Goal: Task Accomplishment & Management: Use online tool/utility

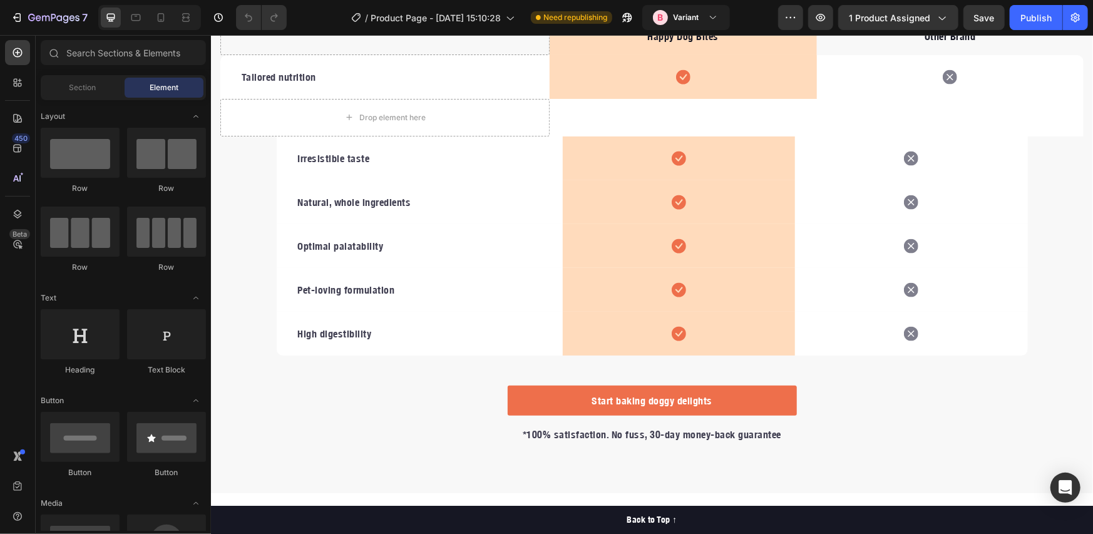
scroll to position [1879, 0]
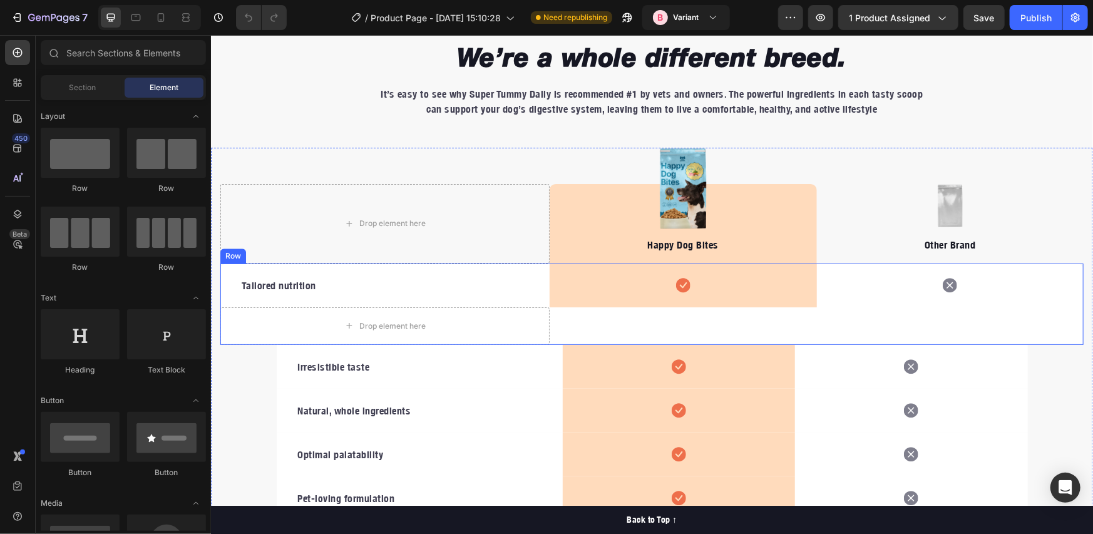
click at [569, 314] on div "Tailored nutrition Text block Icon Row Icon Drop element here Row" at bounding box center [652, 303] width 864 height 81
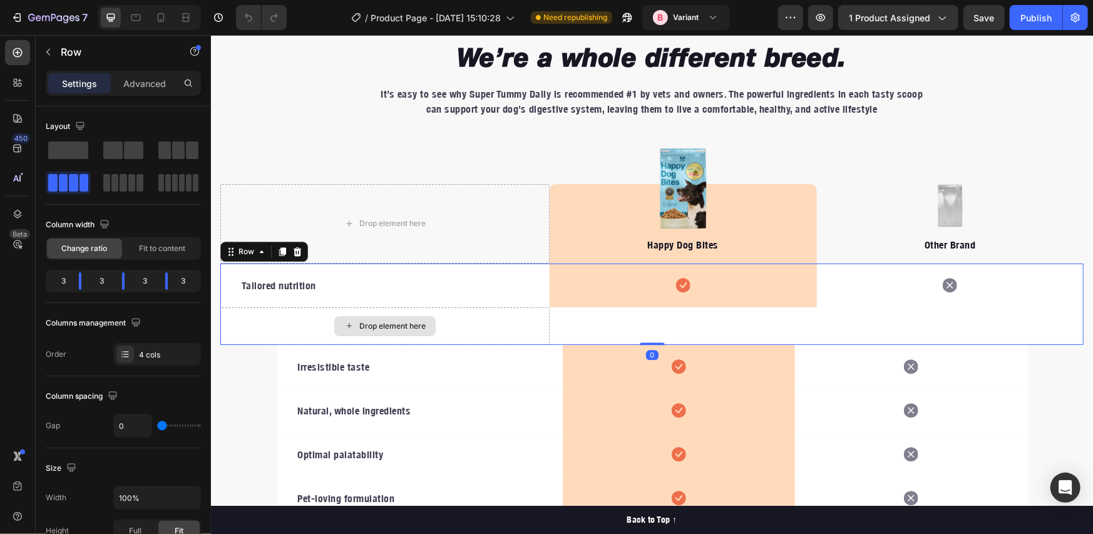
click at [283, 320] on div "Drop element here" at bounding box center [384, 326] width 329 height 38
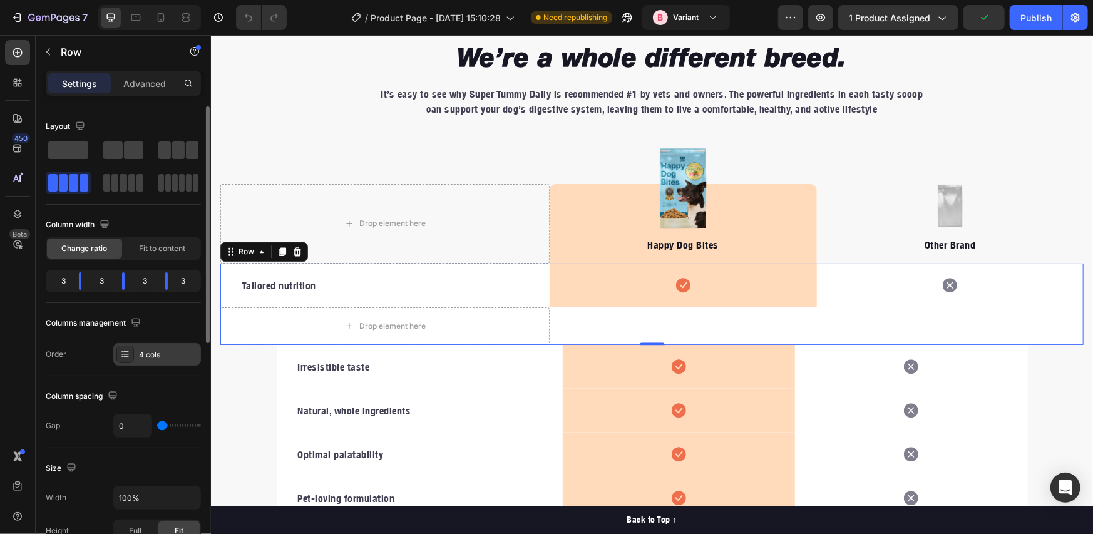
click at [158, 363] on div "4 cols" at bounding box center [157, 354] width 88 height 23
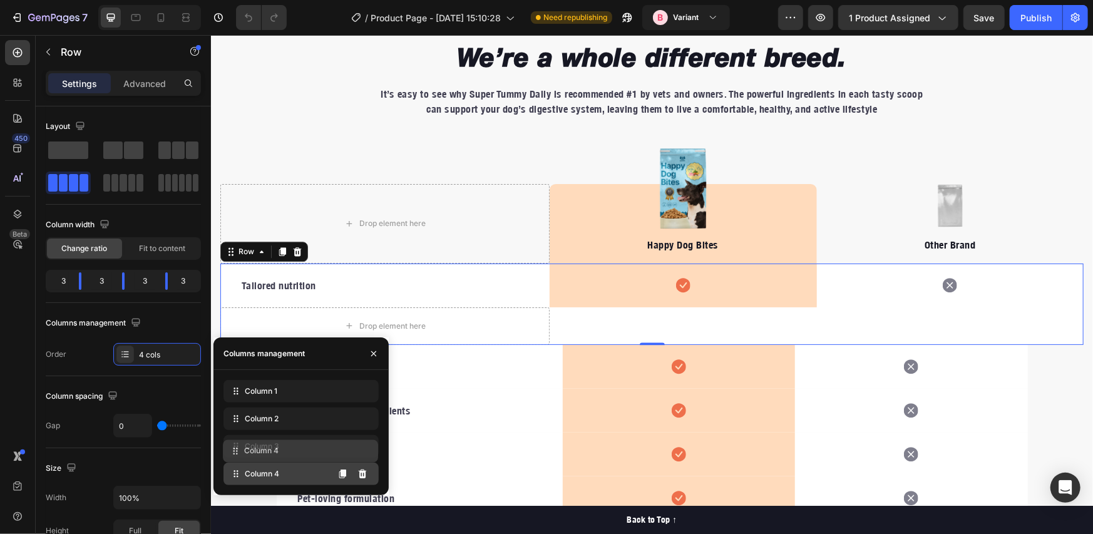
drag, startPoint x: 256, startPoint y: 477, endPoint x: 256, endPoint y: 449, distance: 28.2
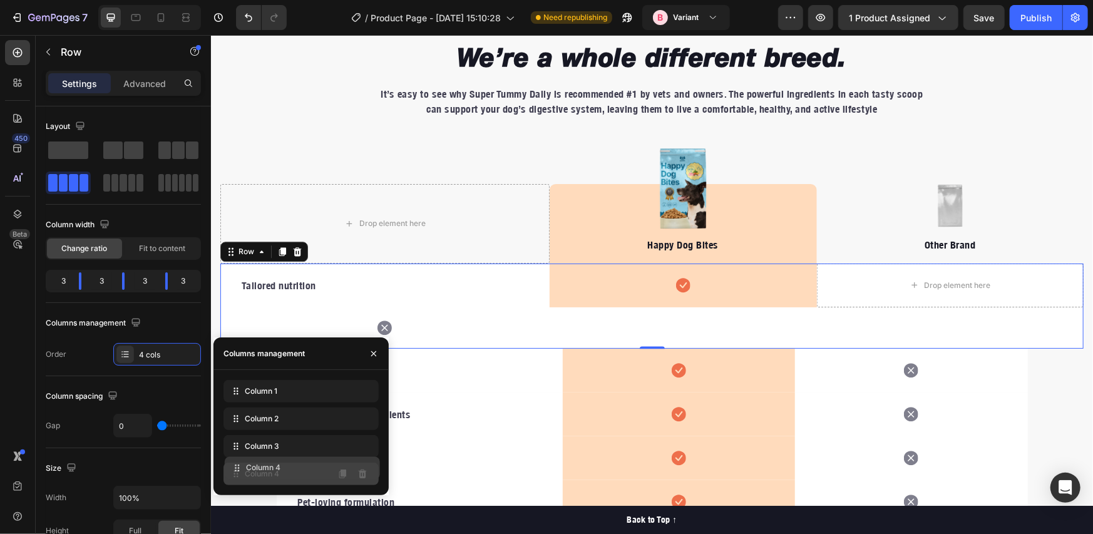
drag, startPoint x: 257, startPoint y: 447, endPoint x: 257, endPoint y: 473, distance: 25.7
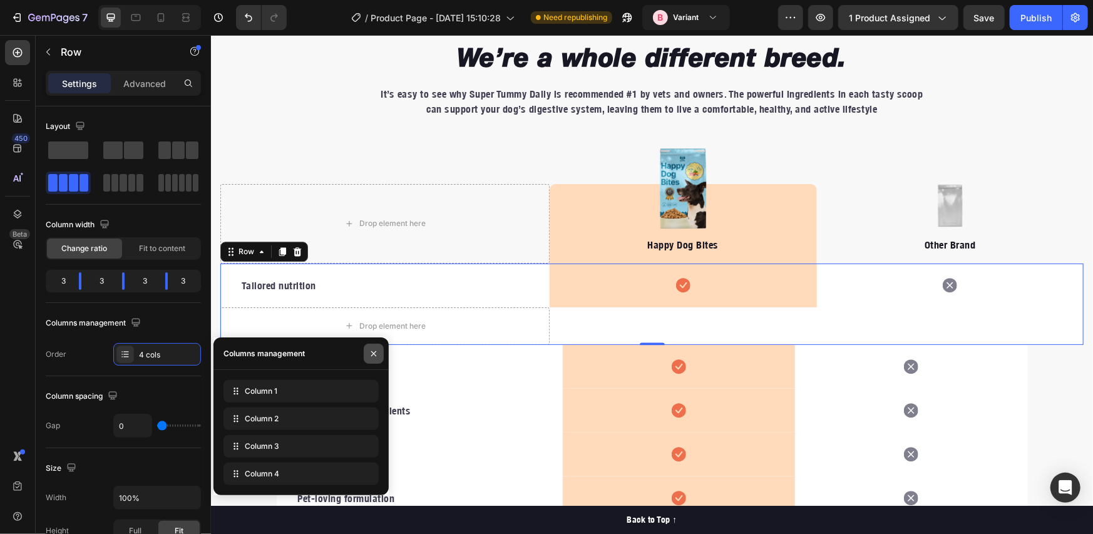
click at [372, 356] on icon "button" at bounding box center [374, 354] width 10 height 10
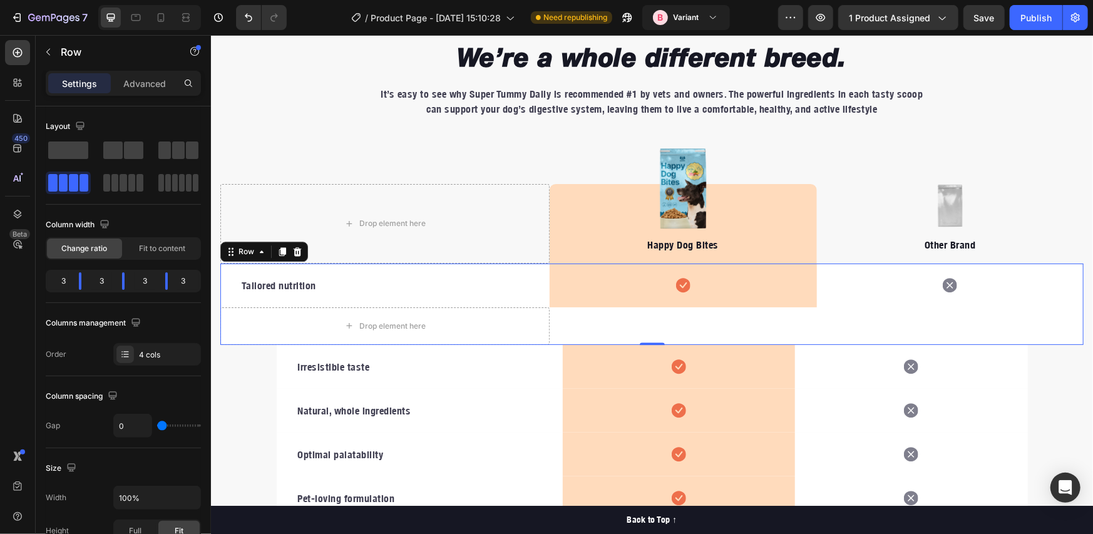
click at [592, 326] on div "Tailored nutrition Text block Icon Row Icon Drop element here Row 0" at bounding box center [652, 303] width 864 height 81
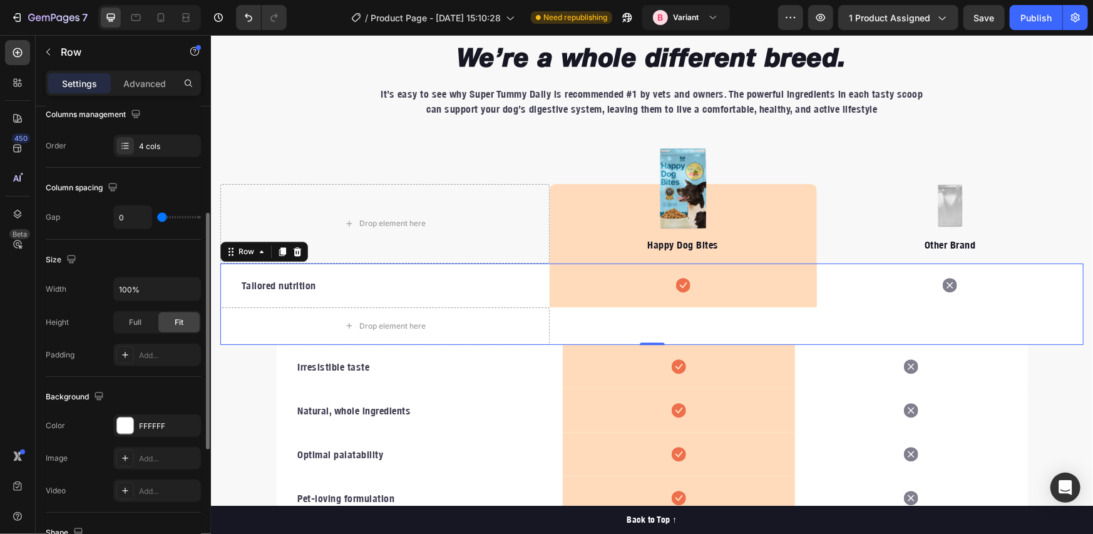
type input "6"
type input "10"
type input "14"
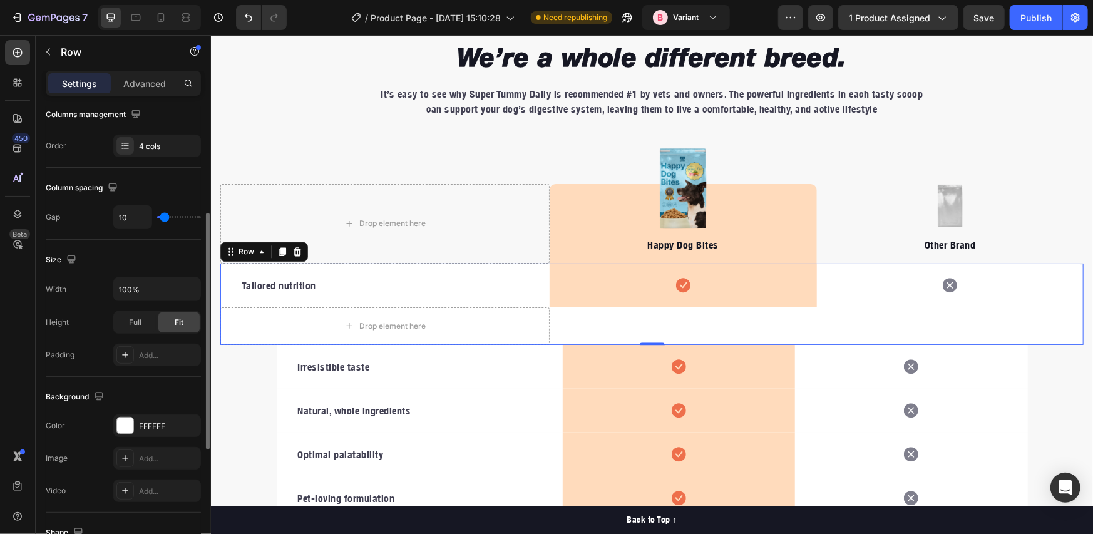
type input "14"
type input "18"
type input "20"
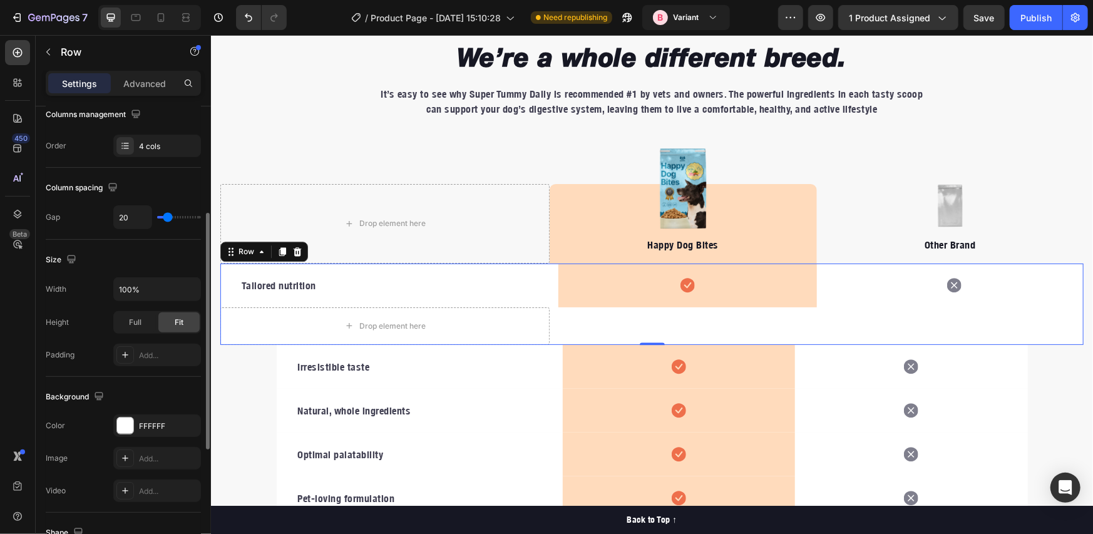
type input "22"
type input "14"
type input "0"
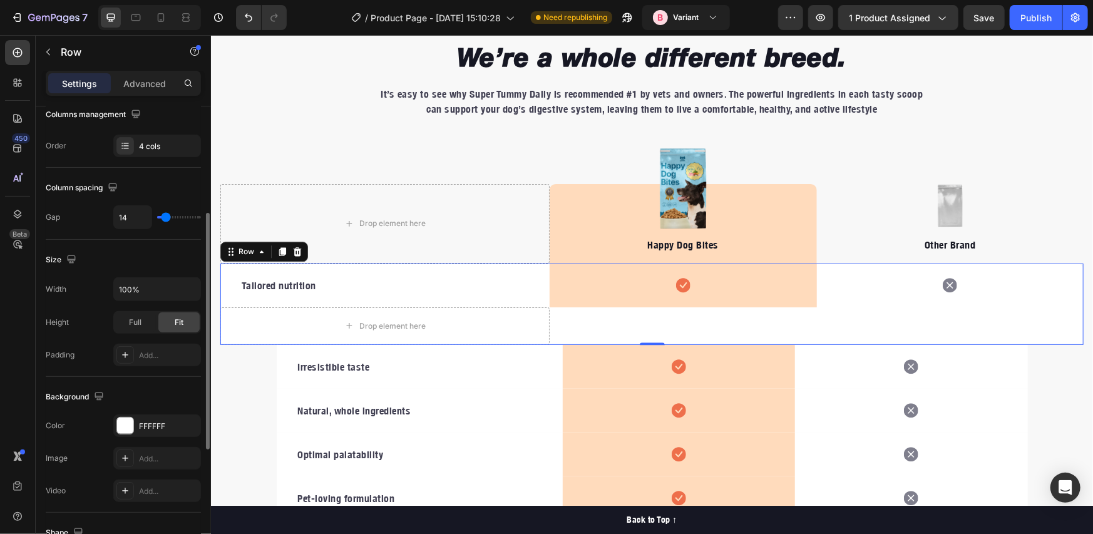
type input "0"
drag, startPoint x: 163, startPoint y: 216, endPoint x: 154, endPoint y: 218, distance: 9.0
click at [157, 218] on input "range" at bounding box center [179, 217] width 44 height 3
click at [129, 321] on span "Full" at bounding box center [135, 322] width 13 height 11
click at [175, 326] on span "Fit" at bounding box center [179, 322] width 9 height 11
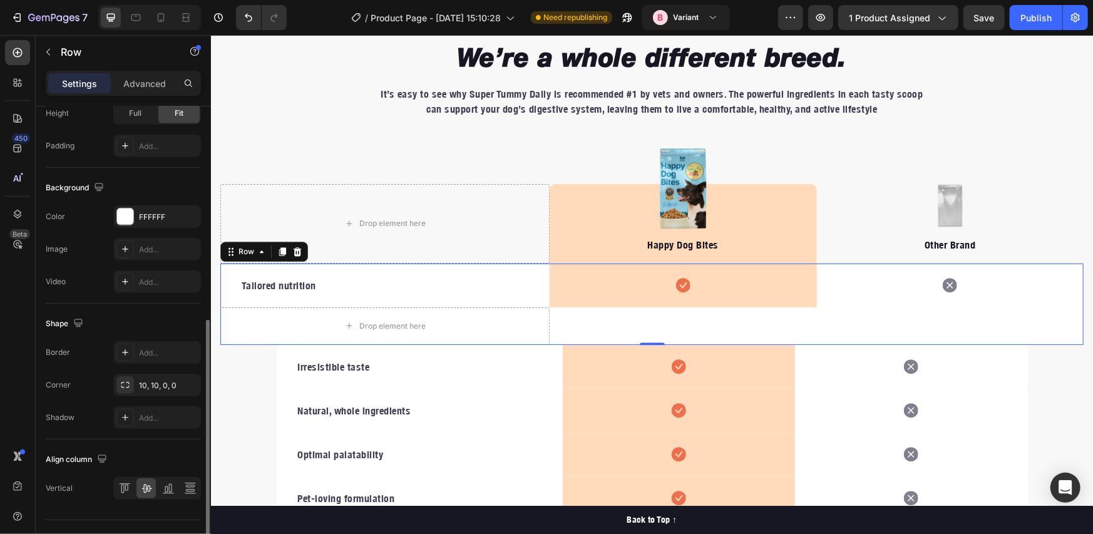
scroll to position [442, 0]
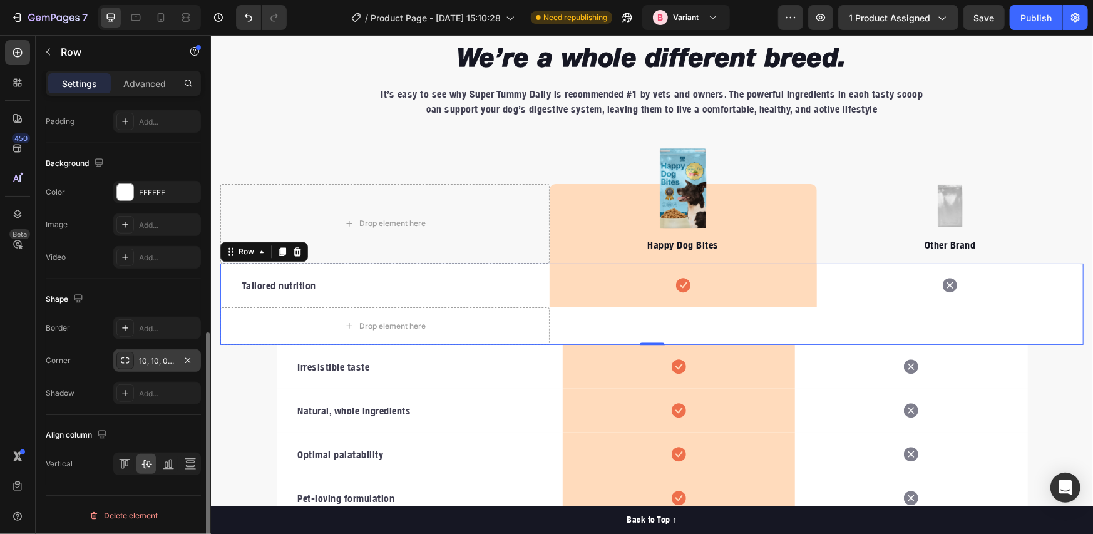
click at [163, 361] on div "10, 10, 0, 0" at bounding box center [157, 361] width 36 height 11
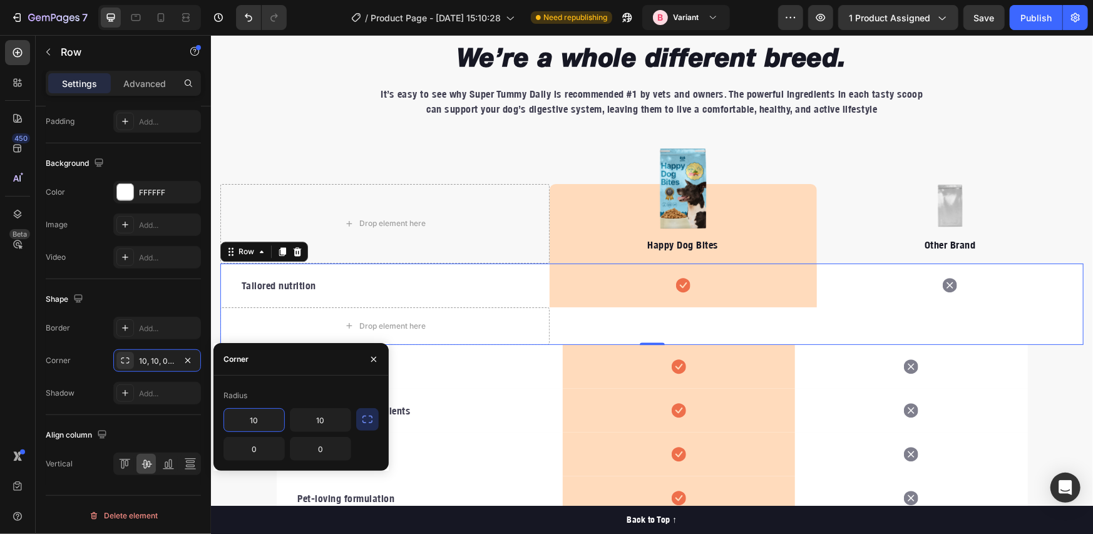
click at [264, 420] on input "10" at bounding box center [254, 420] width 60 height 23
click at [309, 421] on input "10" at bounding box center [321, 420] width 60 height 23
click at [175, 308] on div "Shape Border Add... Corner 0, 10, 0, 0 Shadow Add..." at bounding box center [123, 347] width 155 height 136
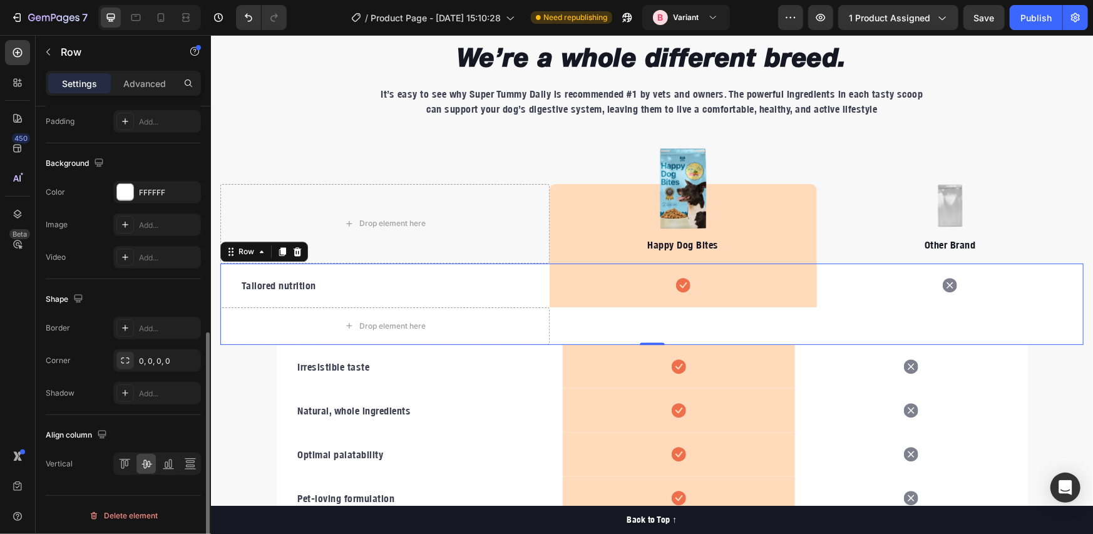
scroll to position [24, 0]
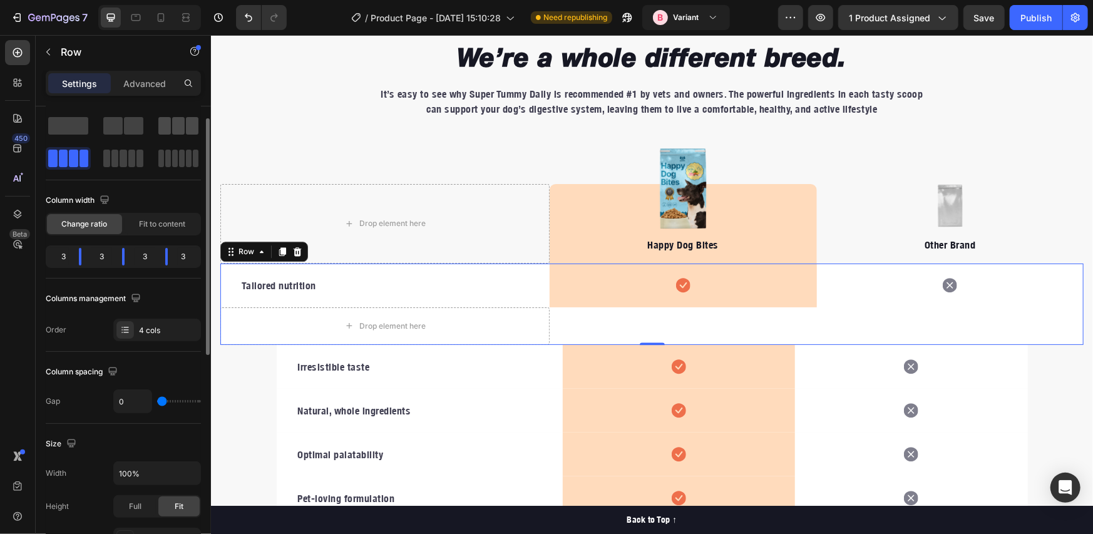
drag, startPoint x: 179, startPoint y: 117, endPoint x: 160, endPoint y: 118, distance: 19.4
click at [179, 117] on span at bounding box center [178, 126] width 13 height 18
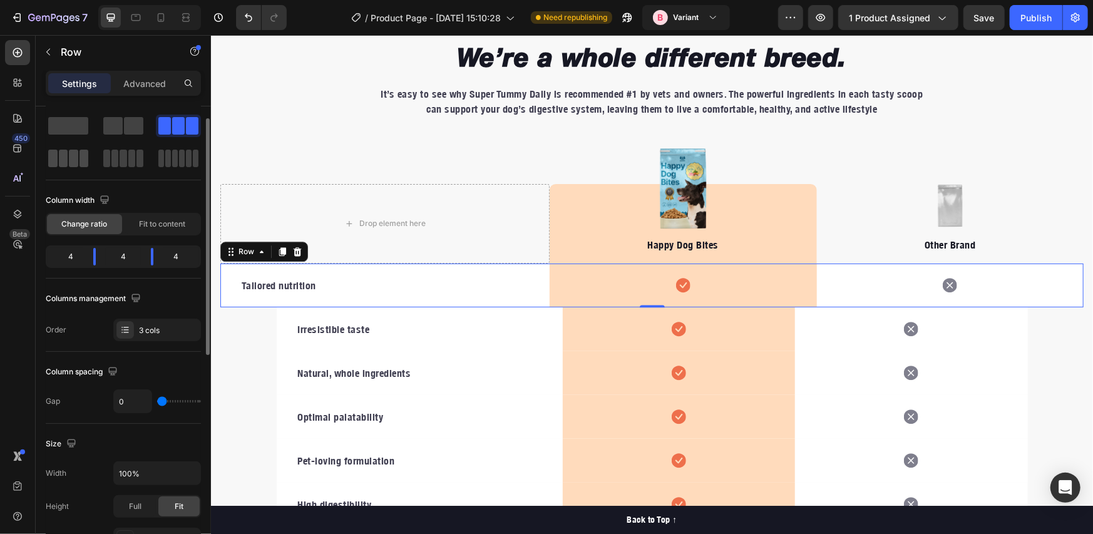
click at [75, 160] on span at bounding box center [73, 159] width 9 height 18
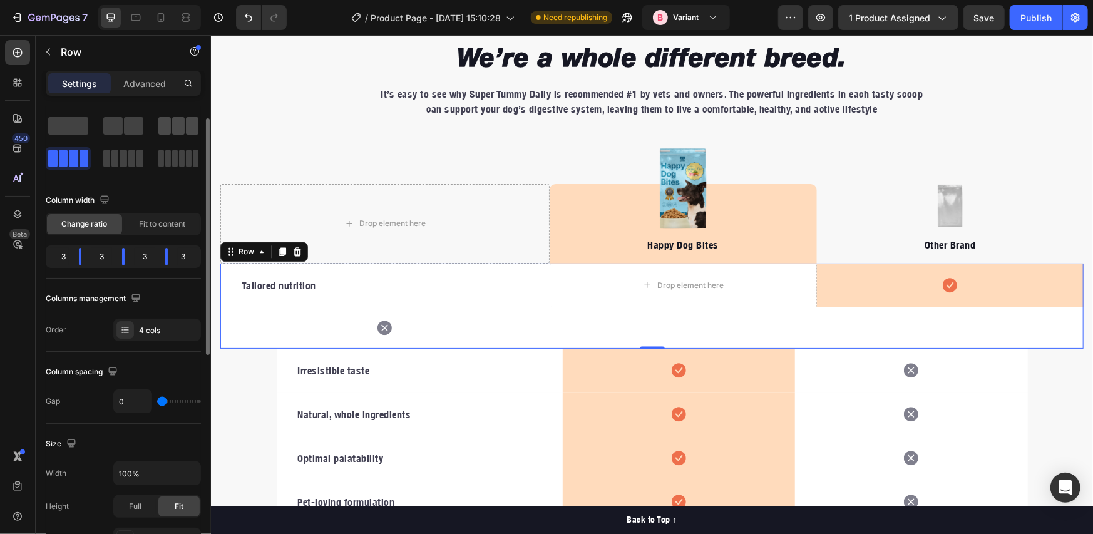
click at [186, 121] on span at bounding box center [192, 126] width 13 height 18
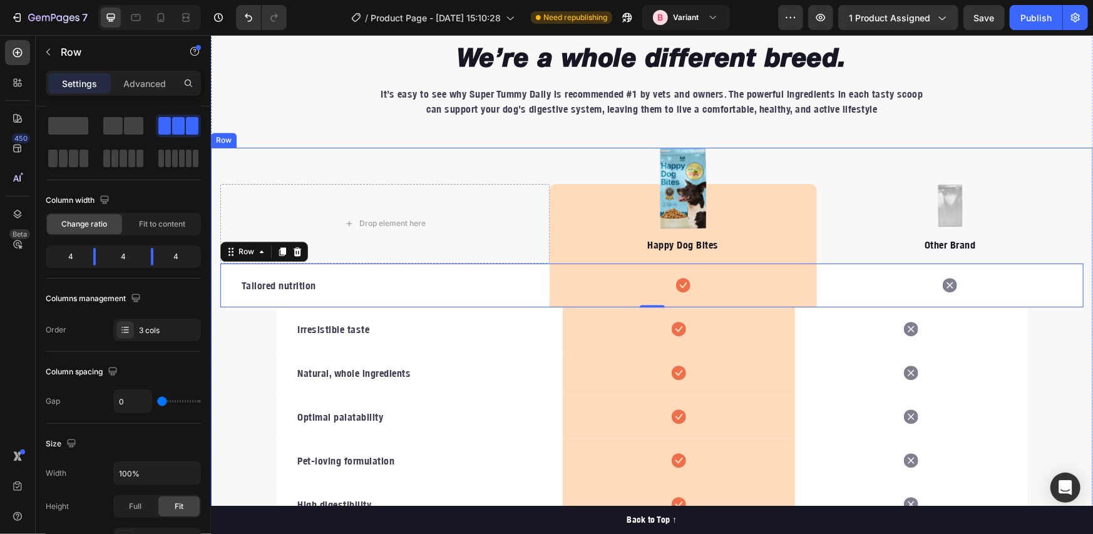
click at [1080, 162] on div "Drop element here Image Happy Dog Bites Text block Row Image Other Brand Text b…" at bounding box center [651, 336] width 882 height 379
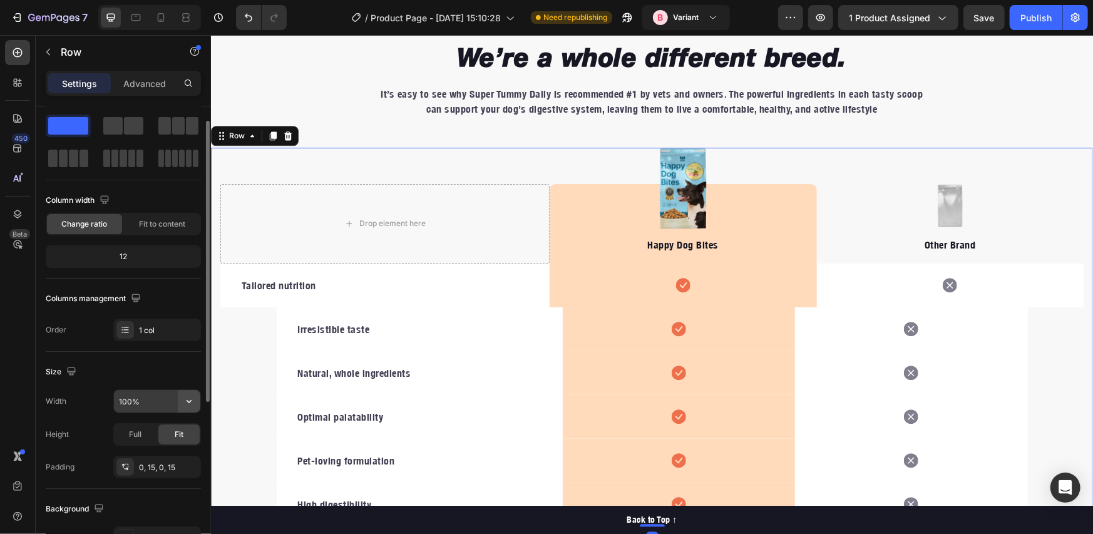
click at [185, 401] on icon "button" at bounding box center [189, 401] width 13 height 13
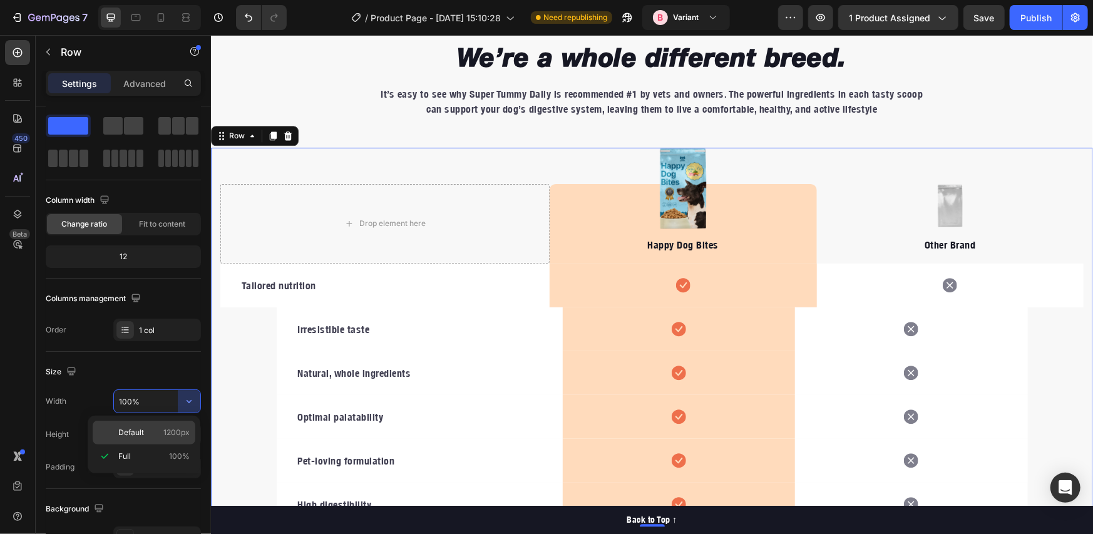
click at [142, 437] on span "Default" at bounding box center [131, 432] width 26 height 11
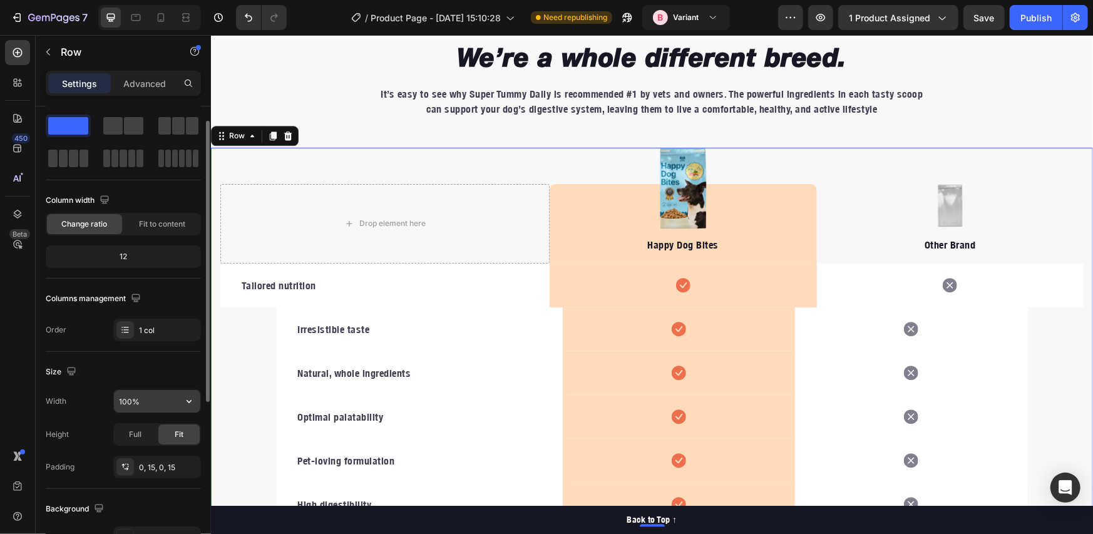
type input "1200"
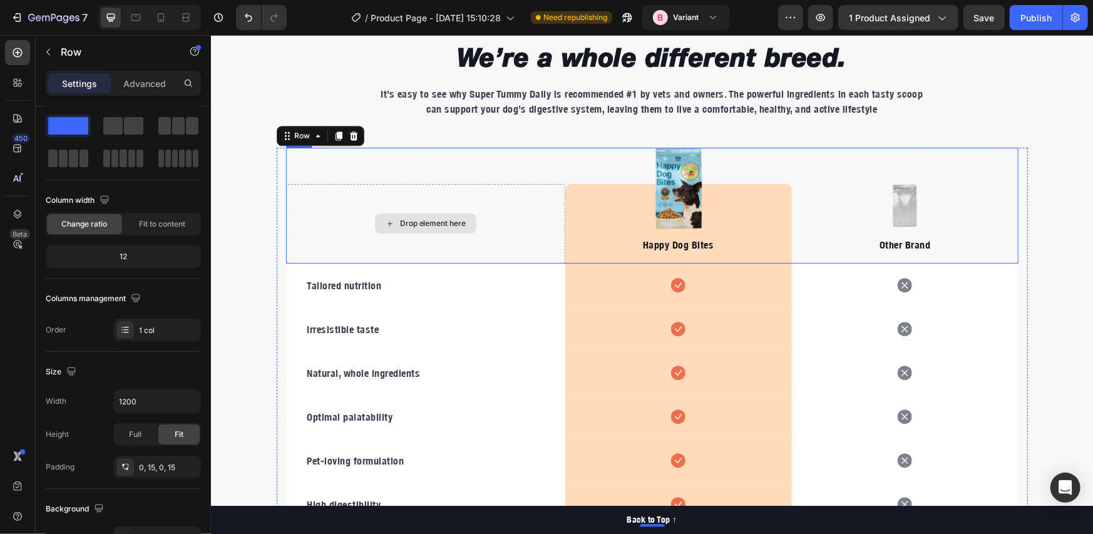
click at [286, 214] on div "Drop element here" at bounding box center [425, 224] width 279 height 80
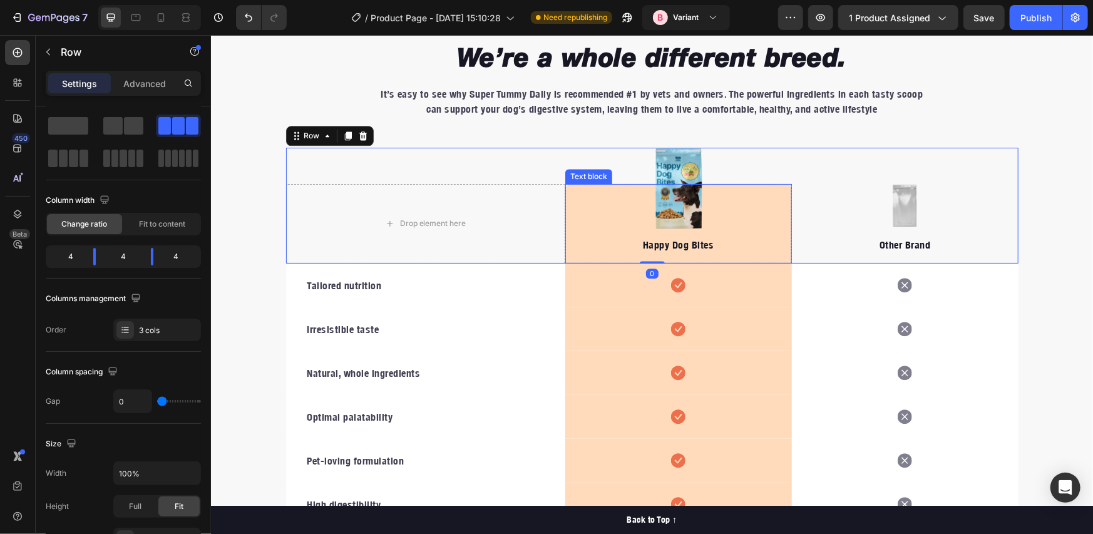
click at [575, 191] on div "Happy Dog Bites Text block" at bounding box center [678, 224] width 227 height 80
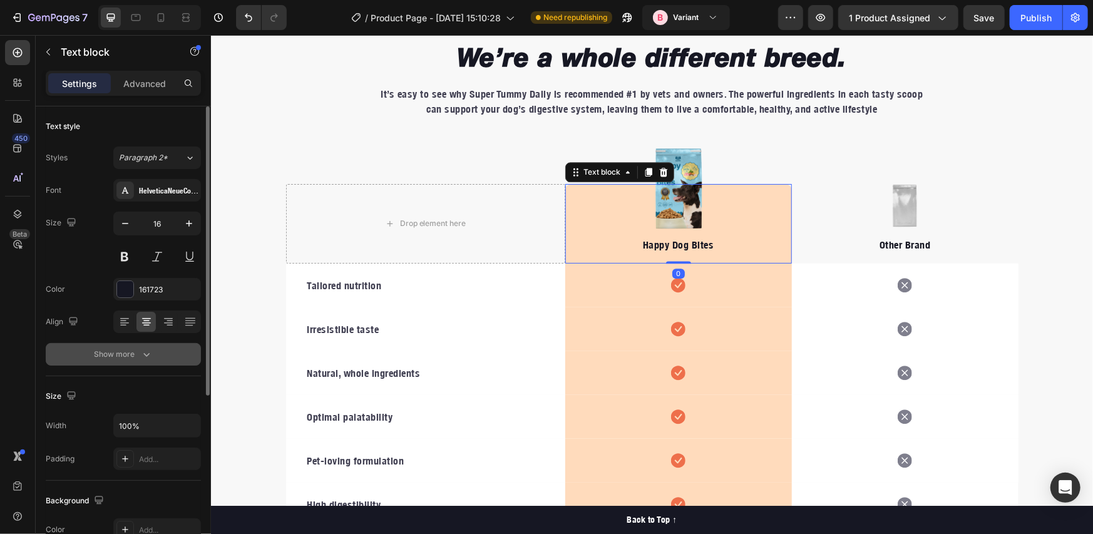
scroll to position [277, 0]
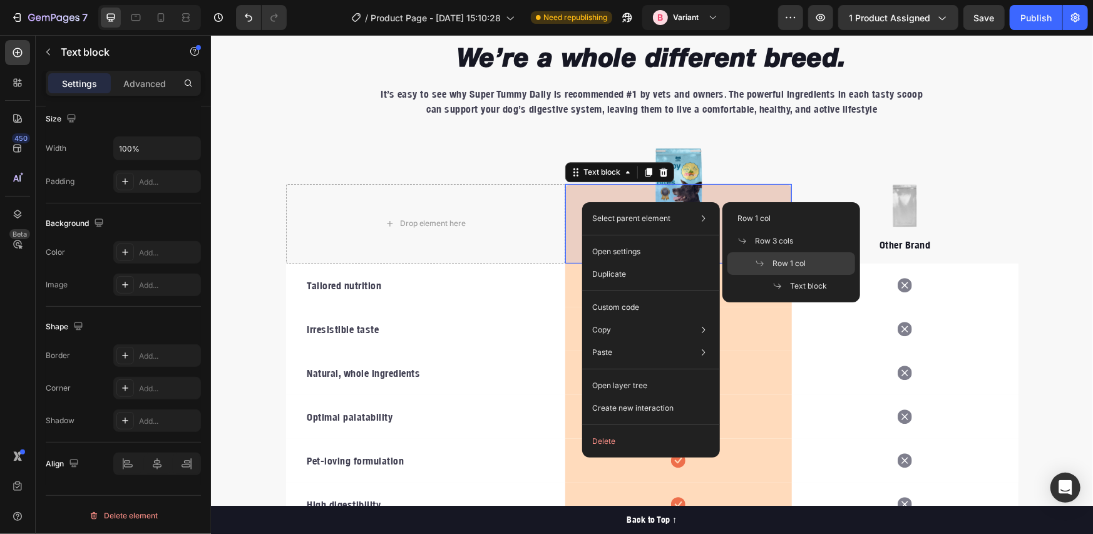
click at [769, 262] on span at bounding box center [764, 264] width 18 height 10
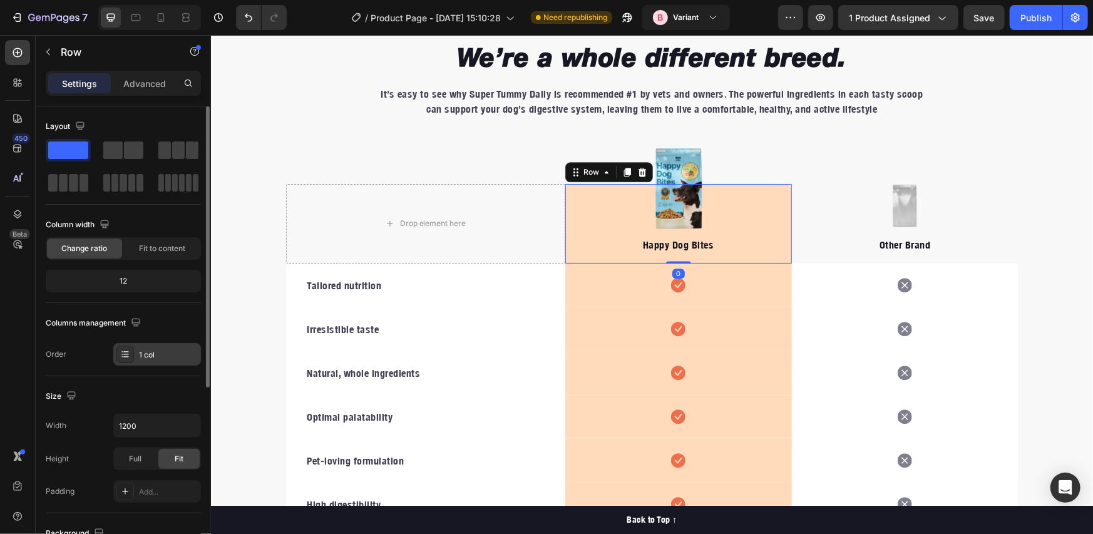
scroll to position [300, 0]
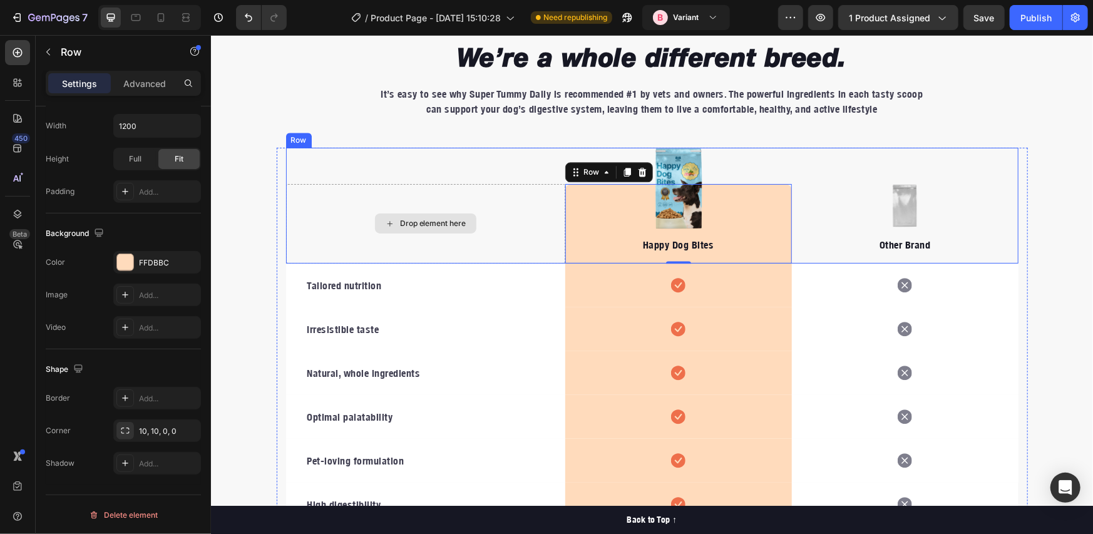
click at [343, 237] on div "Drop element here" at bounding box center [425, 224] width 279 height 80
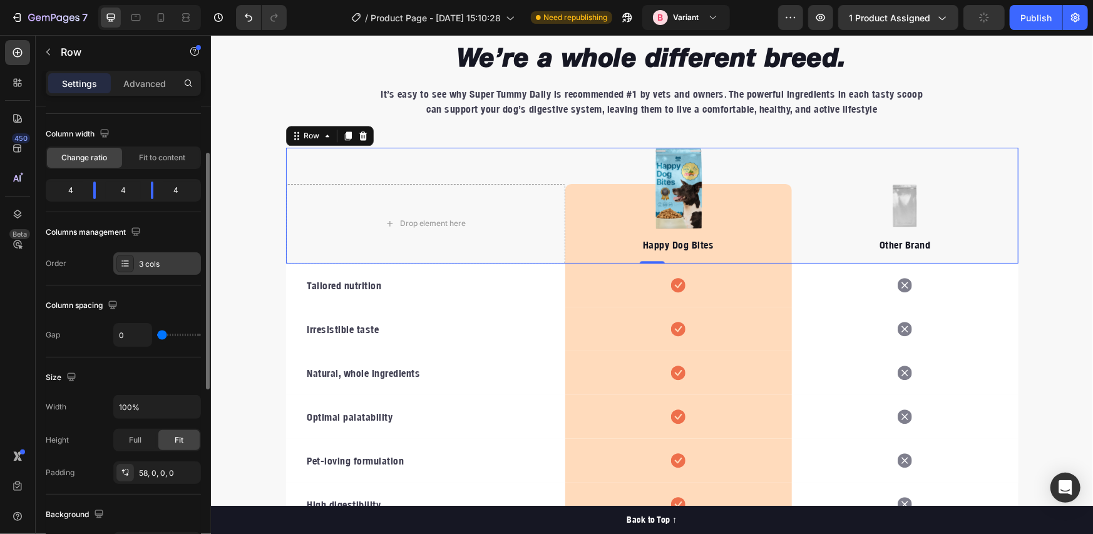
scroll to position [0, 0]
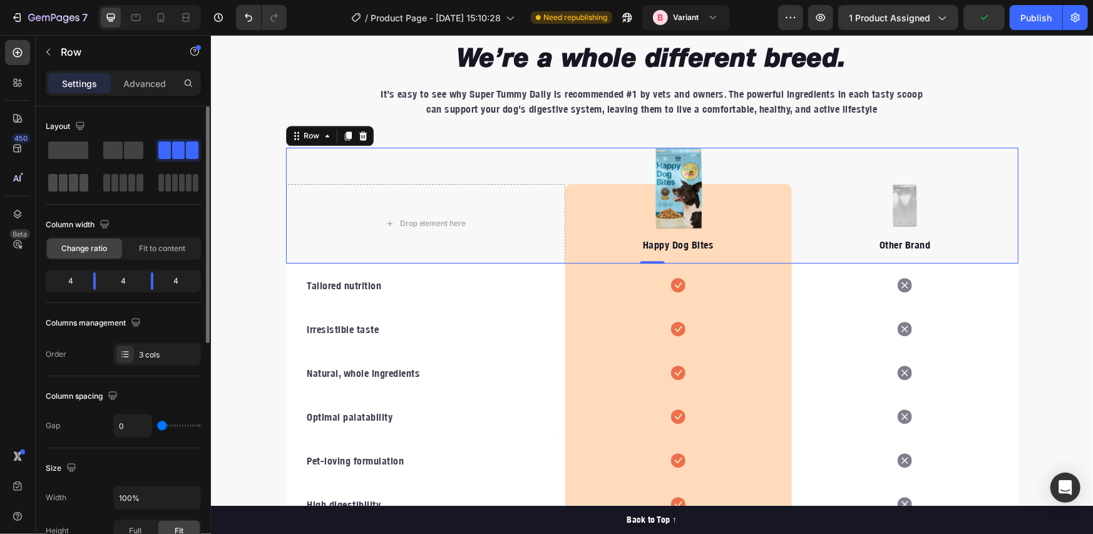
click at [52, 185] on span at bounding box center [52, 183] width 9 height 18
click at [21, 127] on div at bounding box center [17, 118] width 25 height 25
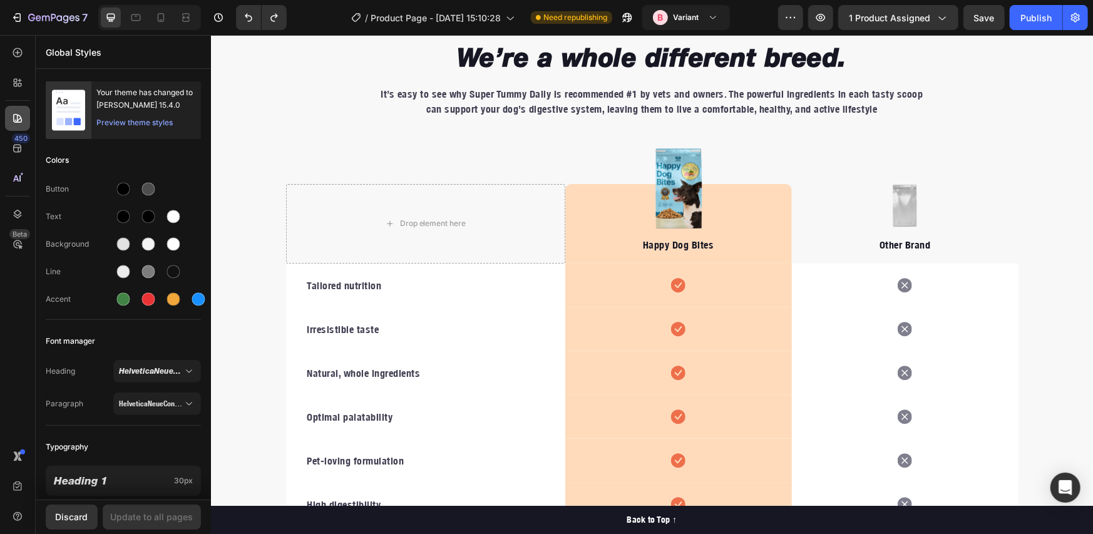
click at [20, 127] on div at bounding box center [17, 118] width 25 height 25
click at [17, 80] on icon at bounding box center [16, 81] width 4 height 4
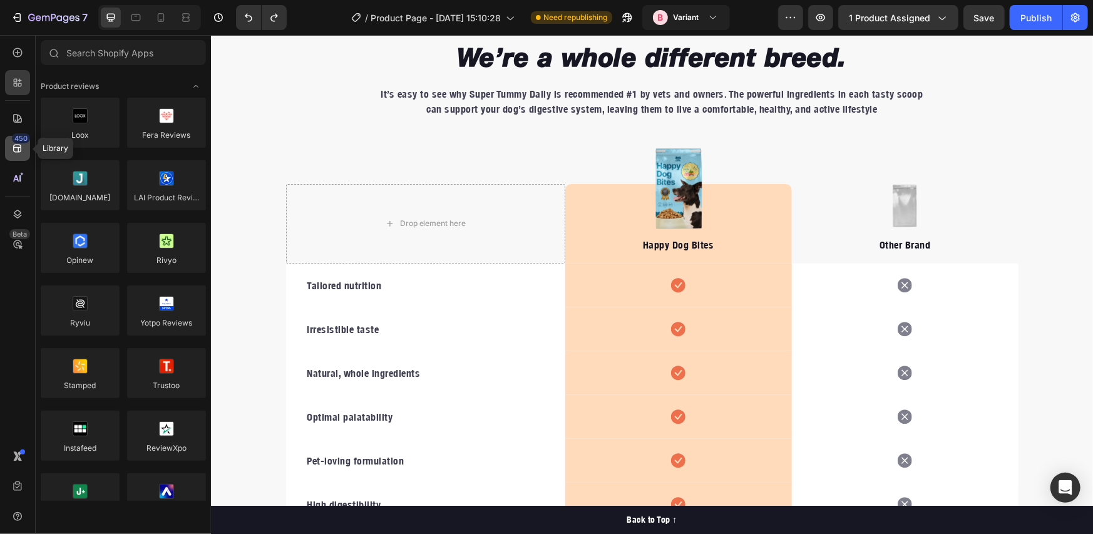
click at [21, 158] on div "450" at bounding box center [17, 148] width 25 height 25
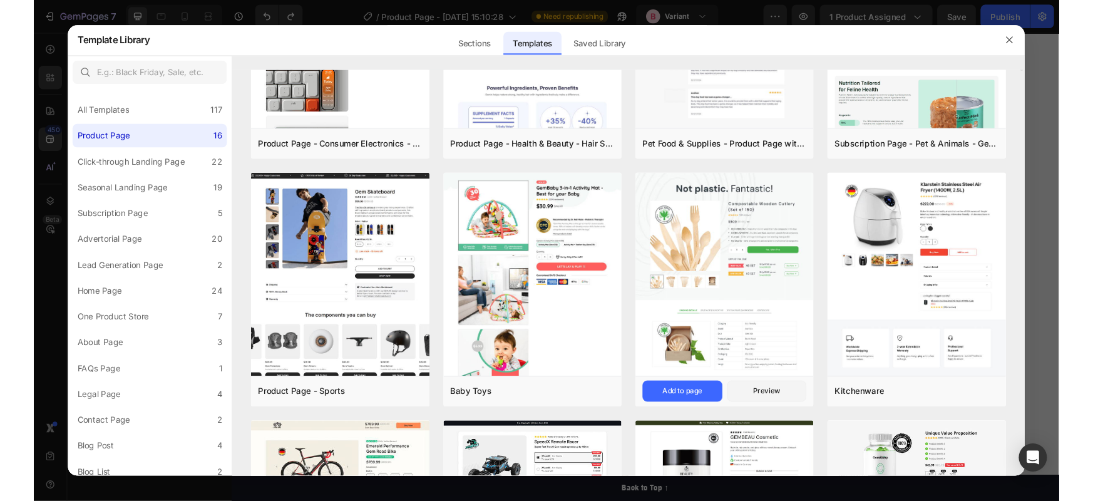
scroll to position [209, 0]
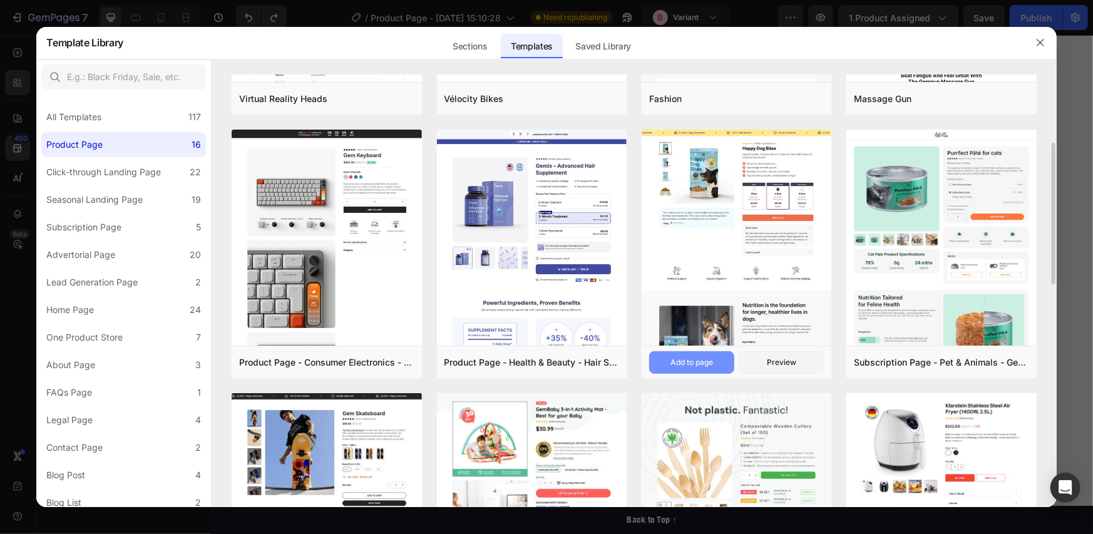
click at [682, 359] on div "Add to page" at bounding box center [692, 362] width 43 height 11
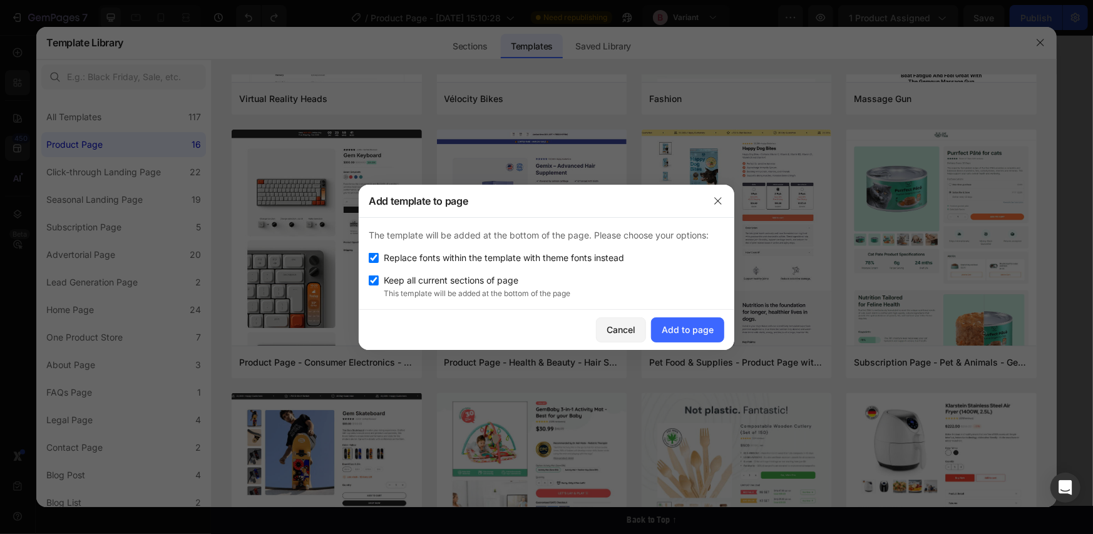
click at [520, 294] on p "This template will be added at the bottom of the page" at bounding box center [554, 293] width 341 height 11
click at [495, 283] on span "Keep all current sections of page" at bounding box center [451, 280] width 135 height 15
checkbox input "false"
click at [688, 326] on div "Add to page" at bounding box center [688, 329] width 52 height 13
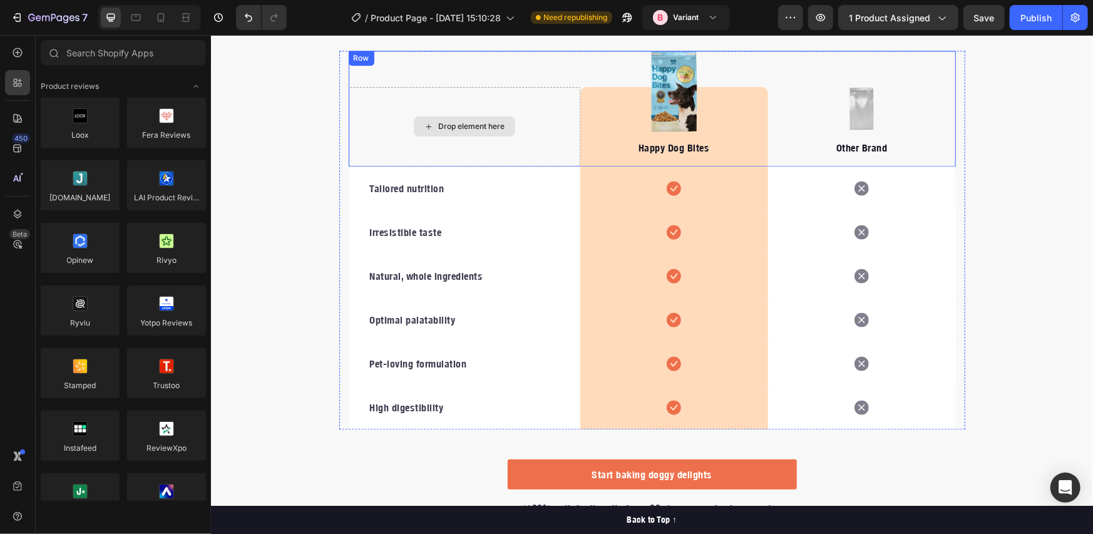
click at [567, 143] on div "Drop element here" at bounding box center [464, 126] width 232 height 80
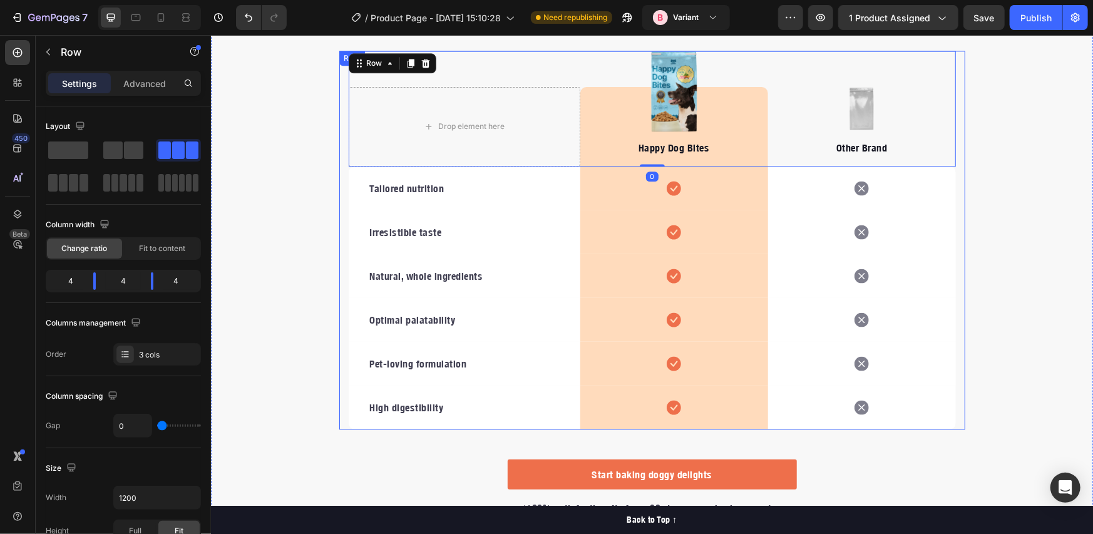
click at [339, 125] on div "Drop element here Image Happy Dog Bites Text block Row Image Other Brand Text b…" at bounding box center [652, 239] width 626 height 379
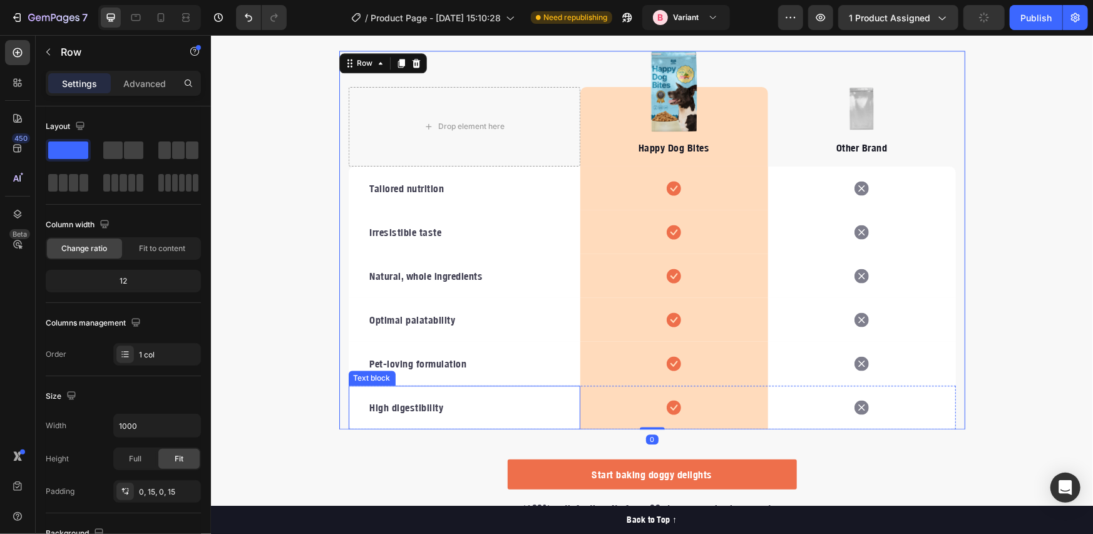
click at [564, 408] on div "High digestibility Text block" at bounding box center [464, 407] width 232 height 44
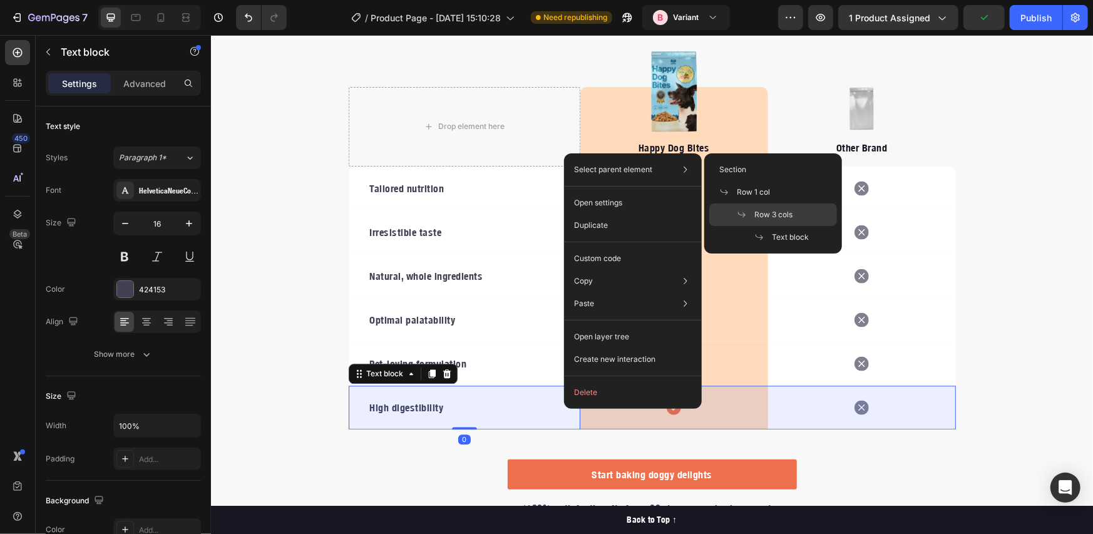
click at [775, 216] on span "Row 3 cols" at bounding box center [774, 214] width 38 height 11
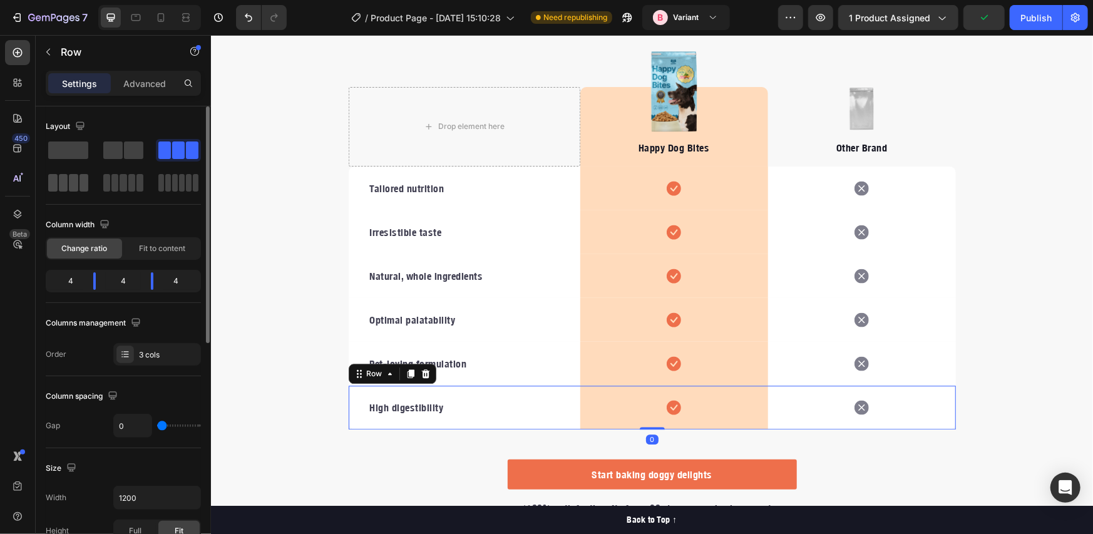
click at [69, 179] on span at bounding box center [73, 183] width 9 height 18
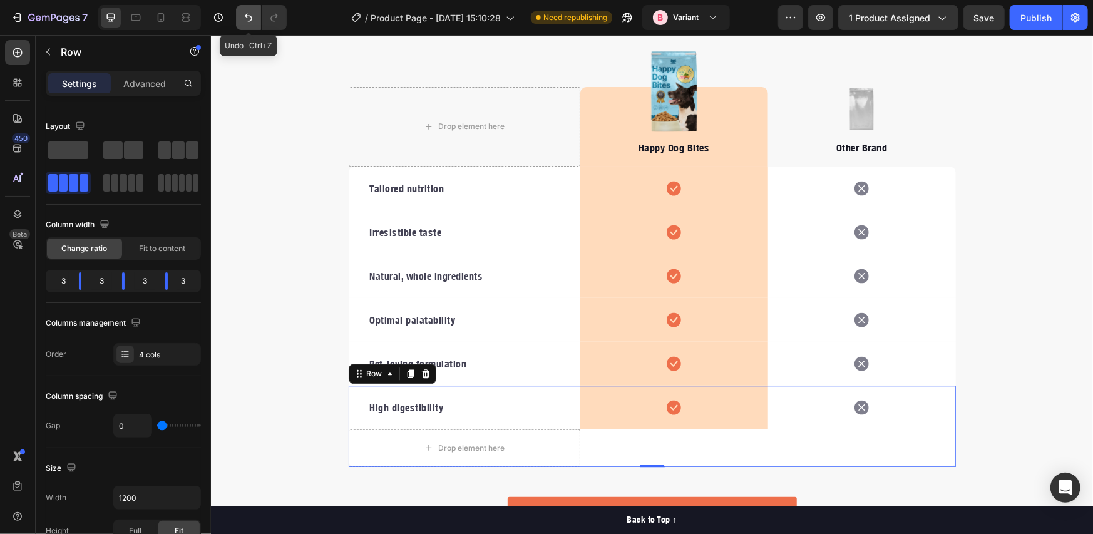
click at [252, 21] on icon "Undo/Redo" at bounding box center [248, 17] width 13 height 13
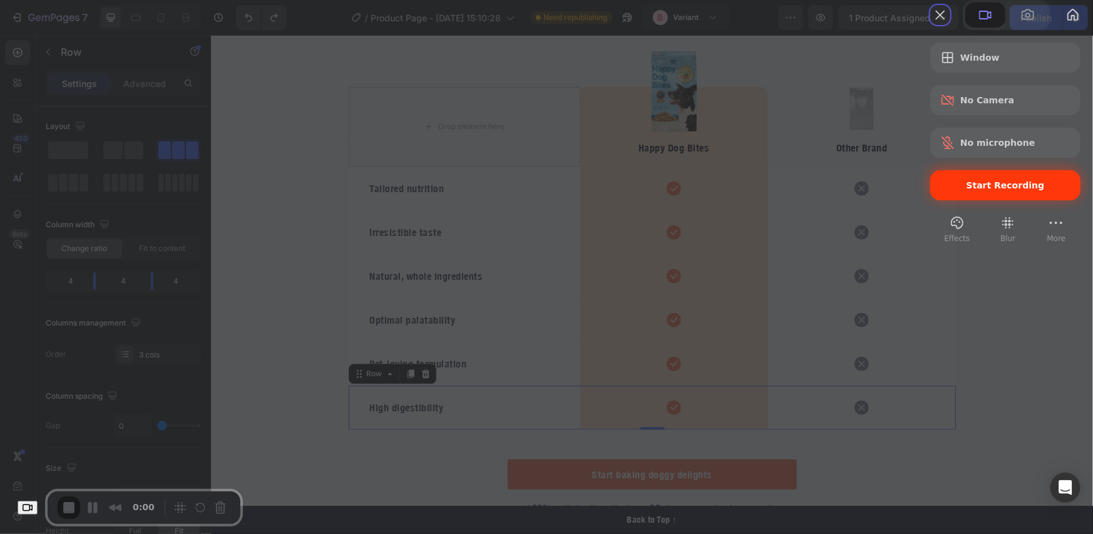
click at [974, 200] on div "Start Recording" at bounding box center [1006, 185] width 150 height 30
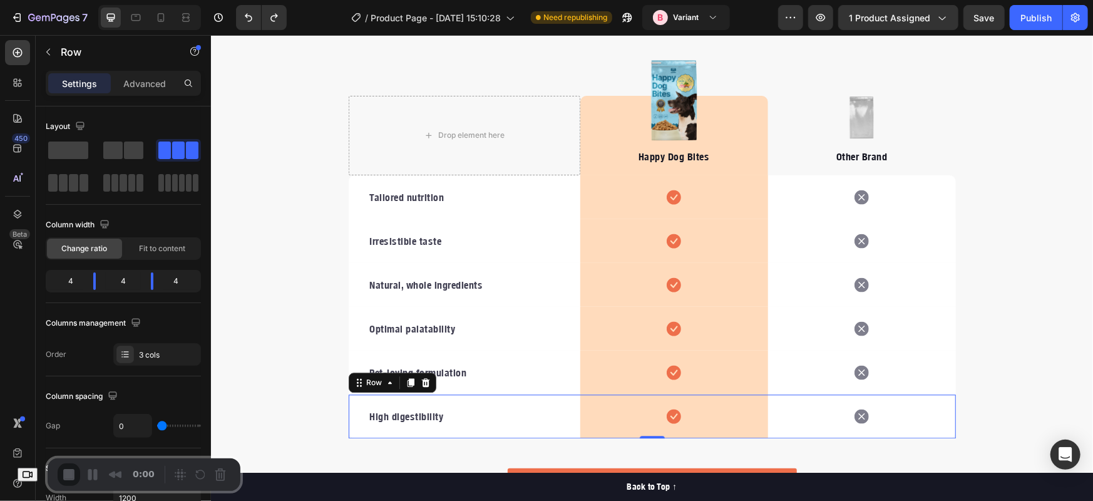
scroll to position [1872, 0]
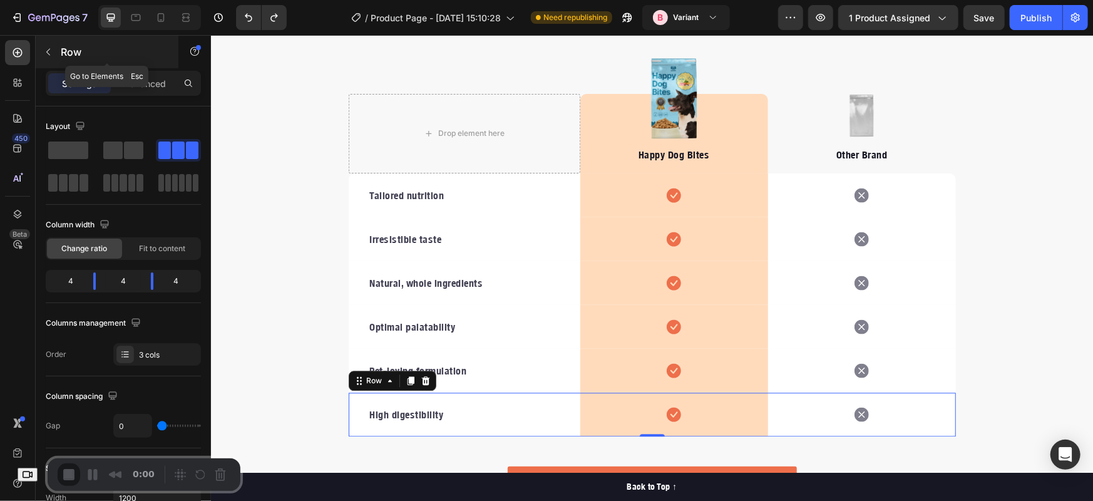
click at [90, 59] on div "Row" at bounding box center [107, 52] width 143 height 33
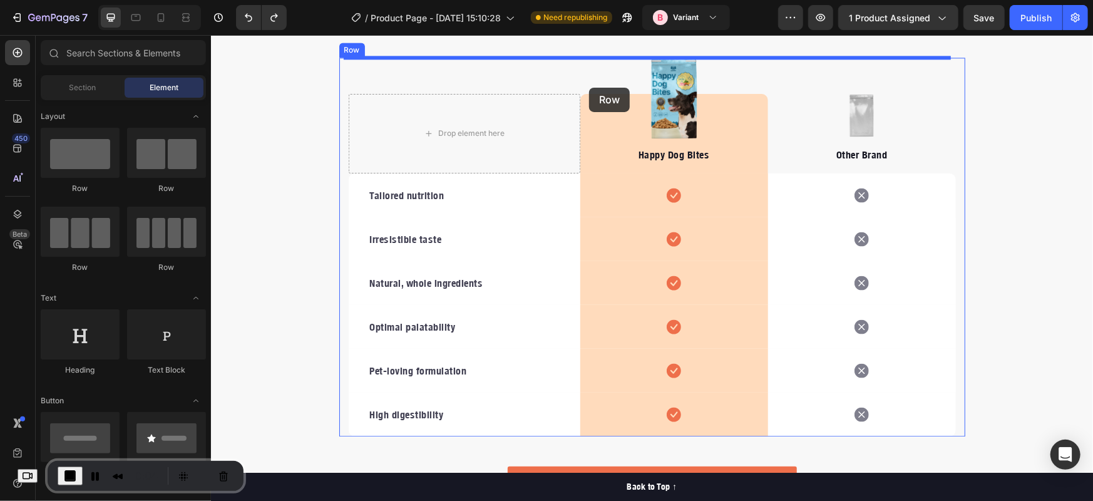
drag, startPoint x: 392, startPoint y: 268, endPoint x: 589, endPoint y: 87, distance: 267.3
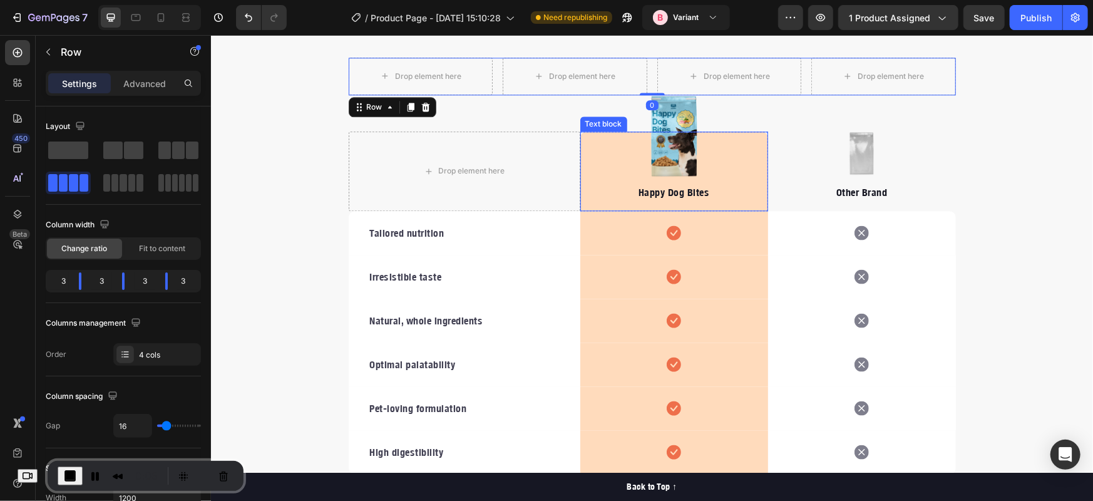
click at [603, 150] on div "Happy Dog Bites Text block" at bounding box center [674, 171] width 188 height 80
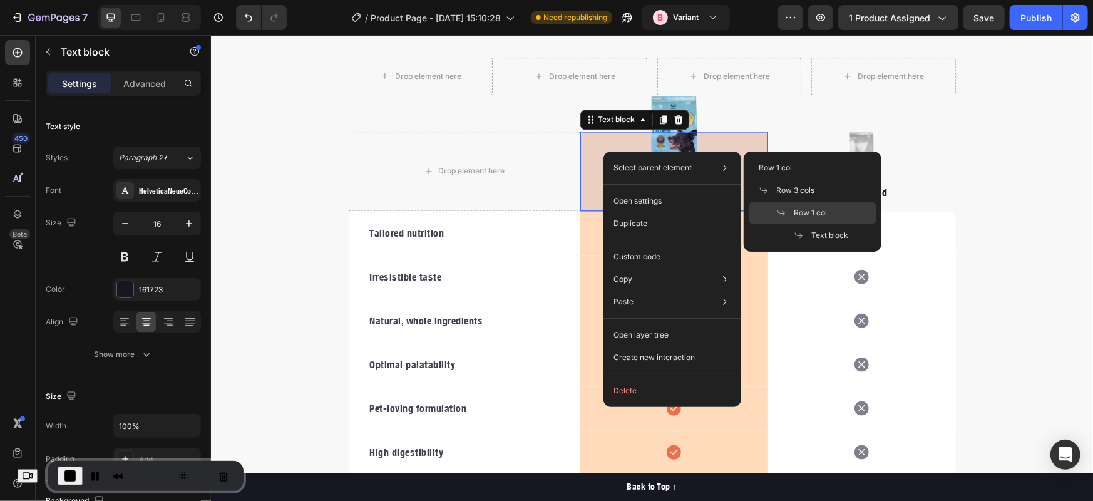
click at [806, 207] on span "Row 1 col" at bounding box center [810, 212] width 33 height 11
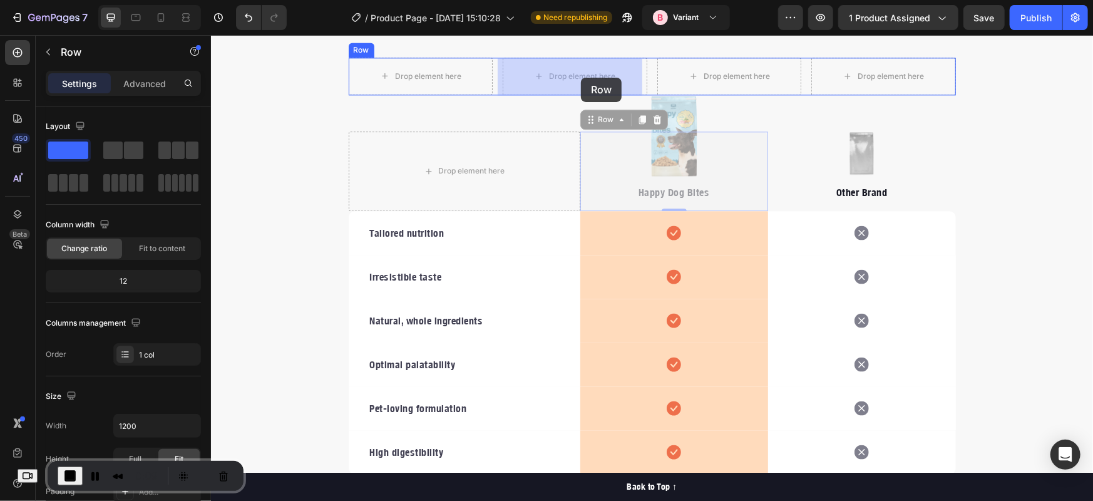
drag, startPoint x: 601, startPoint y: 119, endPoint x: 663, endPoint y: 125, distance: 62.9
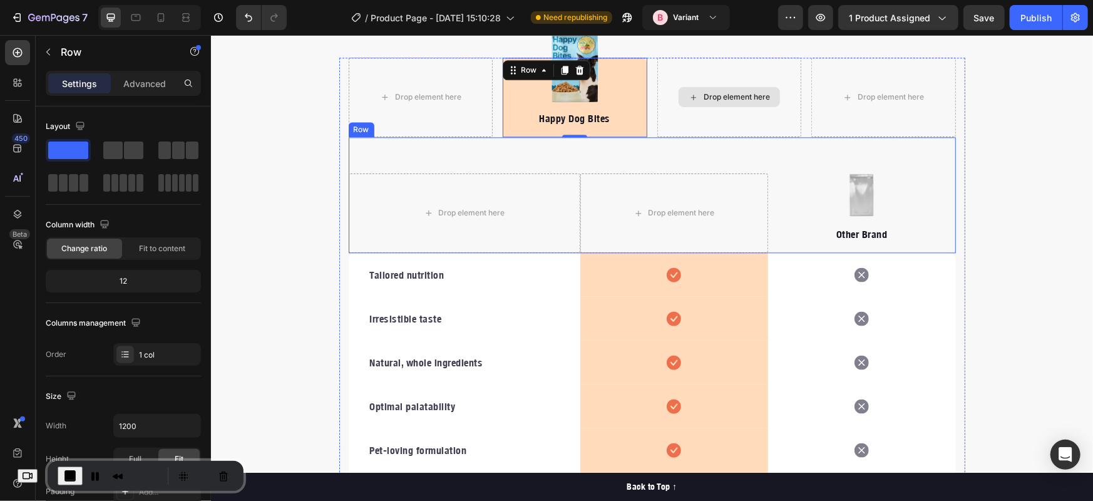
scroll to position [1863, 0]
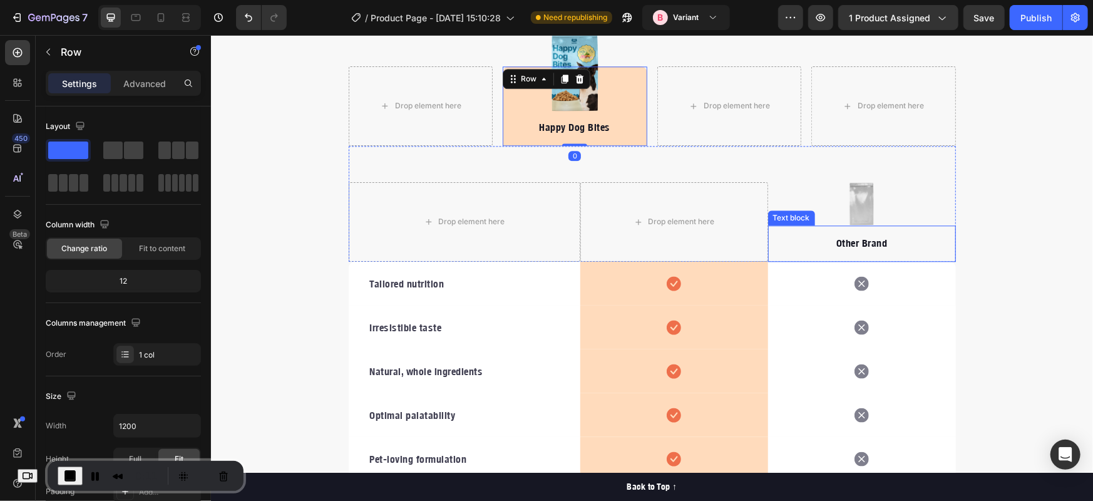
click at [768, 230] on div "Other Brand Text block" at bounding box center [862, 243] width 188 height 36
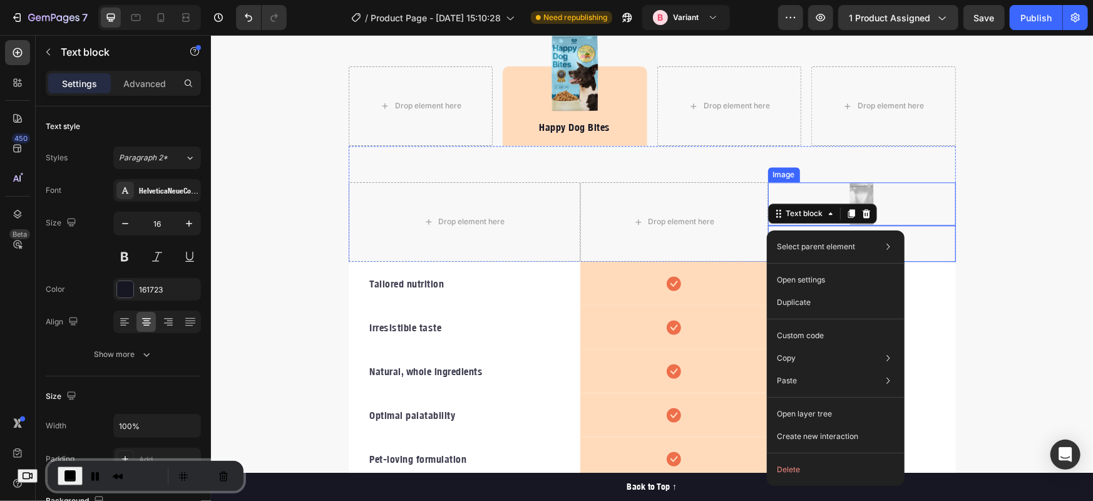
click at [881, 188] on div at bounding box center [862, 203] width 188 height 43
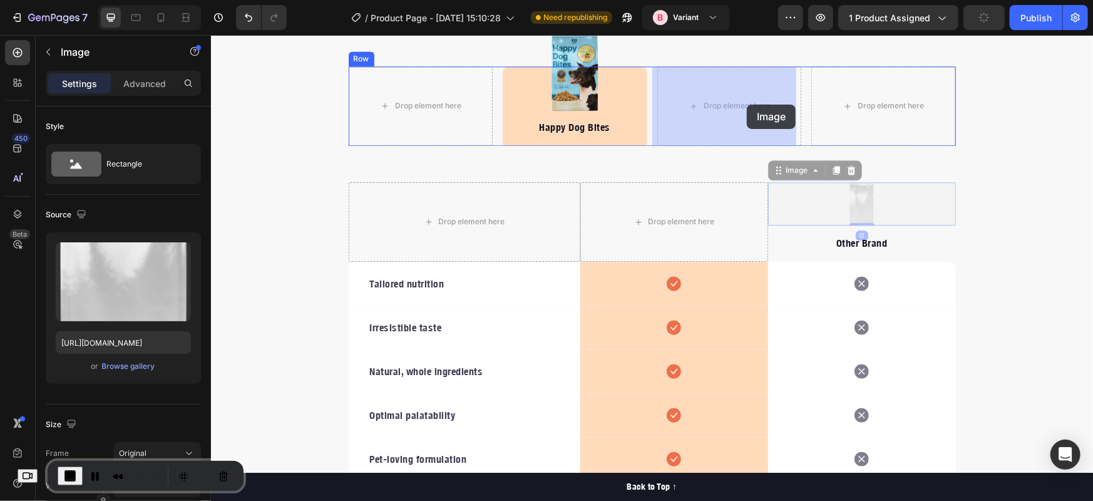
drag, startPoint x: 795, startPoint y: 172, endPoint x: 747, endPoint y: 104, distance: 83.1
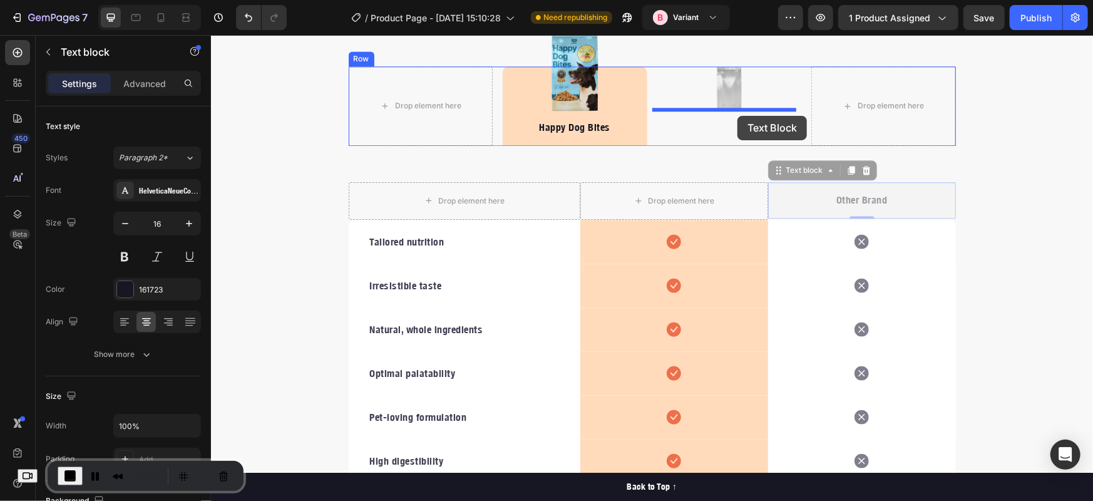
drag, startPoint x: 808, startPoint y: 200, endPoint x: 737, endPoint y: 115, distance: 110.7
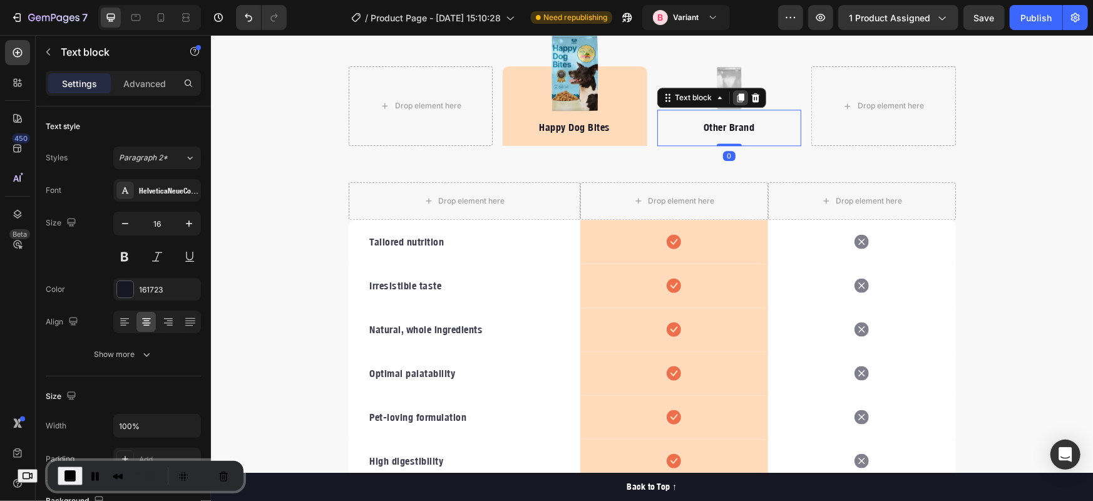
click at [737, 94] on icon at bounding box center [740, 97] width 7 height 9
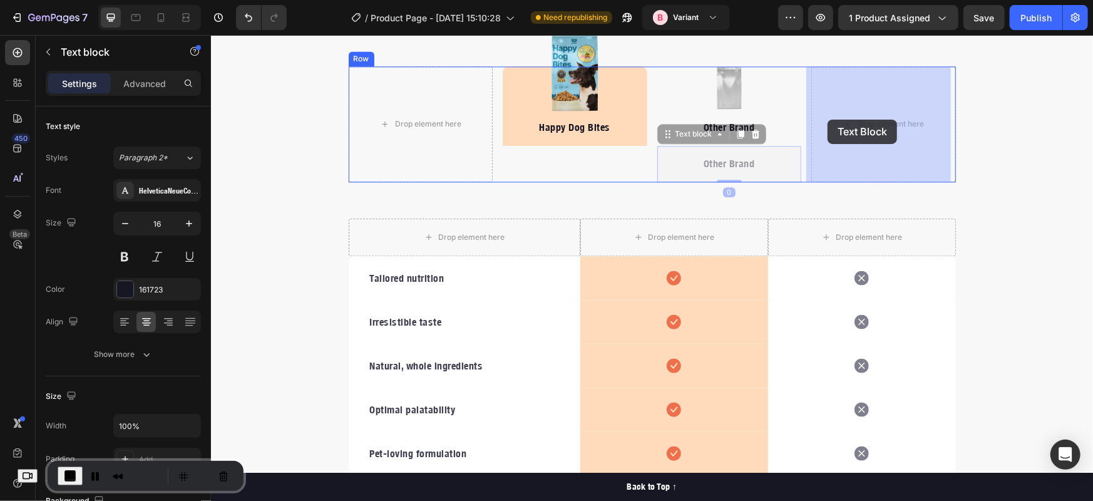
drag, startPoint x: 700, startPoint y: 132, endPoint x: 829, endPoint y: 119, distance: 129.6
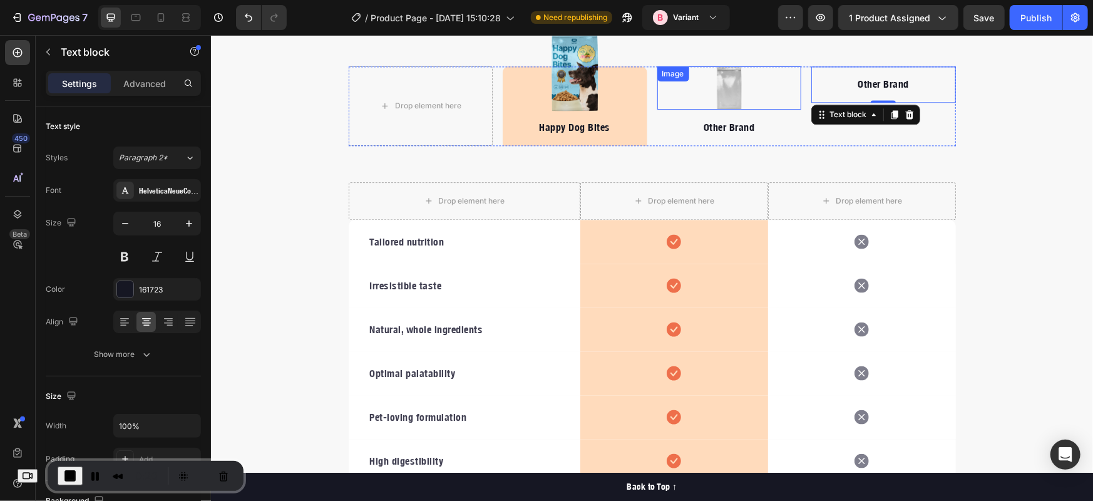
click at [750, 102] on div at bounding box center [729, 87] width 145 height 43
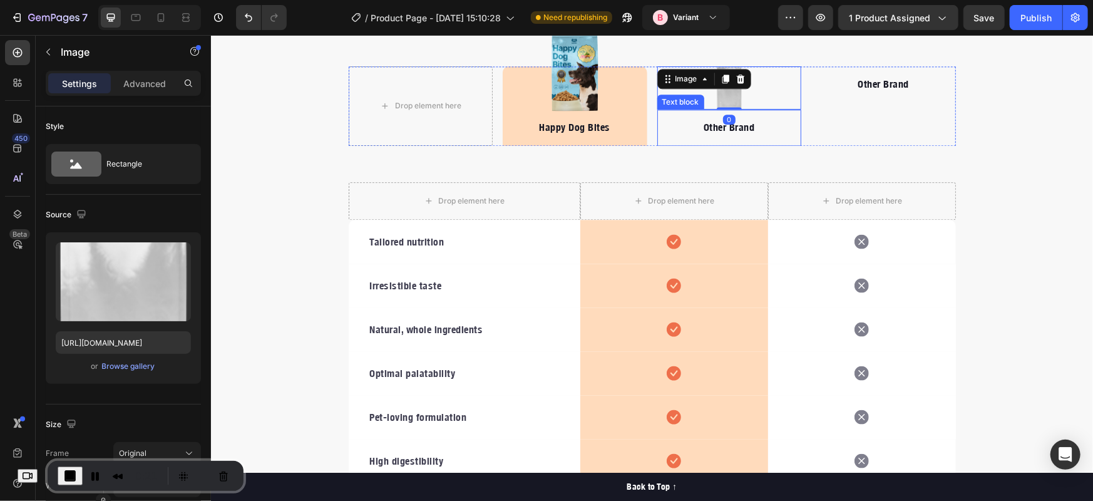
click at [749, 125] on p "Other Brand" at bounding box center [729, 126] width 142 height 15
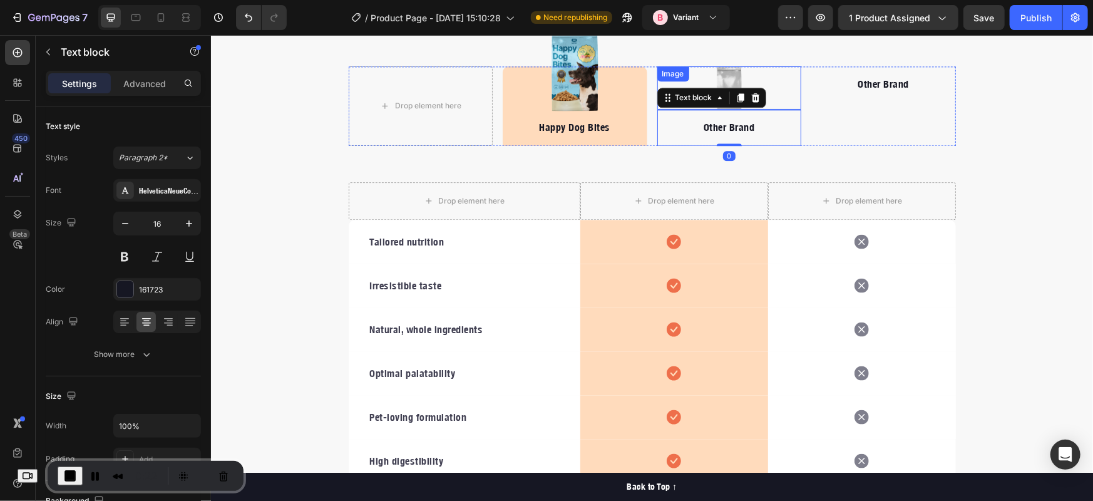
click at [706, 66] on div at bounding box center [729, 87] width 145 height 43
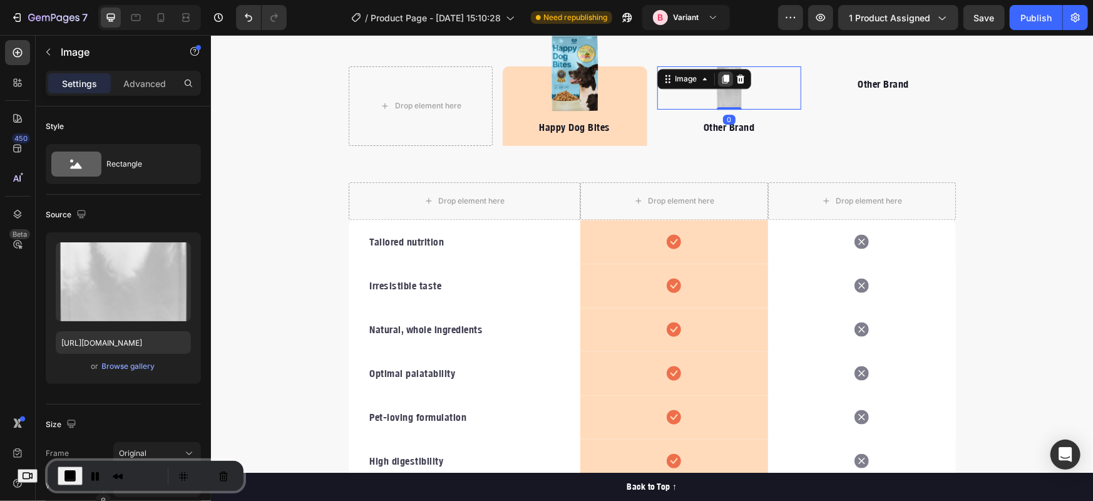
click at [720, 77] on icon at bounding box center [725, 78] width 10 height 10
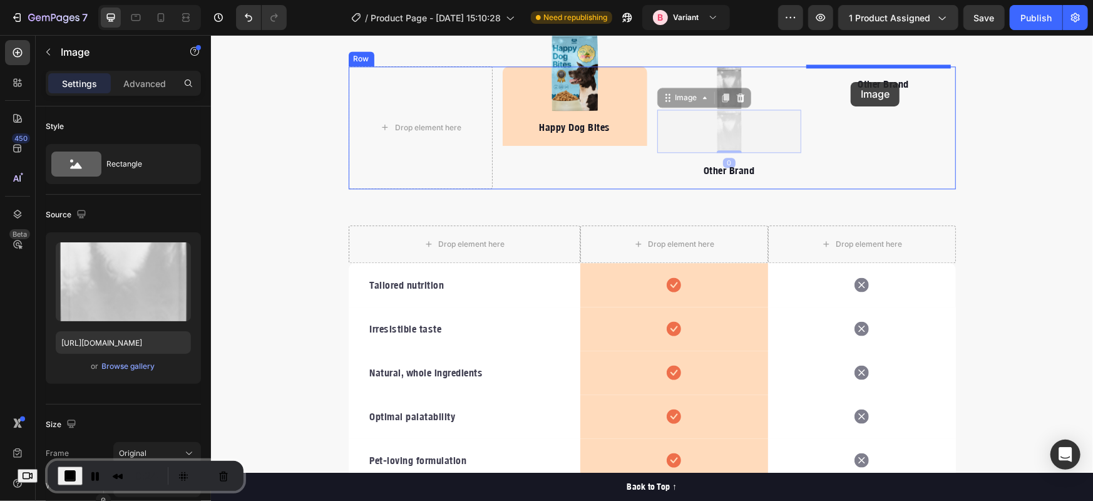
drag, startPoint x: 689, startPoint y: 98, endPoint x: 853, endPoint y: 81, distance: 164.9
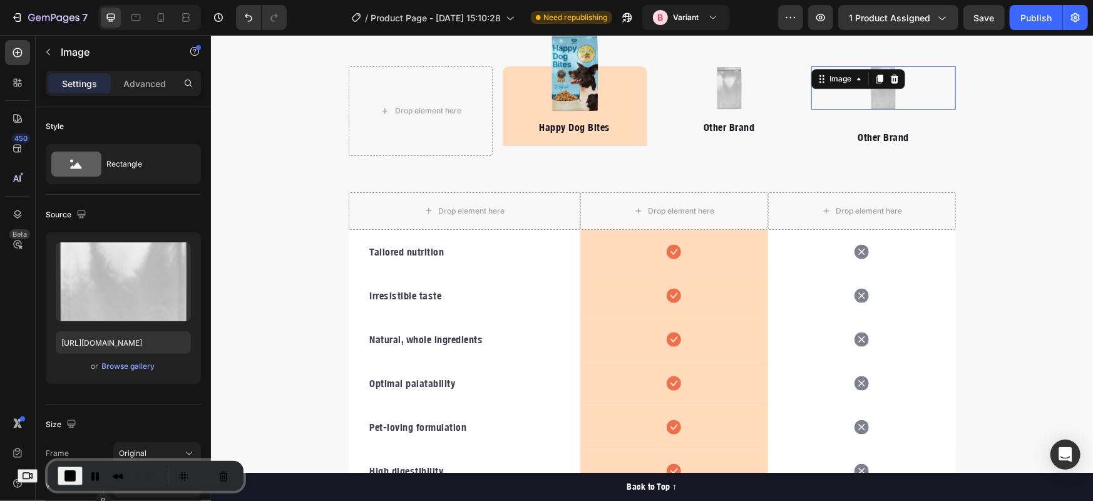
scroll to position [1854, 0]
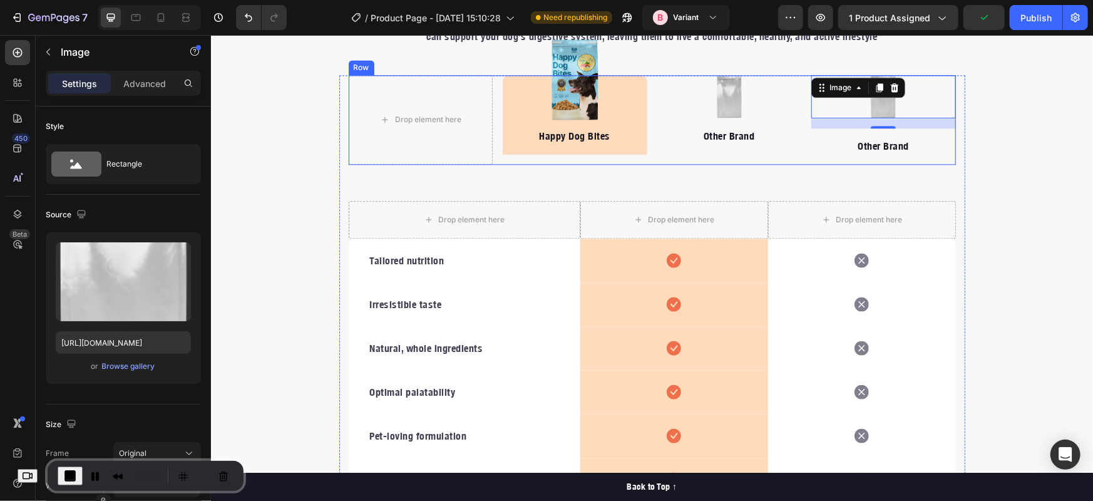
click at [787, 158] on div "Image Other Brand Text block" at bounding box center [729, 120] width 145 height 90
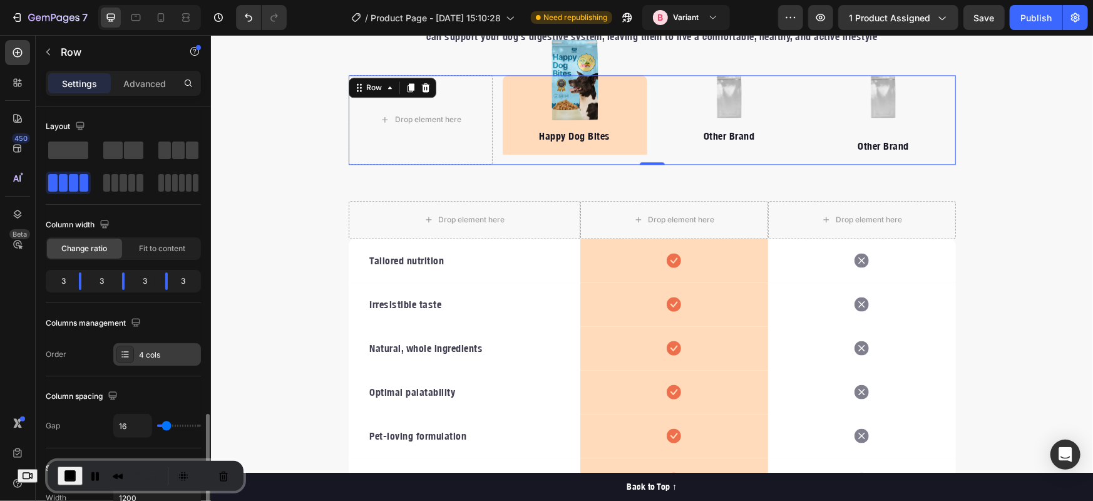
scroll to position [209, 0]
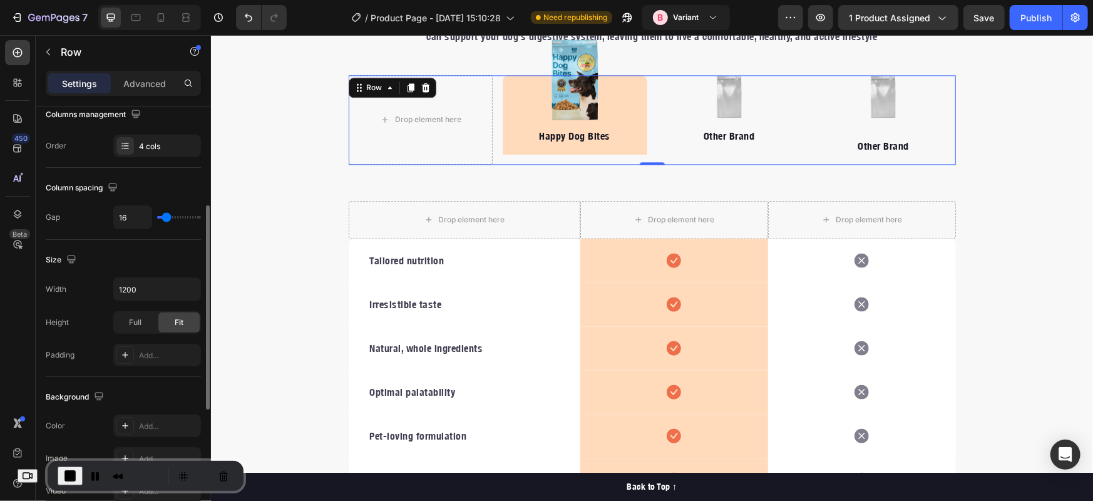
type input "0"
drag, startPoint x: 163, startPoint y: 217, endPoint x: 147, endPoint y: 217, distance: 15.7
type input "0"
click at [157, 217] on input "range" at bounding box center [179, 217] width 44 height 3
click at [177, 187] on div "Column spacing" at bounding box center [123, 188] width 155 height 20
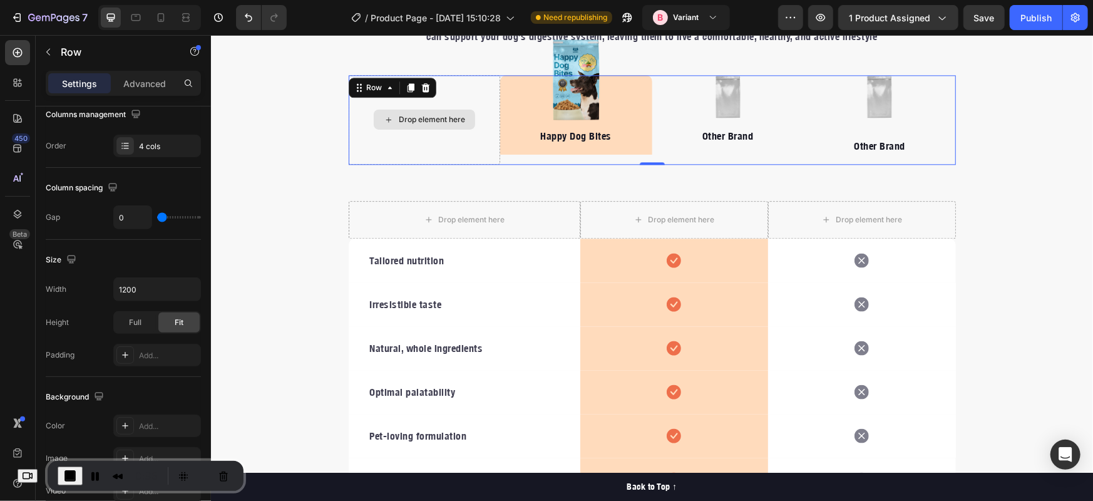
click at [492, 156] on div "Drop element here" at bounding box center [424, 120] width 152 height 90
click at [406, 86] on icon at bounding box center [409, 87] width 7 height 9
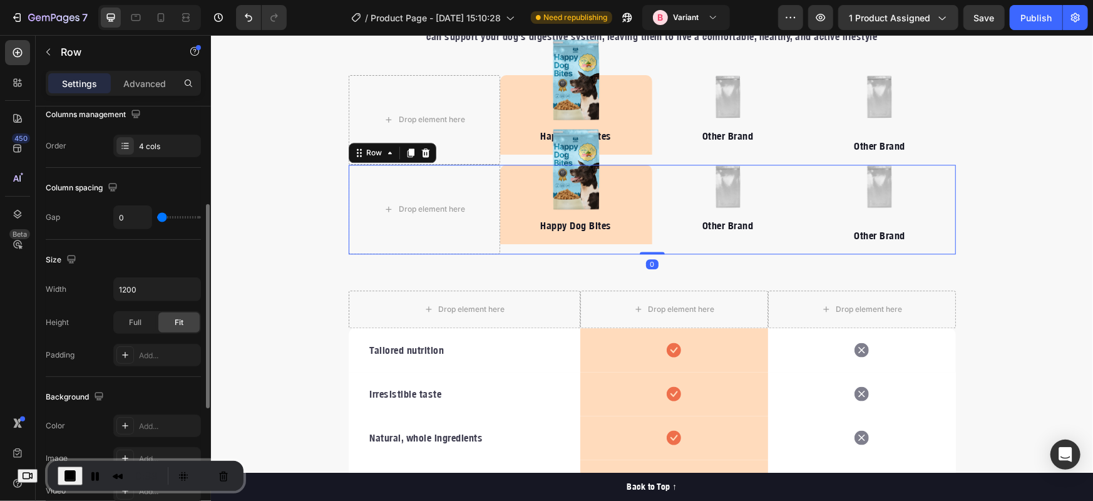
scroll to position [208, 0]
click at [574, 157] on img at bounding box center [576, 168] width 48 height 81
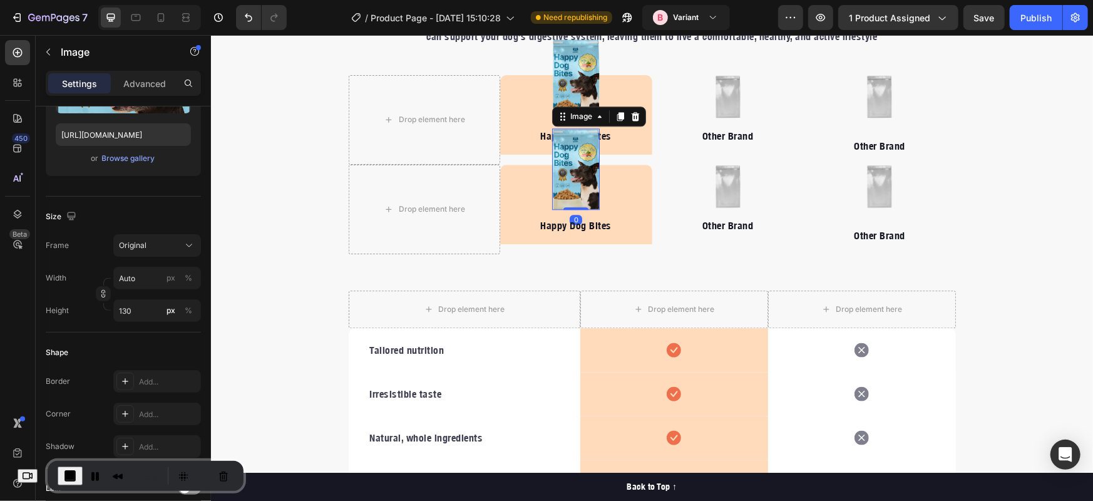
scroll to position [0, 0]
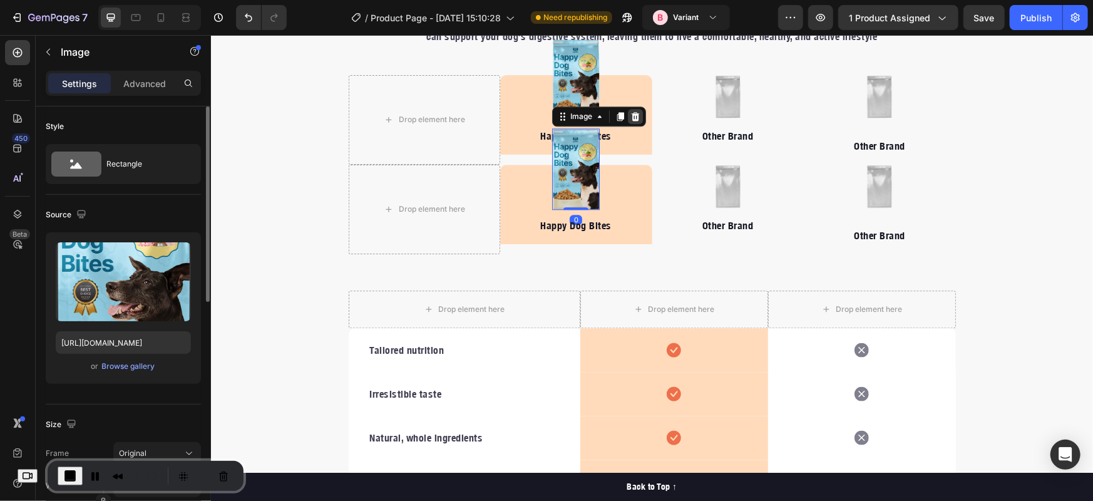
click at [630, 114] on icon at bounding box center [635, 116] width 10 height 10
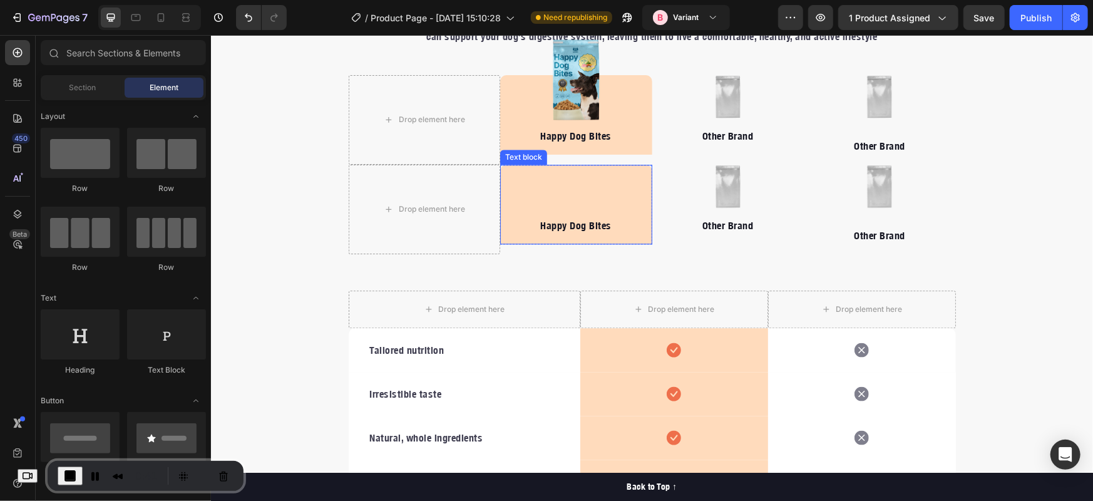
click at [575, 220] on p "Happy Dog Bites" at bounding box center [576, 224] width 150 height 15
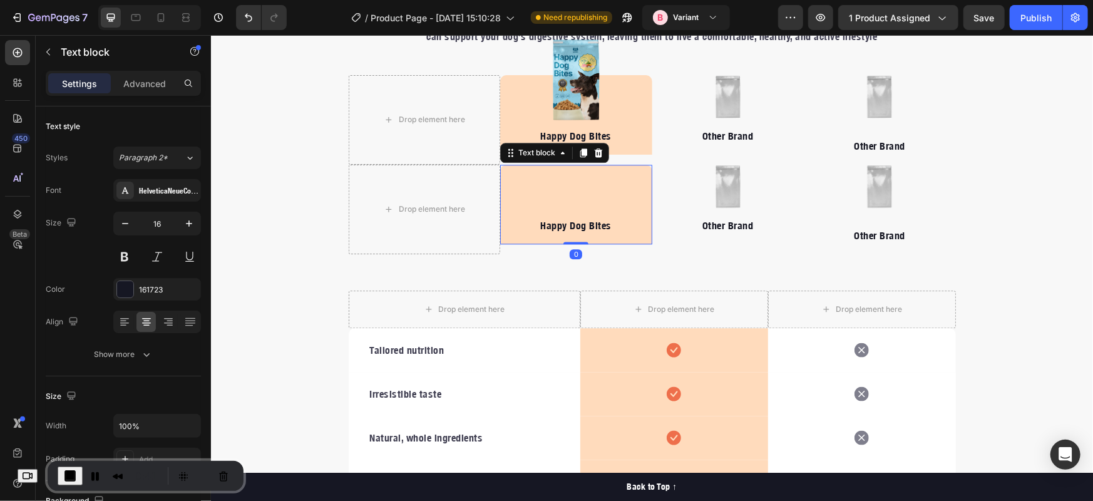
click at [573, 225] on p "Happy Dog Bites" at bounding box center [576, 224] width 150 height 15
click at [613, 199] on div "Happy Dog Bites Text block 0" at bounding box center [576, 204] width 152 height 80
click at [594, 152] on icon at bounding box center [598, 152] width 10 height 10
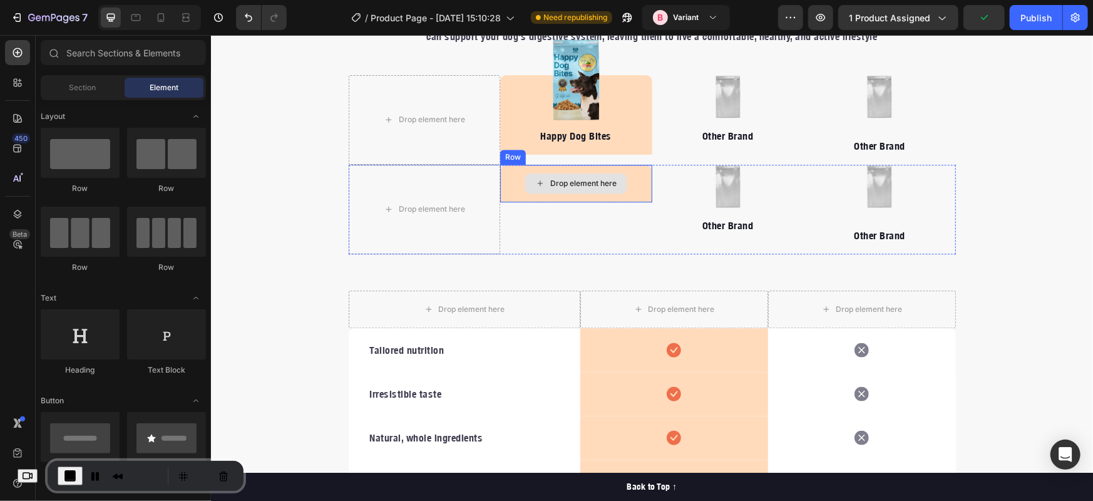
click at [623, 177] on div "Drop element here" at bounding box center [576, 183] width 152 height 38
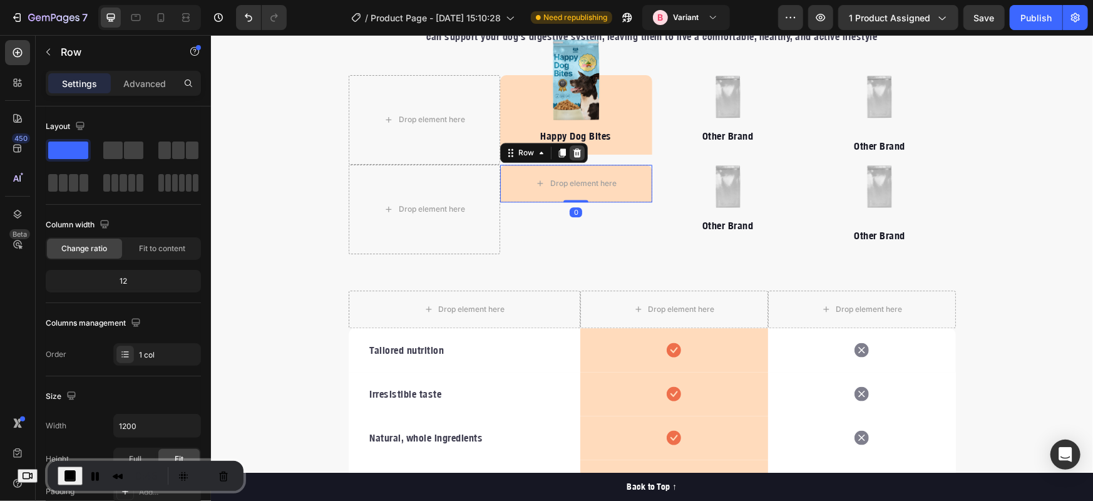
click at [573, 152] on icon at bounding box center [577, 152] width 8 height 9
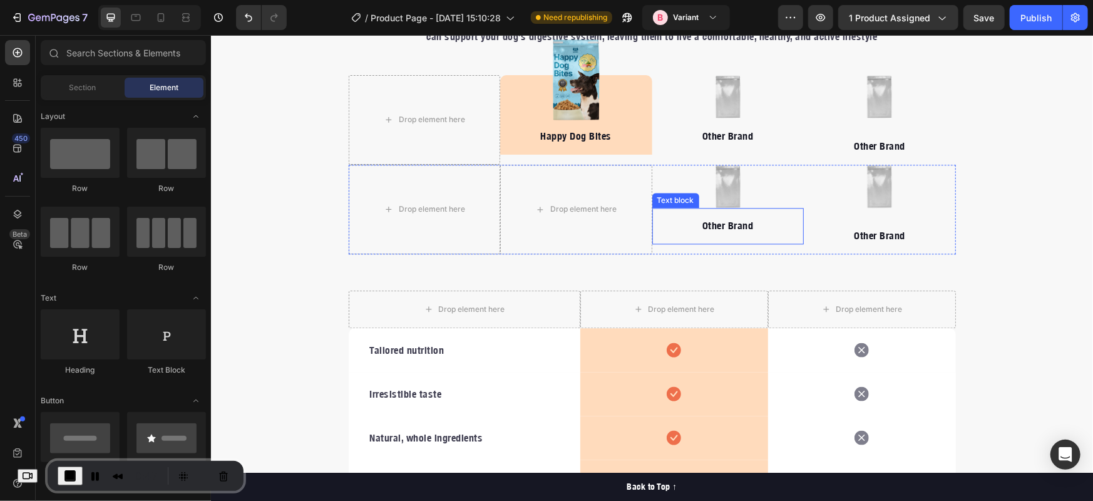
click at [673, 194] on div "Text block" at bounding box center [675, 199] width 42 height 11
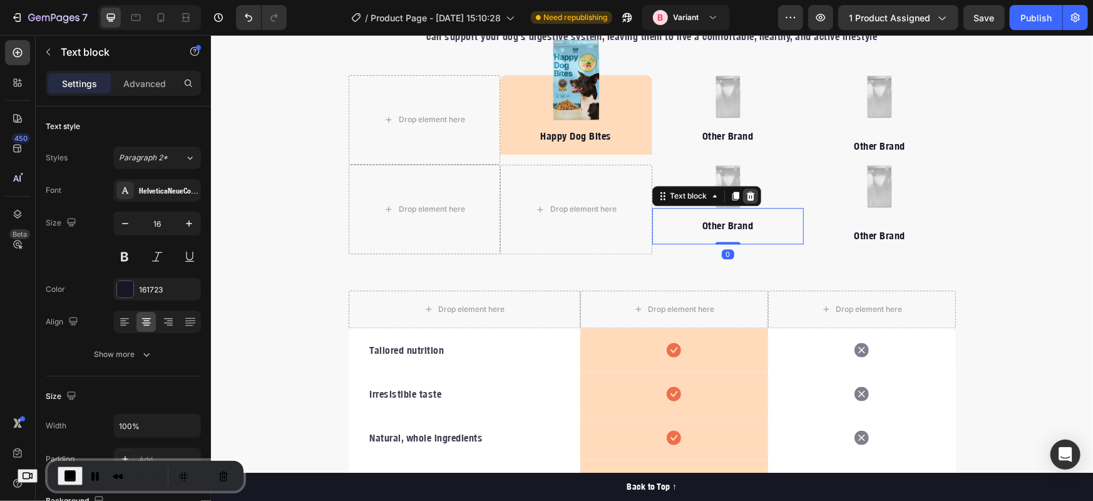
click at [745, 194] on icon at bounding box center [750, 195] width 10 height 10
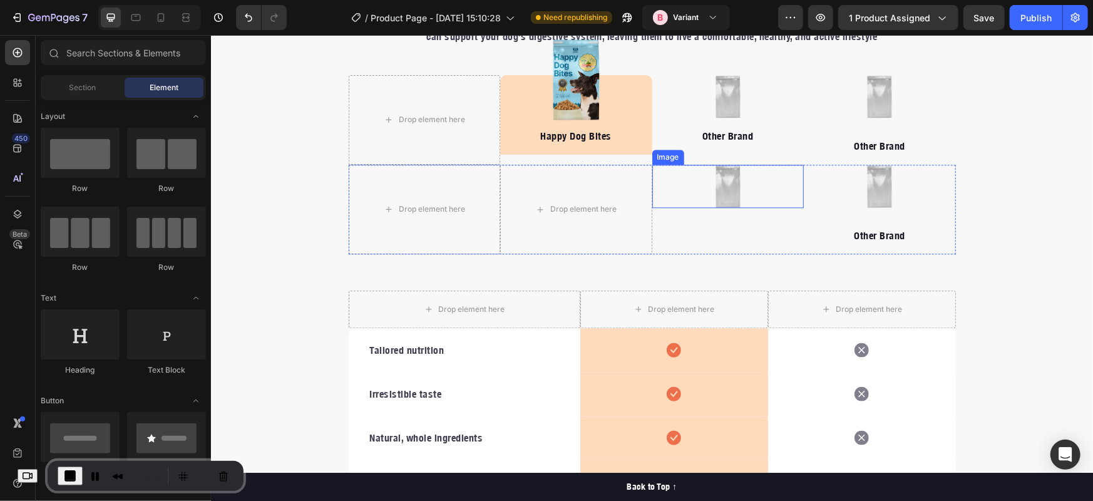
click at [748, 185] on div at bounding box center [728, 185] width 152 height 43
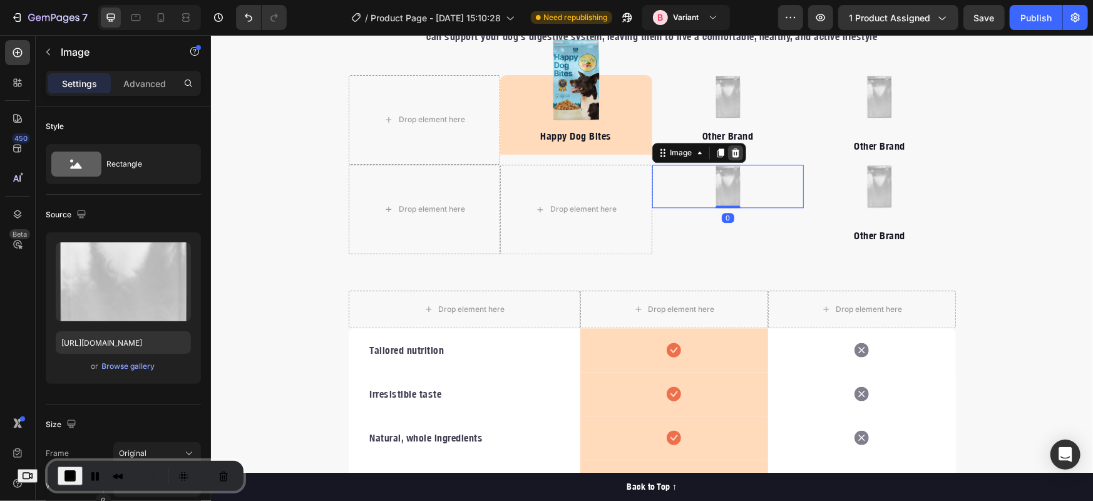
click at [731, 149] on icon at bounding box center [735, 152] width 8 height 9
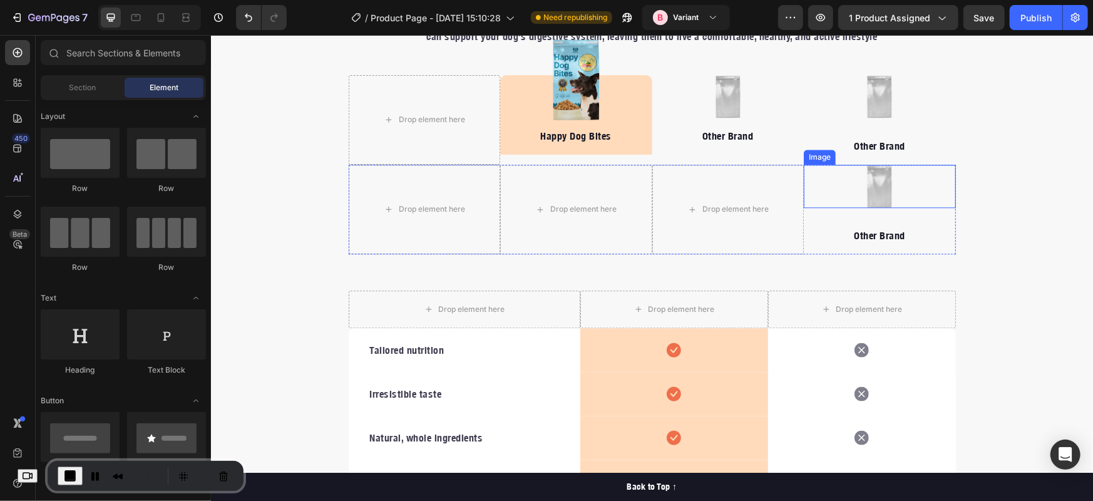
click at [835, 182] on div at bounding box center [880, 185] width 152 height 43
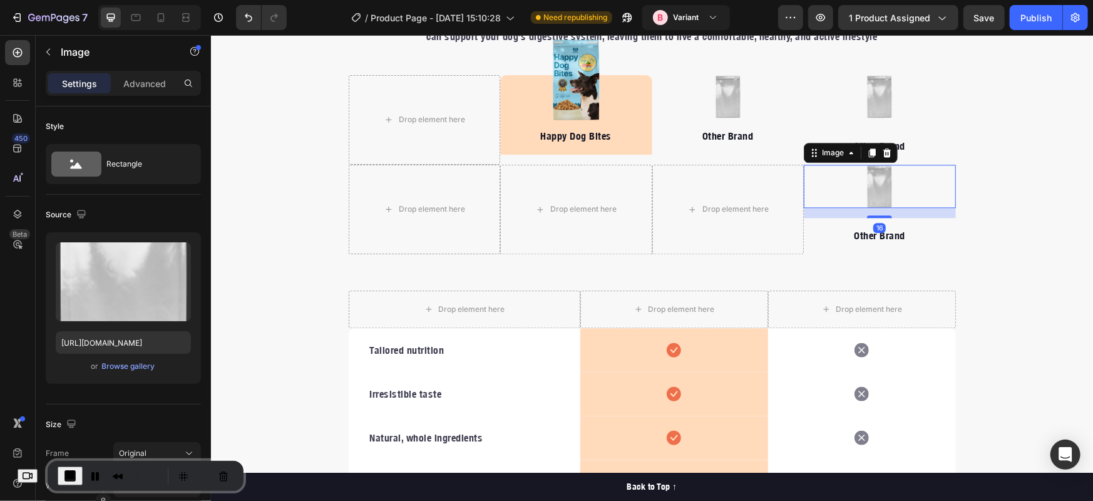
click at [883, 156] on icon at bounding box center [887, 152] width 10 height 10
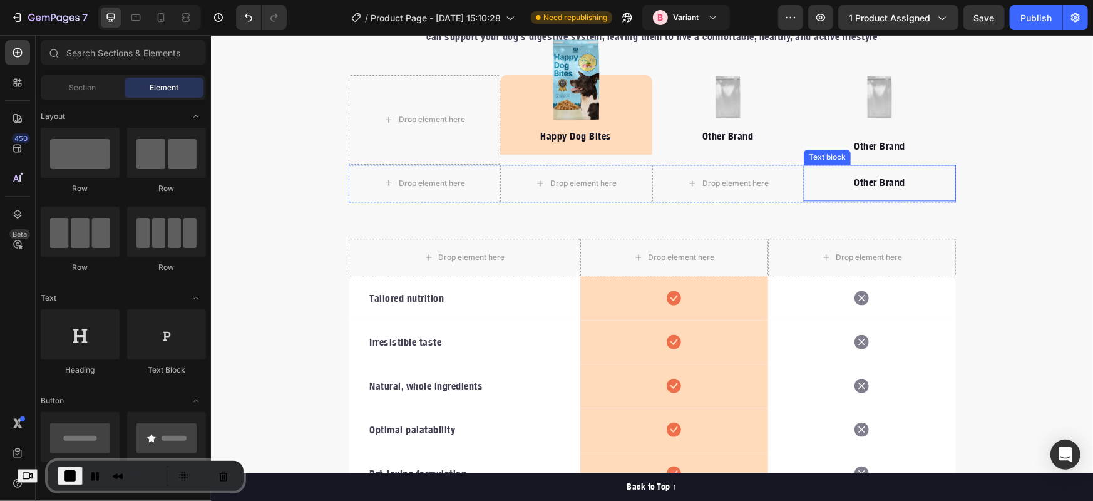
click at [842, 181] on p "Other Brand" at bounding box center [880, 181] width 150 height 15
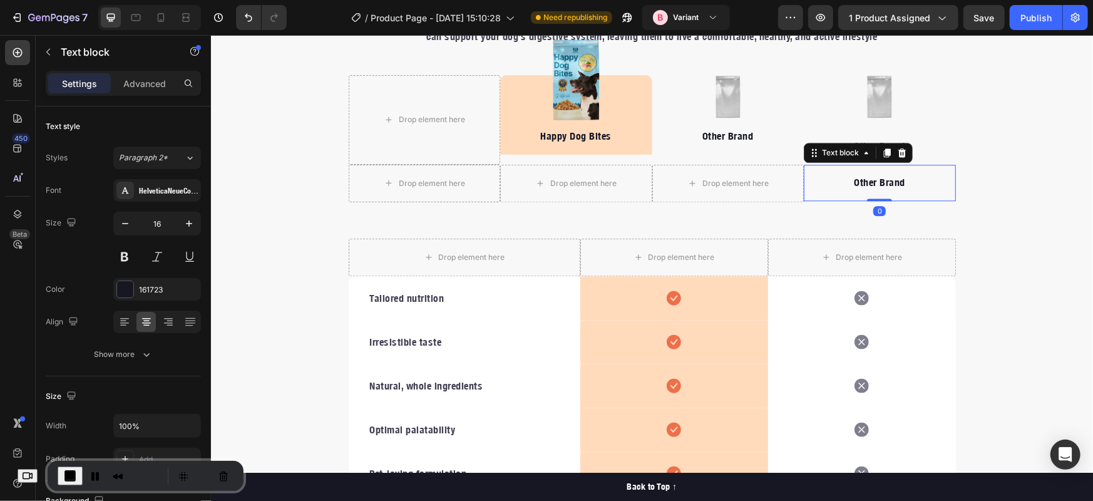
click at [898, 152] on icon at bounding box center [902, 152] width 8 height 9
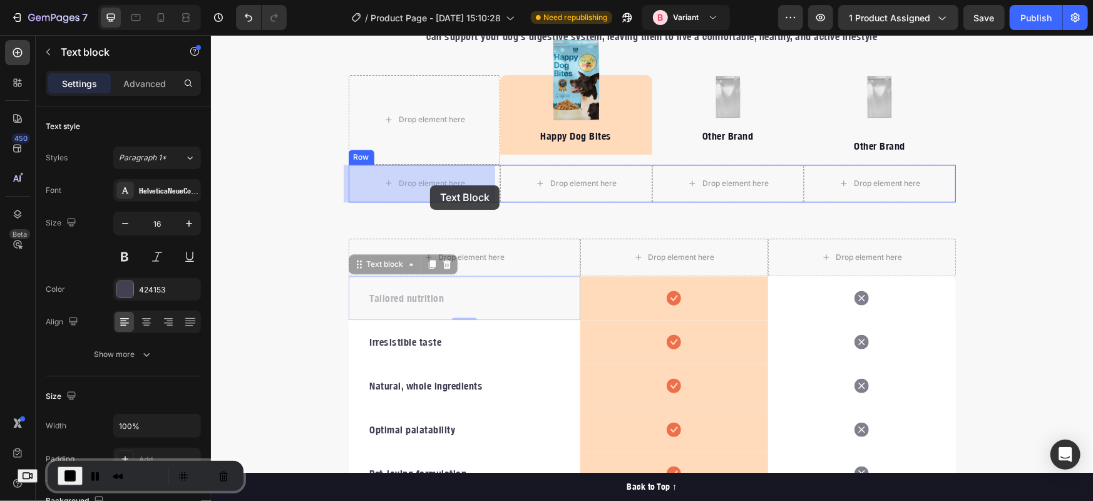
drag, startPoint x: 483, startPoint y: 292, endPoint x: 430, endPoint y: 187, distance: 117.6
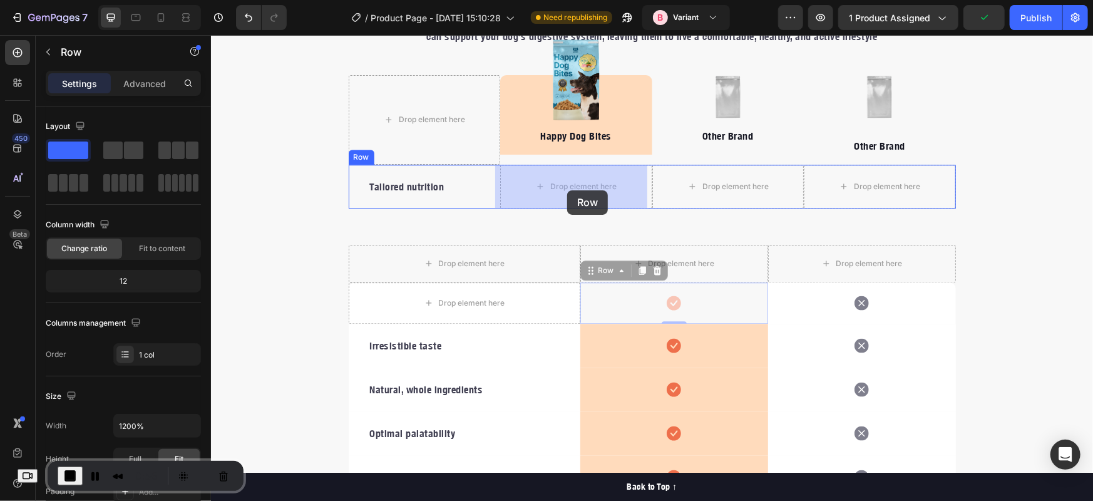
drag, startPoint x: 598, startPoint y: 308, endPoint x: 567, endPoint y: 190, distance: 122.4
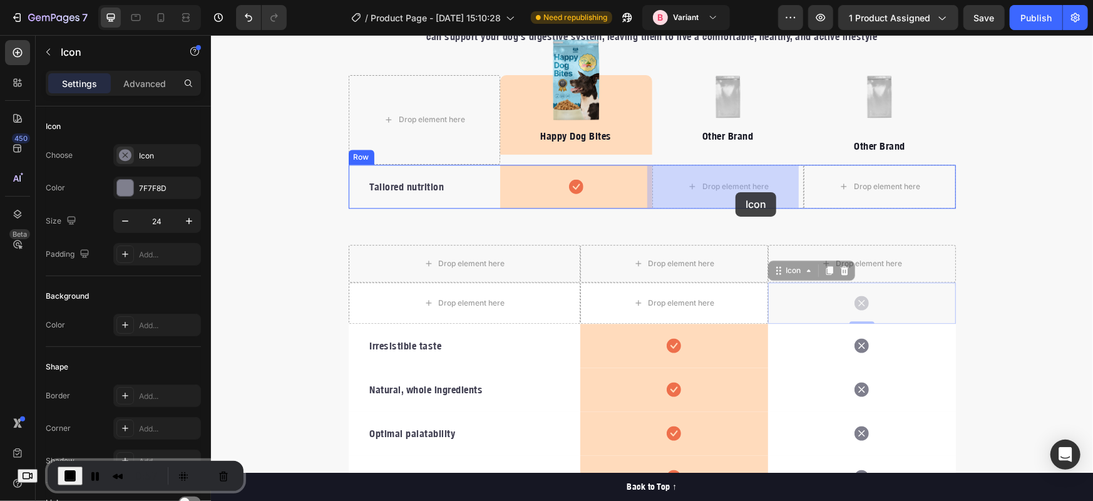
drag, startPoint x: 792, startPoint y: 308, endPoint x: 735, endPoint y: 192, distance: 129.1
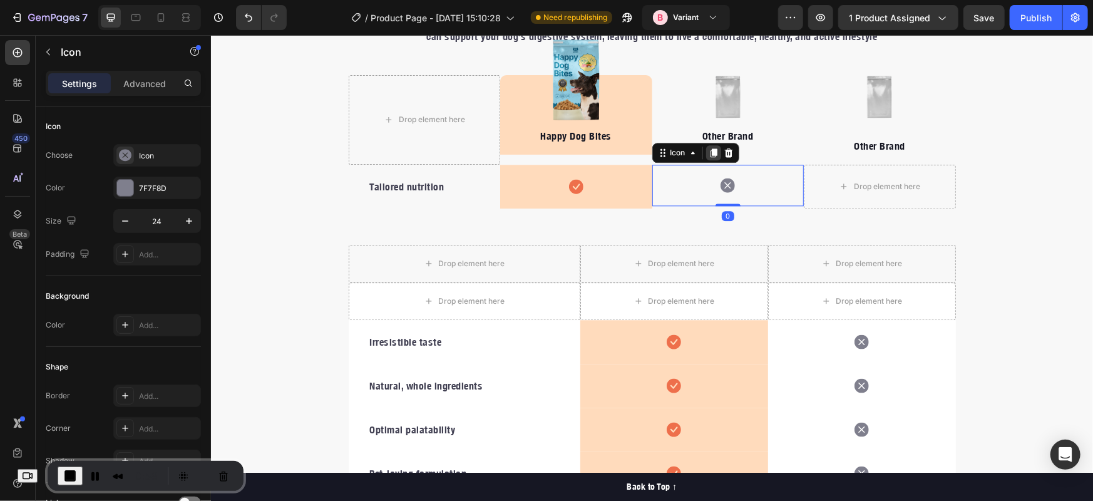
click at [713, 150] on div at bounding box center [713, 152] width 15 height 15
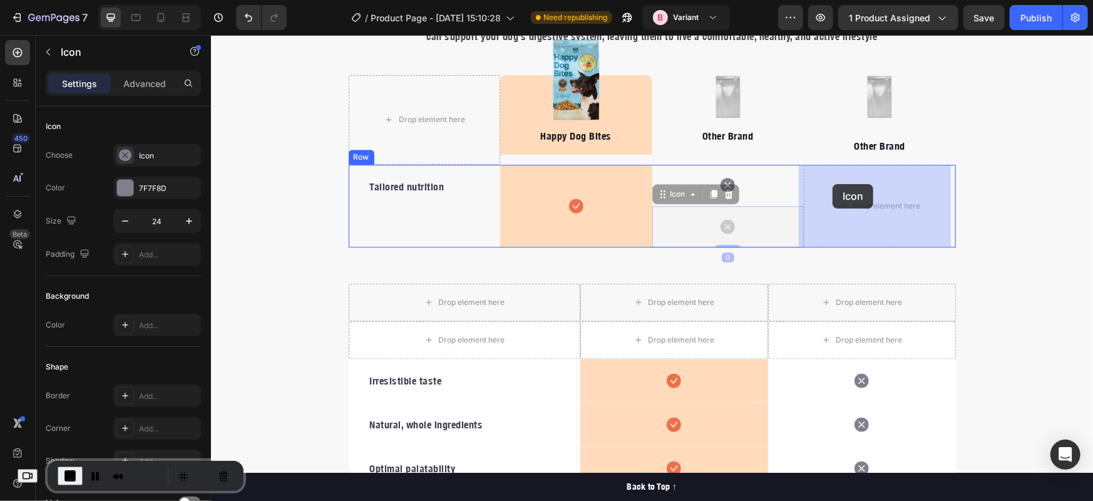
drag, startPoint x: 682, startPoint y: 194, endPoint x: 832, endPoint y: 184, distance: 150.7
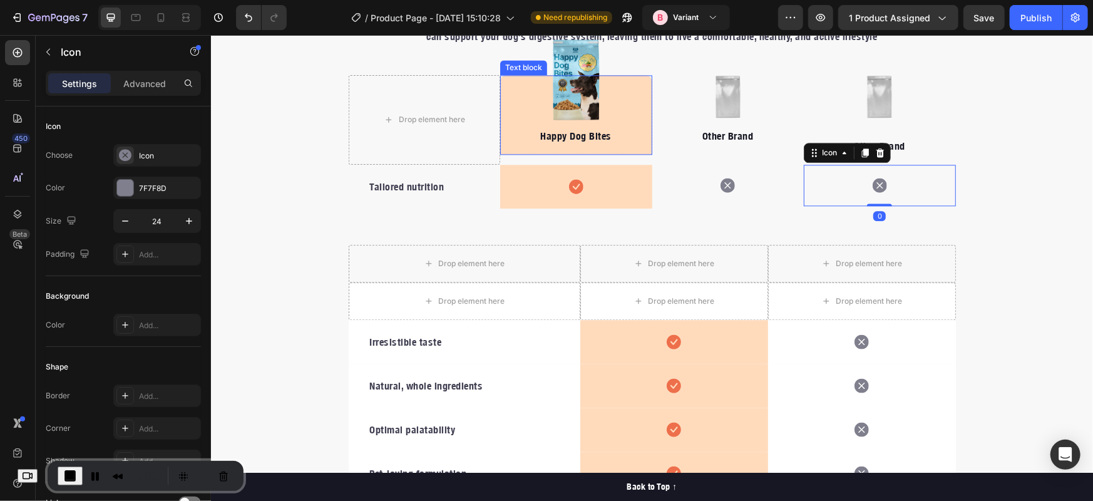
click at [608, 146] on div "Happy Dog Bites Text block" at bounding box center [576, 115] width 152 height 80
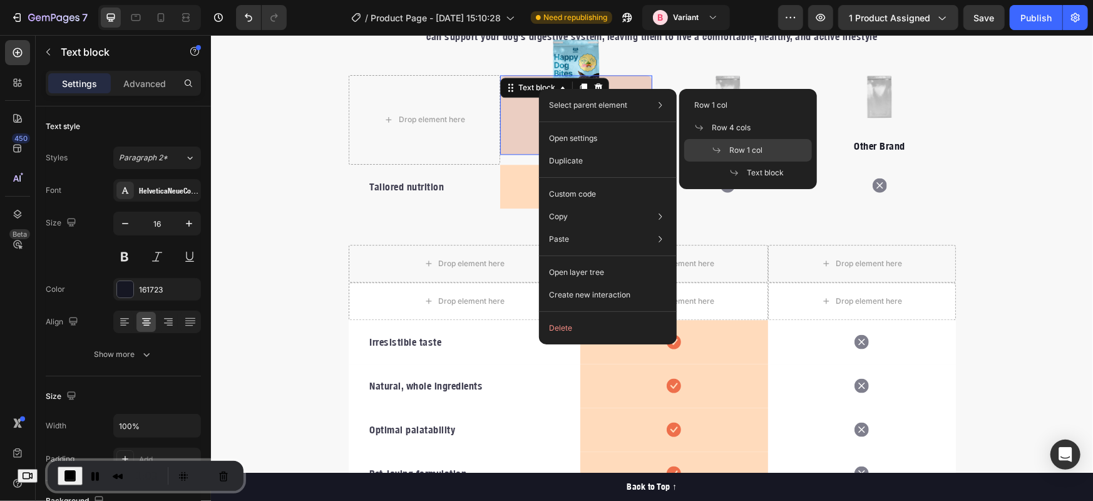
click at [723, 148] on span at bounding box center [721, 150] width 18 height 10
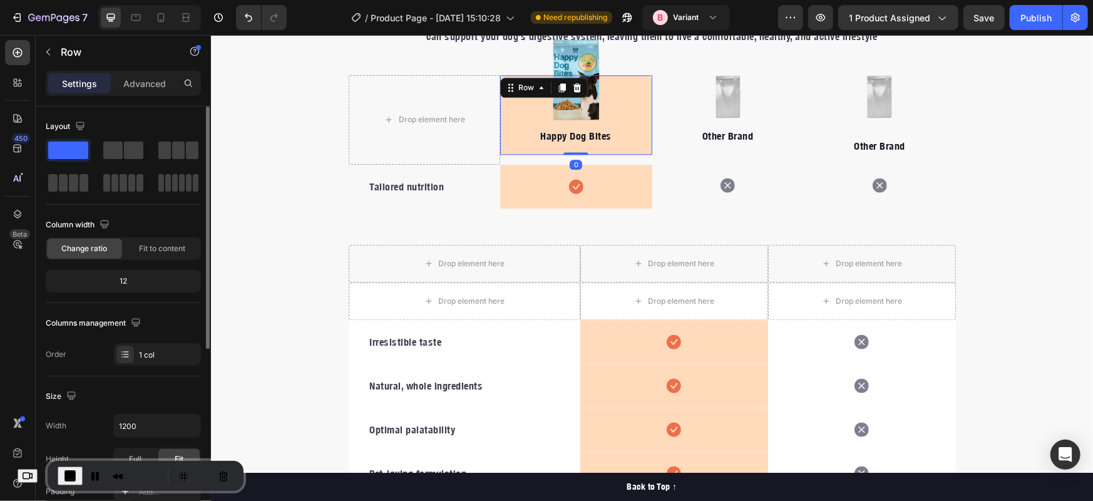
scroll to position [209, 0]
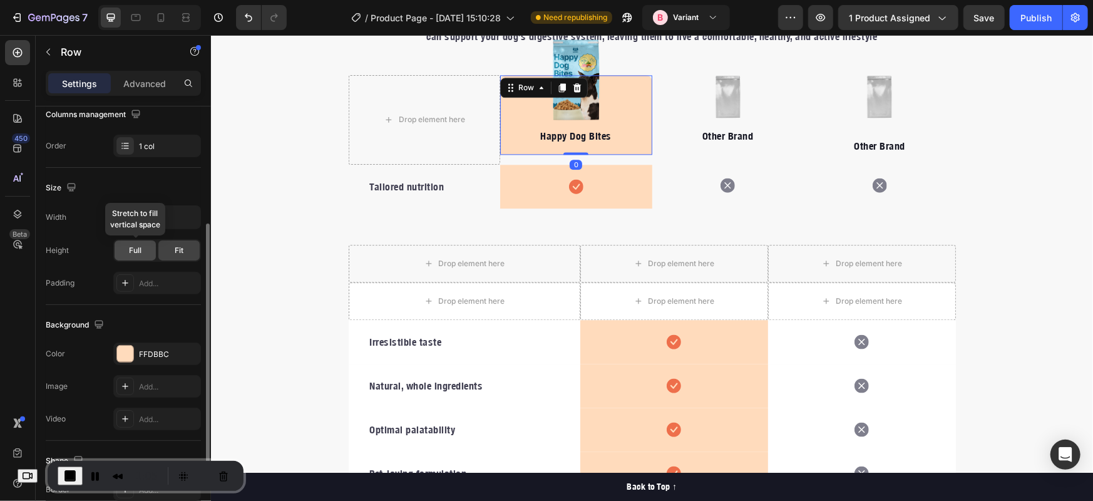
click at [139, 251] on span "Full" at bounding box center [135, 250] width 13 height 11
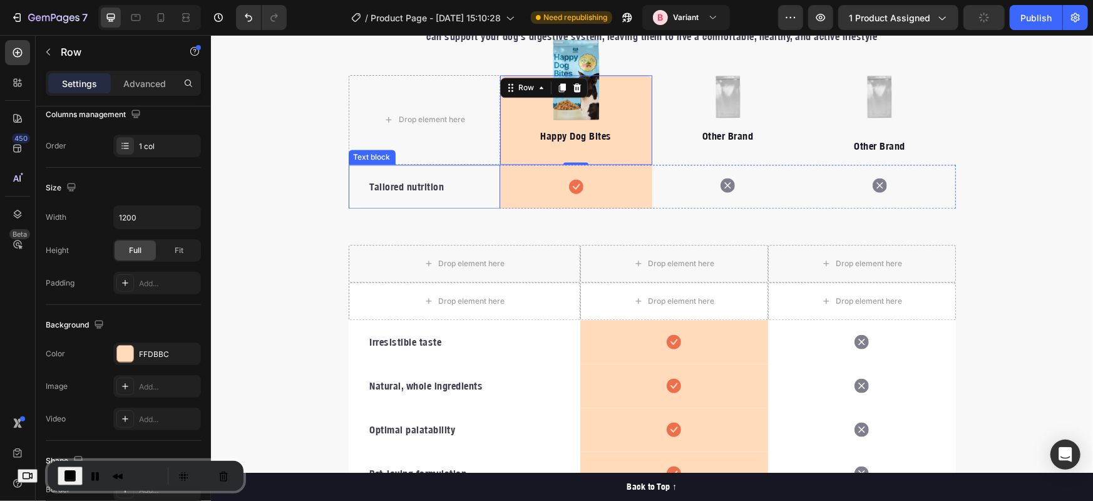
click at [479, 200] on div "Tailored nutrition Text block" at bounding box center [424, 186] width 152 height 44
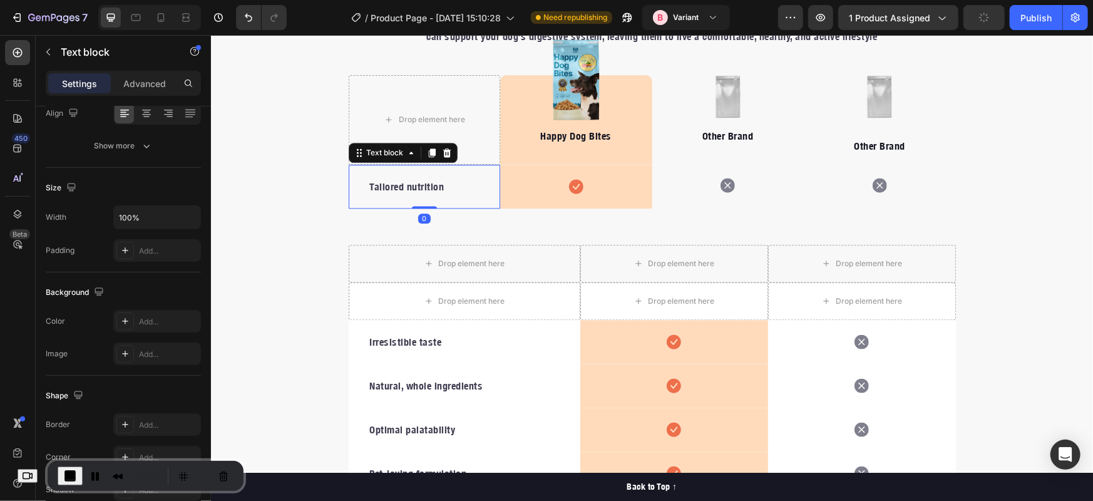
scroll to position [0, 0]
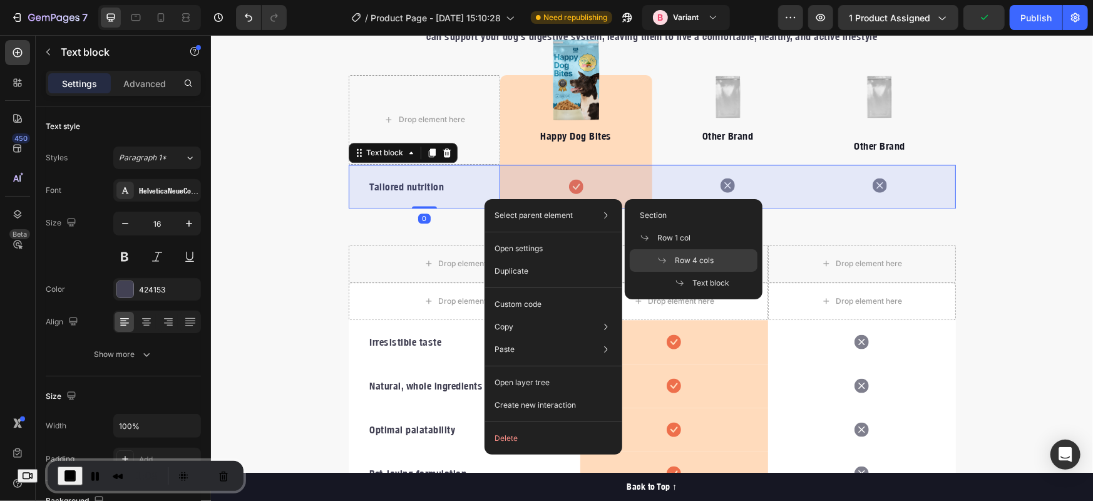
click at [675, 257] on span "Row 4 cols" at bounding box center [694, 260] width 39 height 11
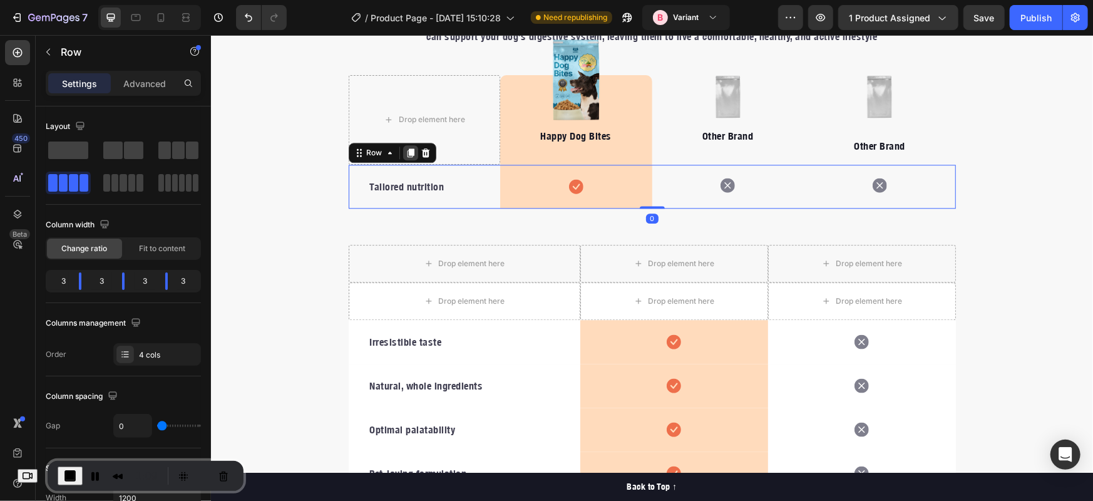
click at [407, 149] on icon at bounding box center [409, 152] width 7 height 9
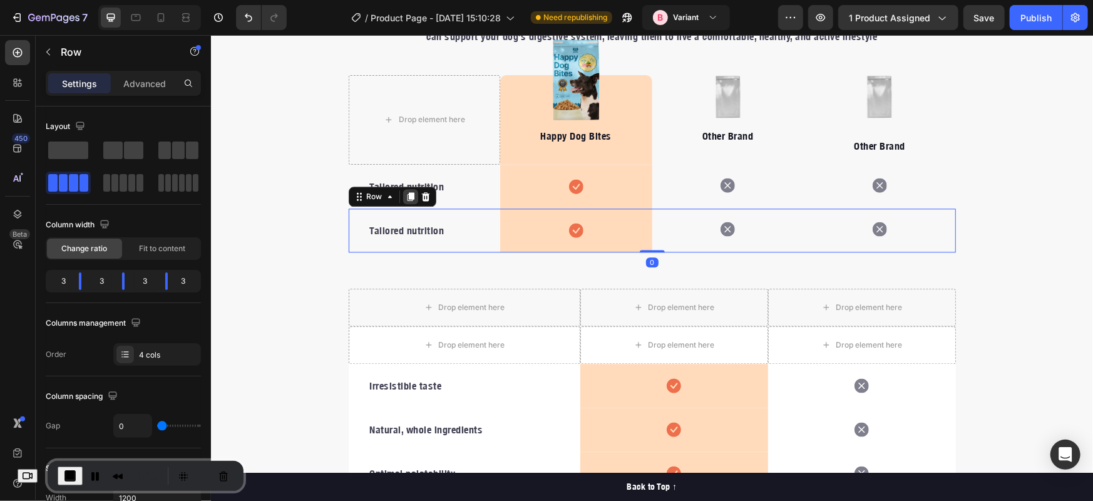
click at [406, 193] on icon at bounding box center [409, 196] width 7 height 9
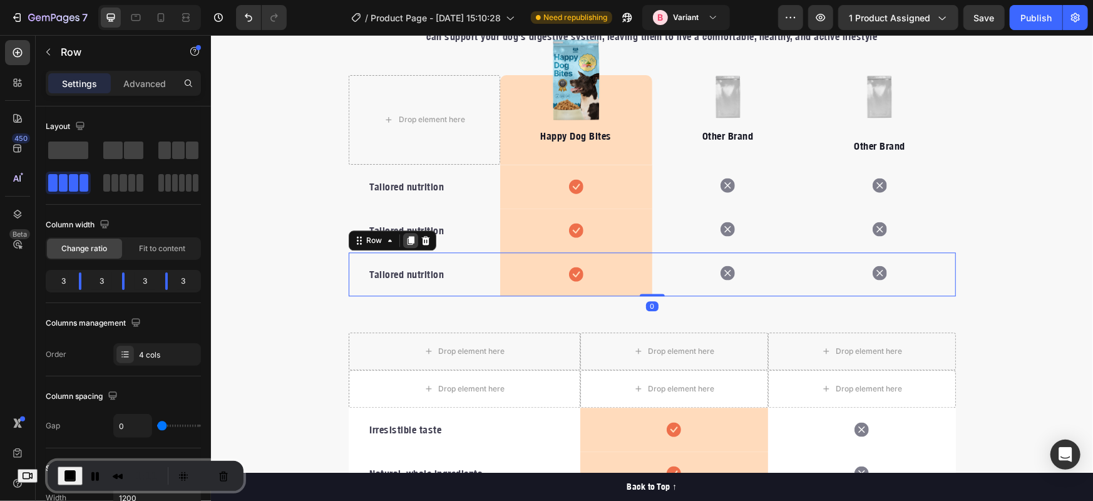
click at [405, 242] on icon at bounding box center [410, 240] width 10 height 10
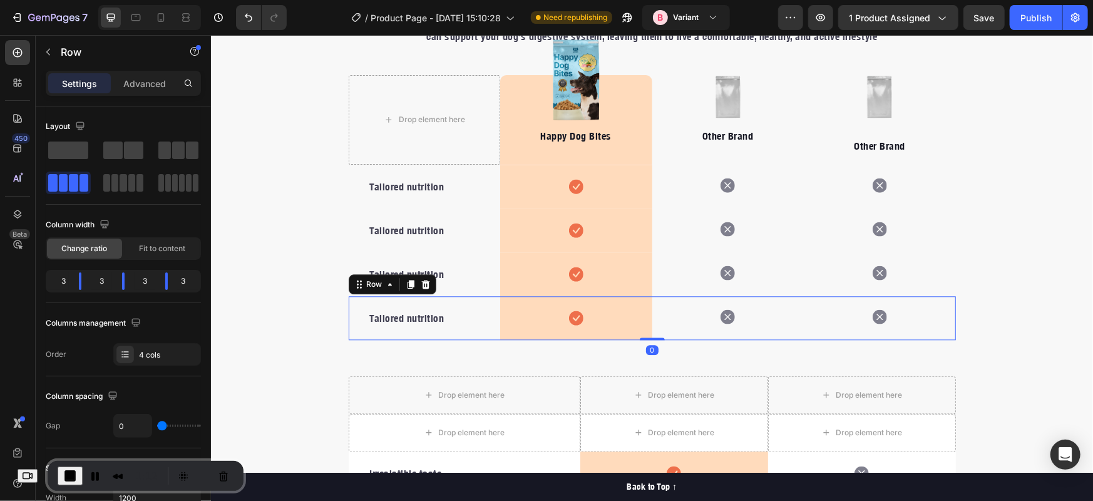
click at [405, 291] on div "Row" at bounding box center [392, 284] width 88 height 20
click at [407, 282] on icon at bounding box center [409, 283] width 7 height 9
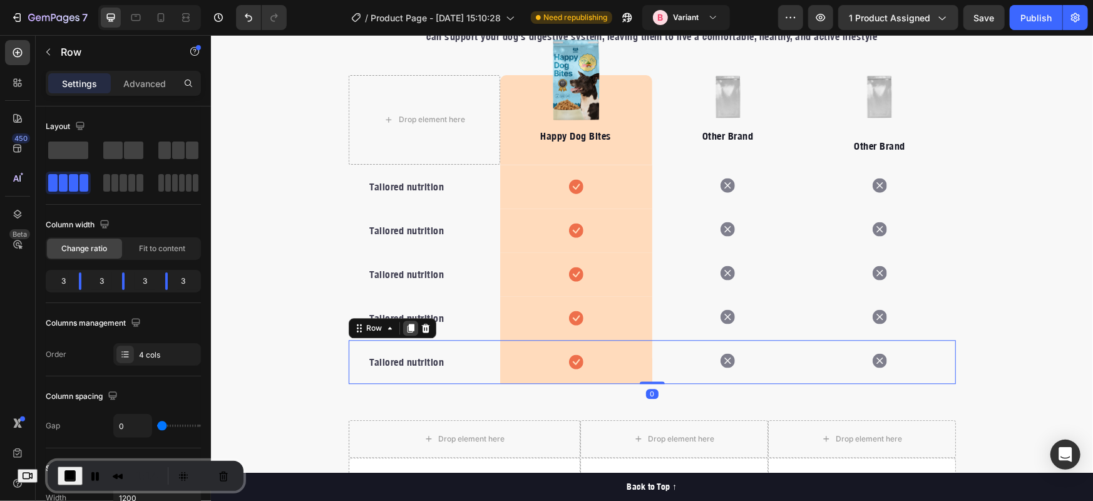
click at [405, 330] on icon at bounding box center [410, 328] width 10 height 10
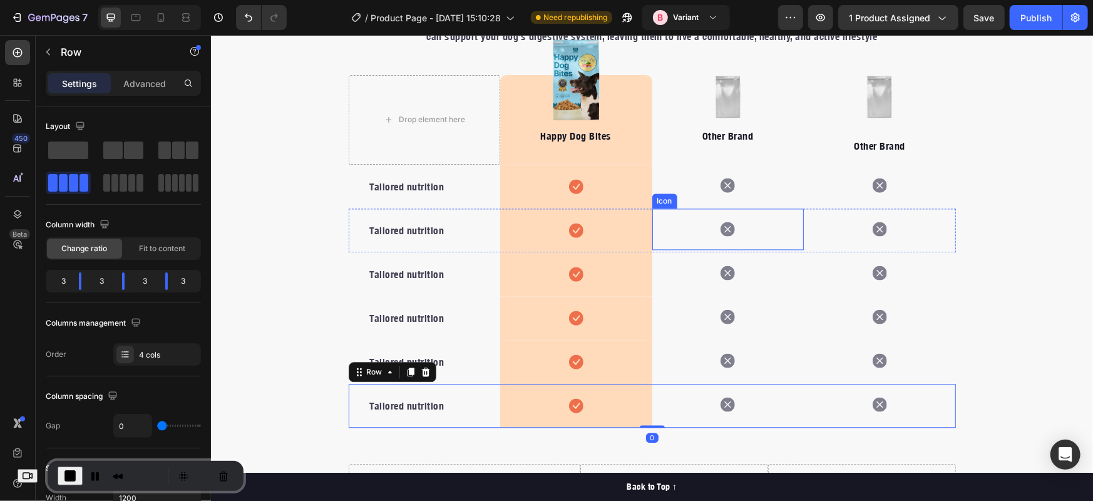
scroll to position [2064, 0]
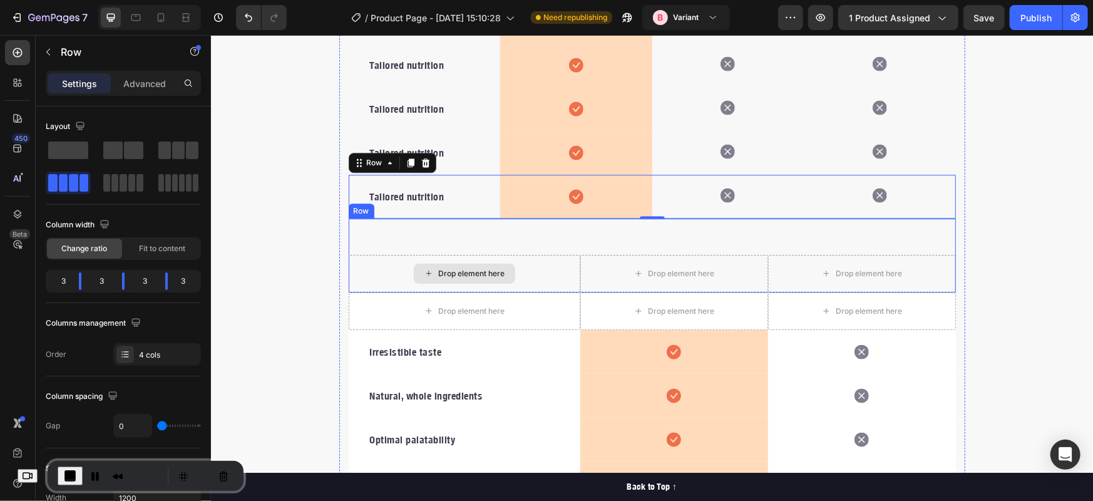
click at [576, 240] on div "Drop element here Drop element here Drop element here Row" at bounding box center [651, 255] width 607 height 74
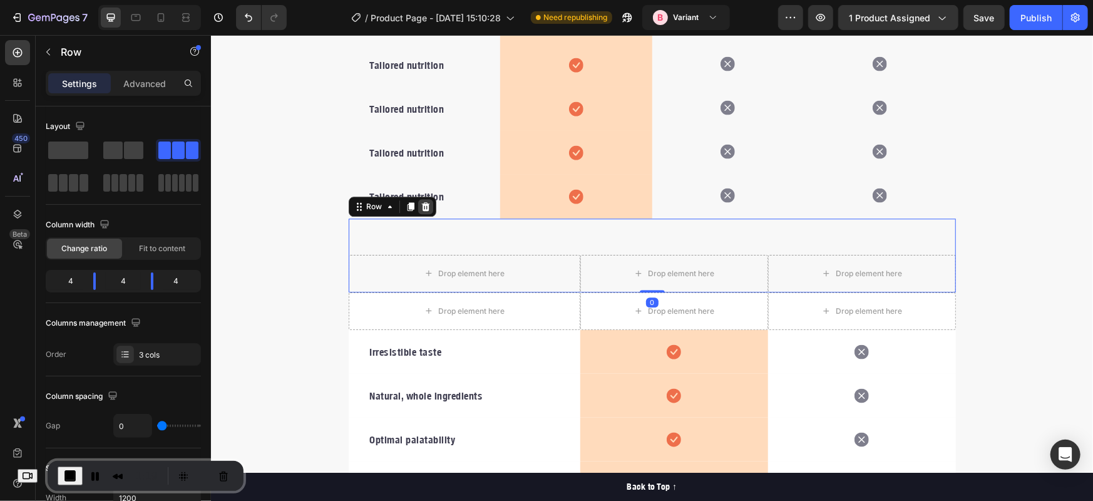
click at [421, 203] on icon at bounding box center [425, 206] width 8 height 9
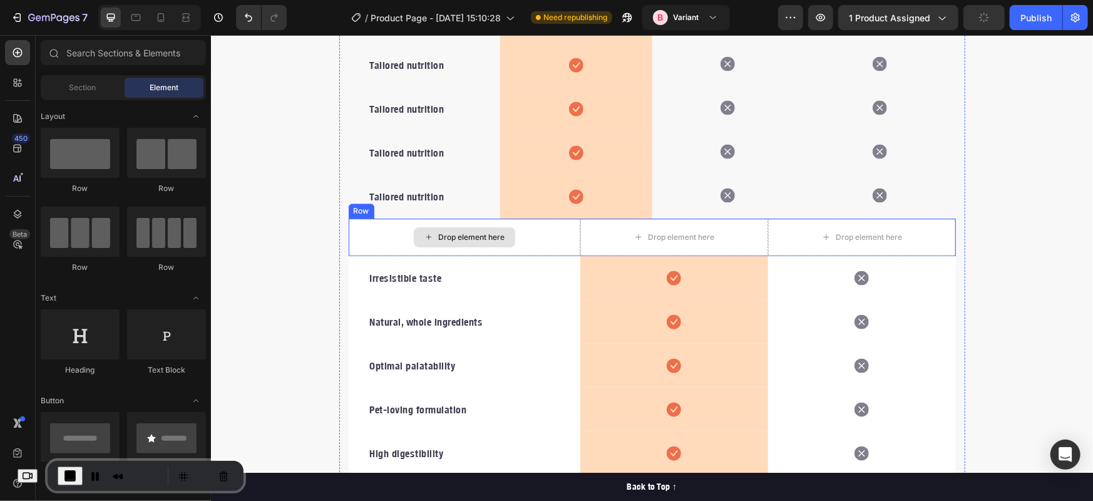
click at [353, 235] on div "Drop element here" at bounding box center [464, 237] width 232 height 38
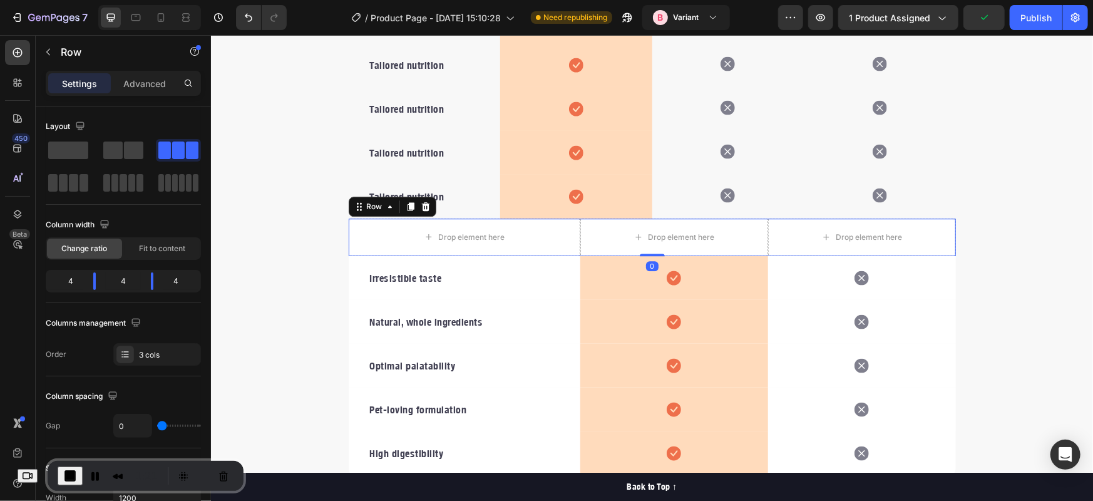
click at [425, 206] on div at bounding box center [425, 206] width 15 height 15
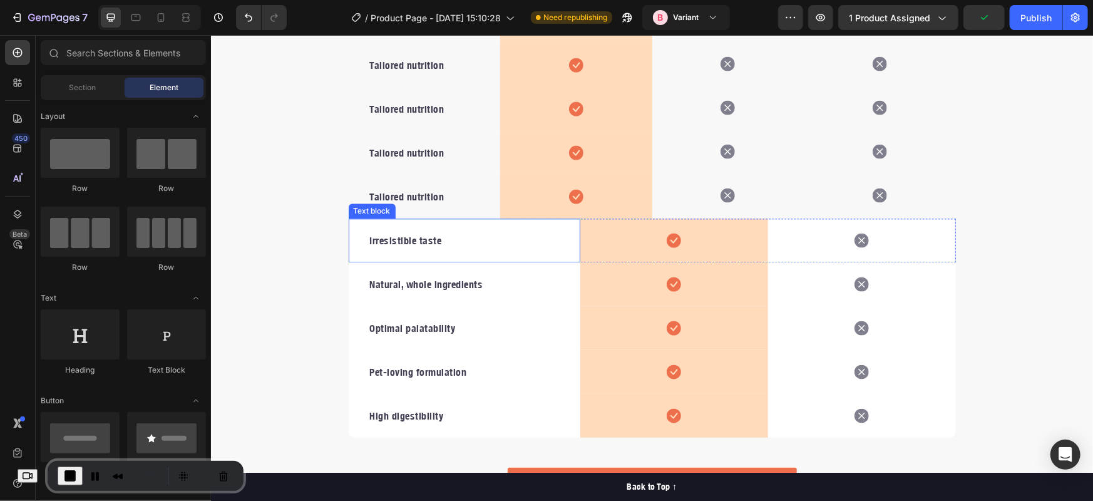
click at [535, 227] on div "Irresistible taste Text block" at bounding box center [464, 240] width 232 height 44
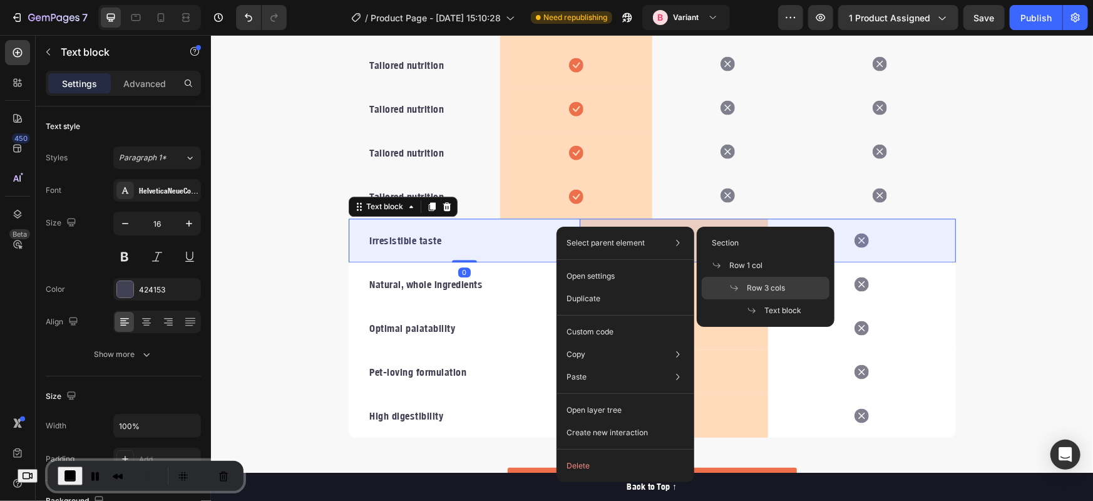
click at [742, 287] on span at bounding box center [739, 288] width 18 height 10
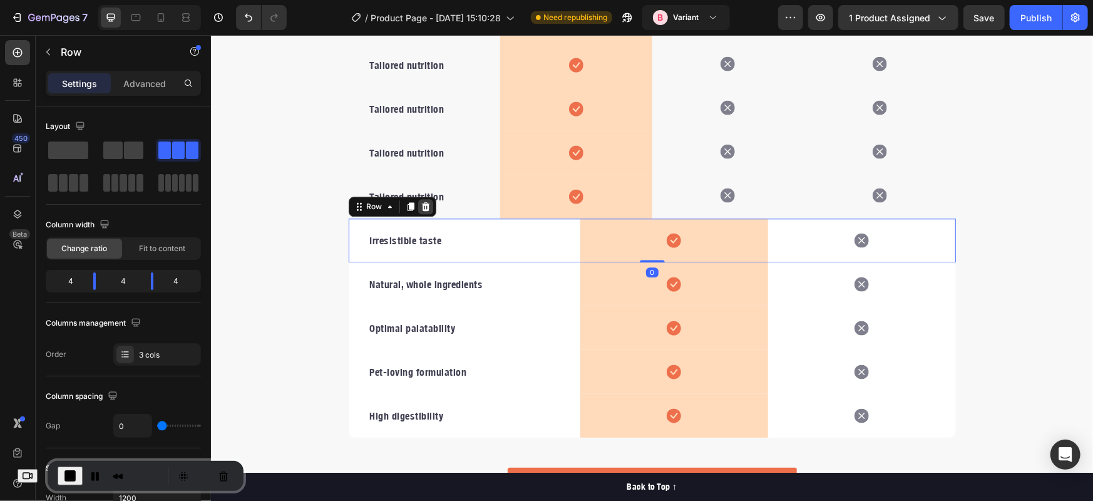
click at [420, 205] on icon at bounding box center [425, 206] width 10 height 10
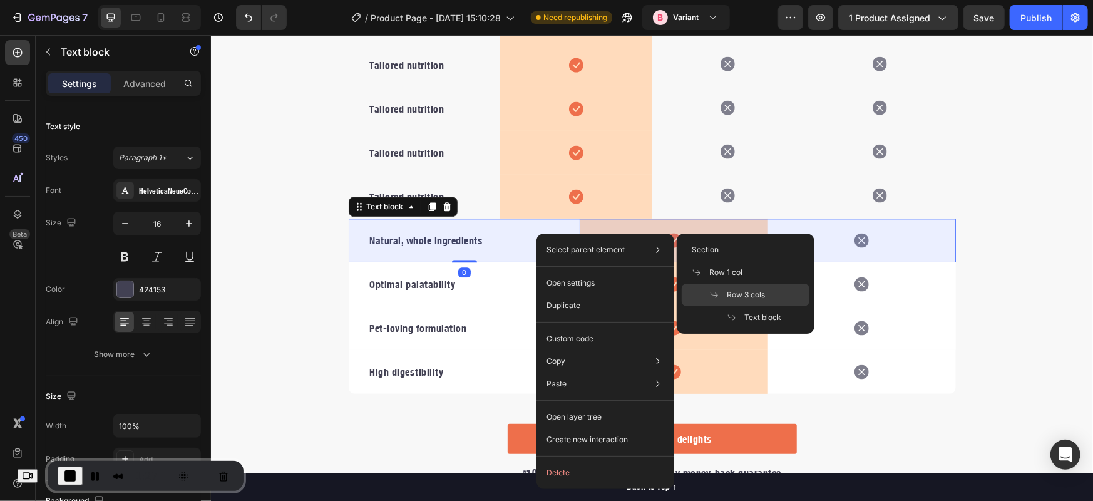
click at [718, 290] on icon at bounding box center [715, 295] width 10 height 10
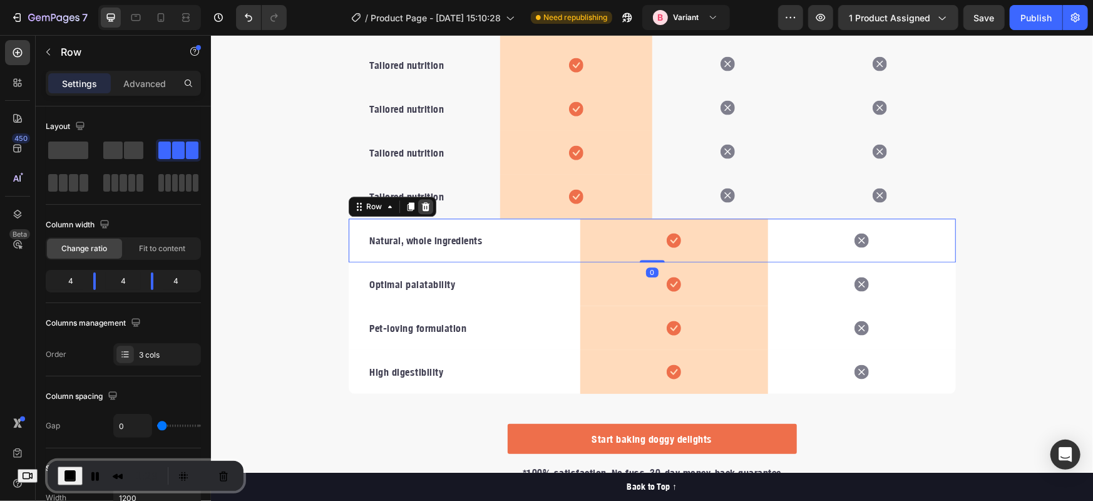
click at [421, 203] on icon at bounding box center [425, 206] width 8 height 9
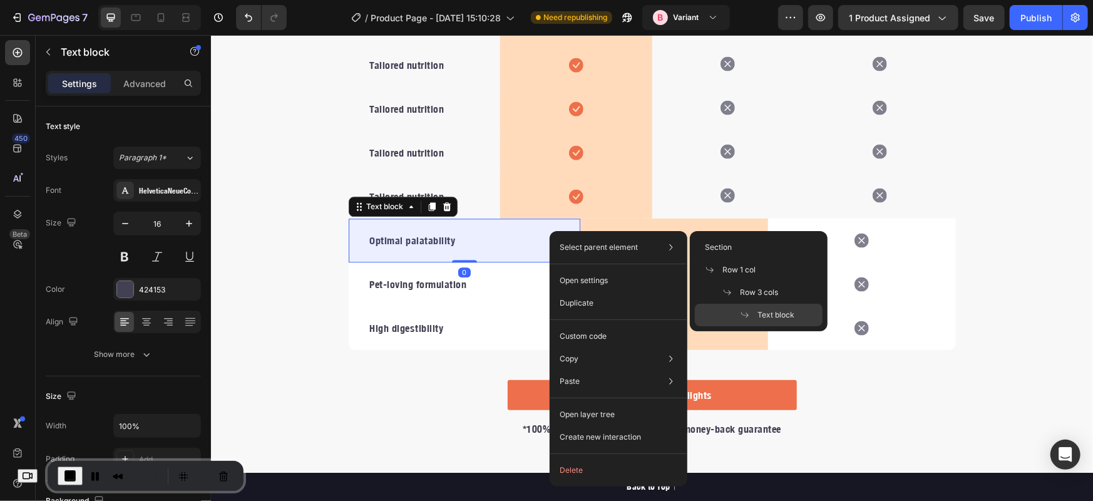
click at [758, 316] on span "Text block" at bounding box center [776, 314] width 37 height 11
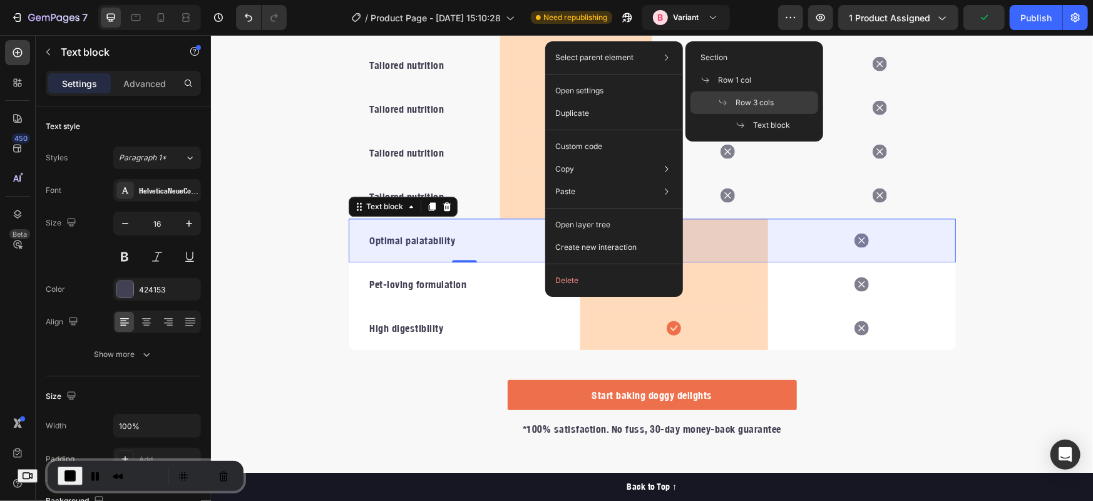
click at [716, 114] on div "Row 3 cols" at bounding box center [755, 125] width 128 height 23
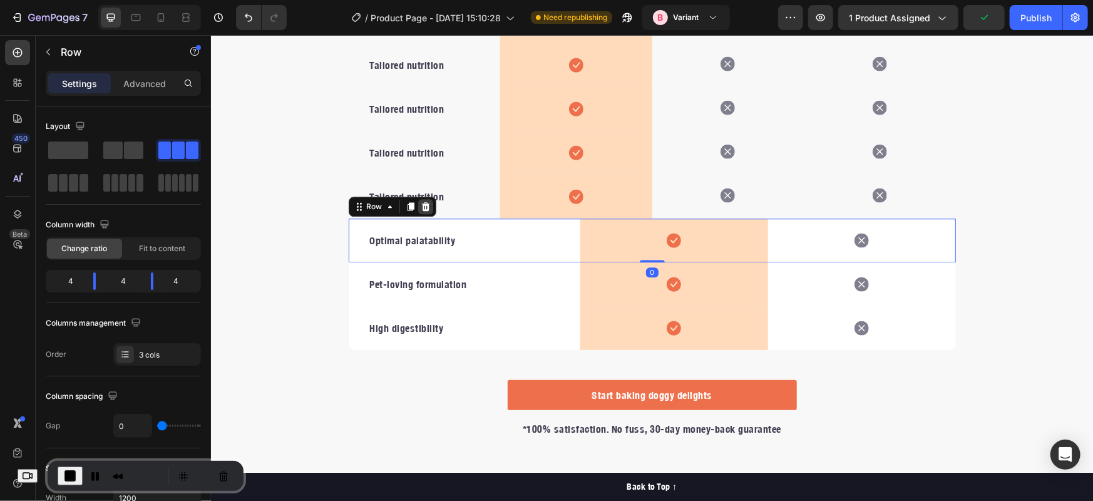
click at [421, 207] on icon at bounding box center [425, 206] width 8 height 9
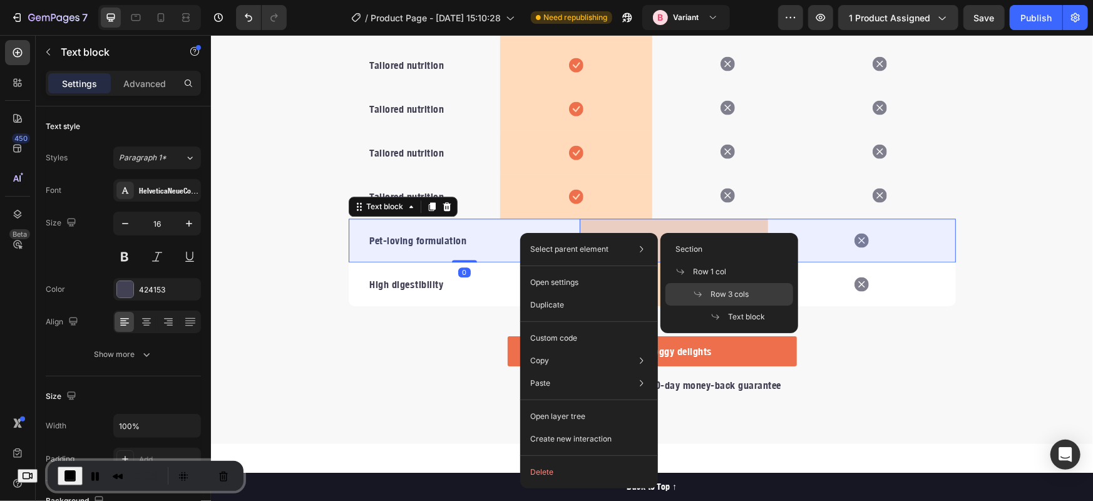
click at [693, 292] on icon at bounding box center [698, 294] width 10 height 10
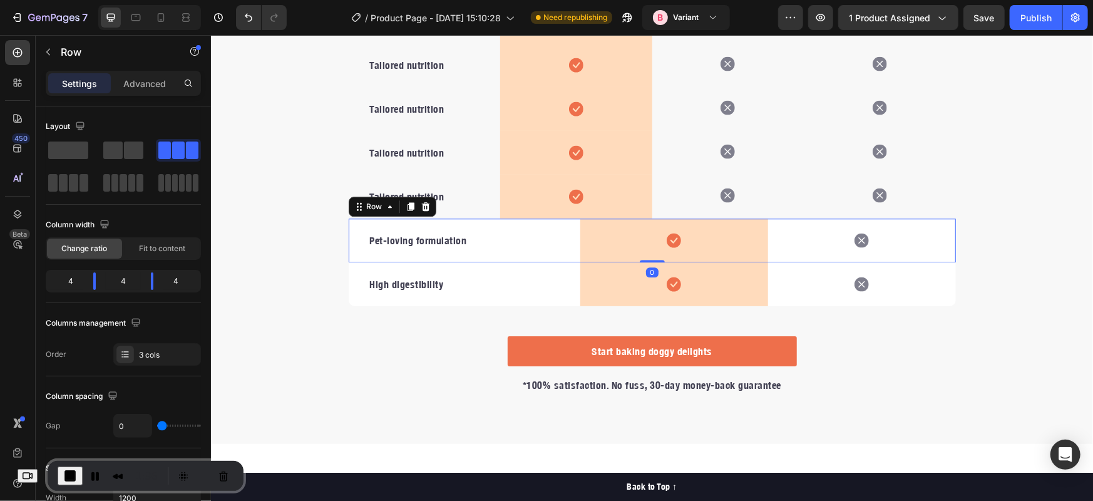
click at [423, 206] on icon at bounding box center [425, 206] width 10 height 10
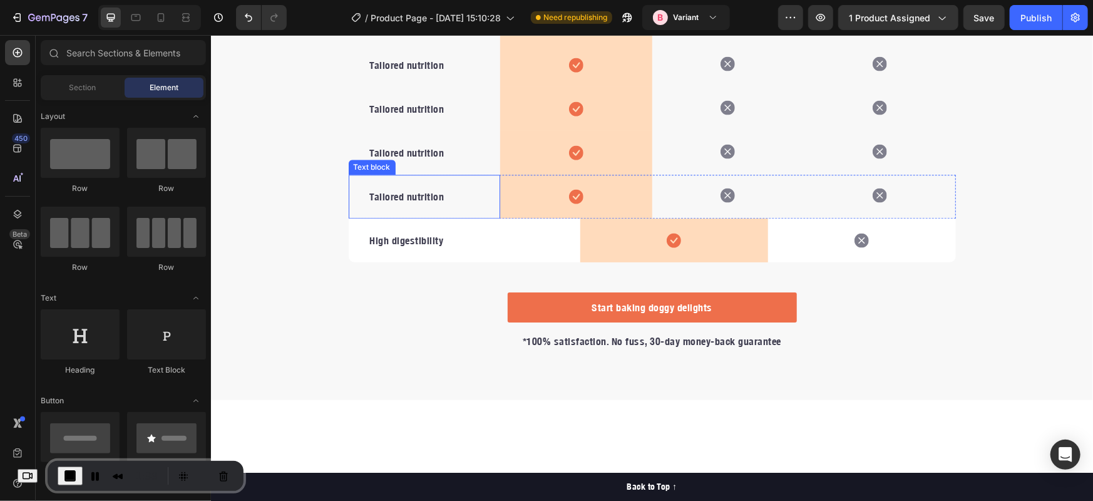
click at [486, 180] on div "Tailored nutrition Text block" at bounding box center [424, 196] width 152 height 44
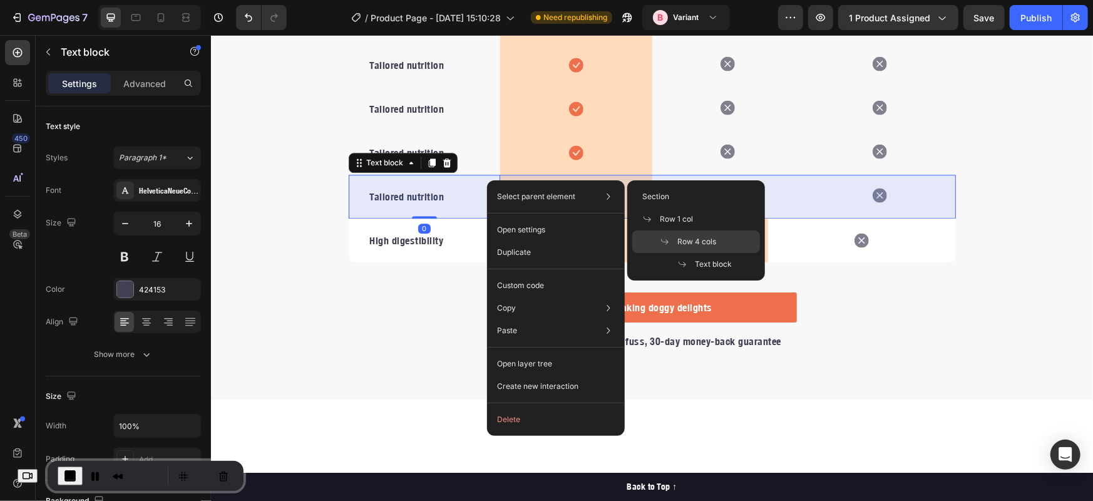
click at [687, 239] on span "Row 4 cols" at bounding box center [697, 241] width 39 height 11
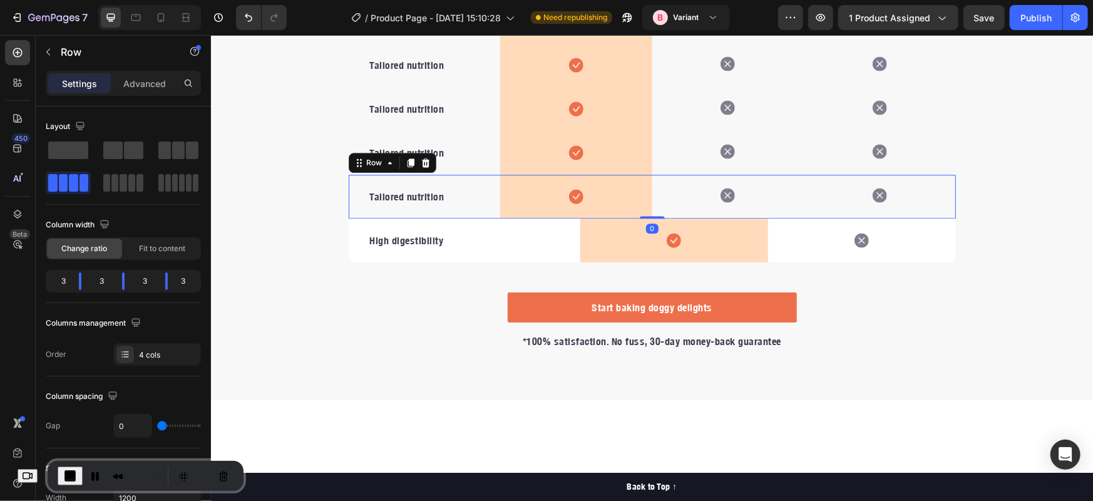
click at [408, 162] on icon at bounding box center [410, 162] width 10 height 10
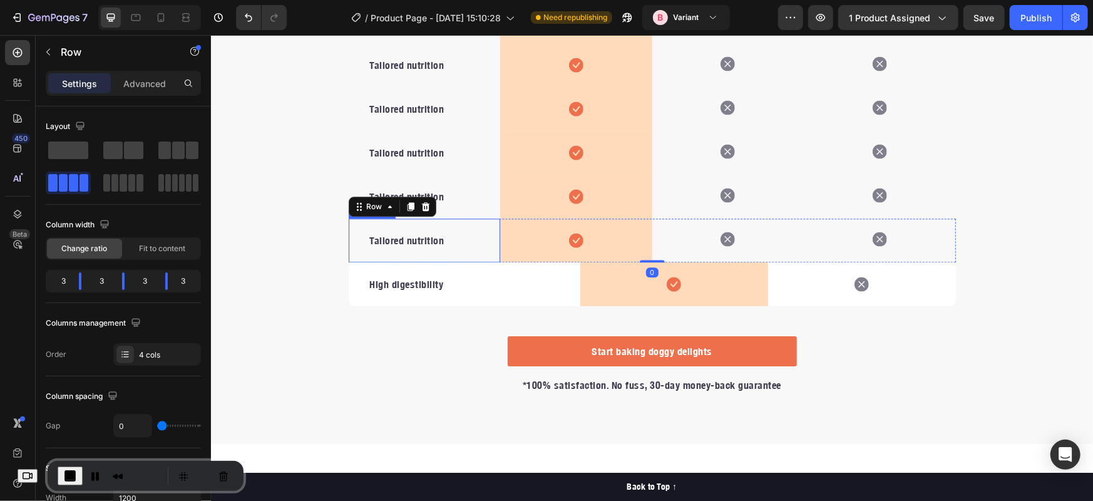
click at [462, 242] on p "Tailored nutrition" at bounding box center [425, 239] width 110 height 15
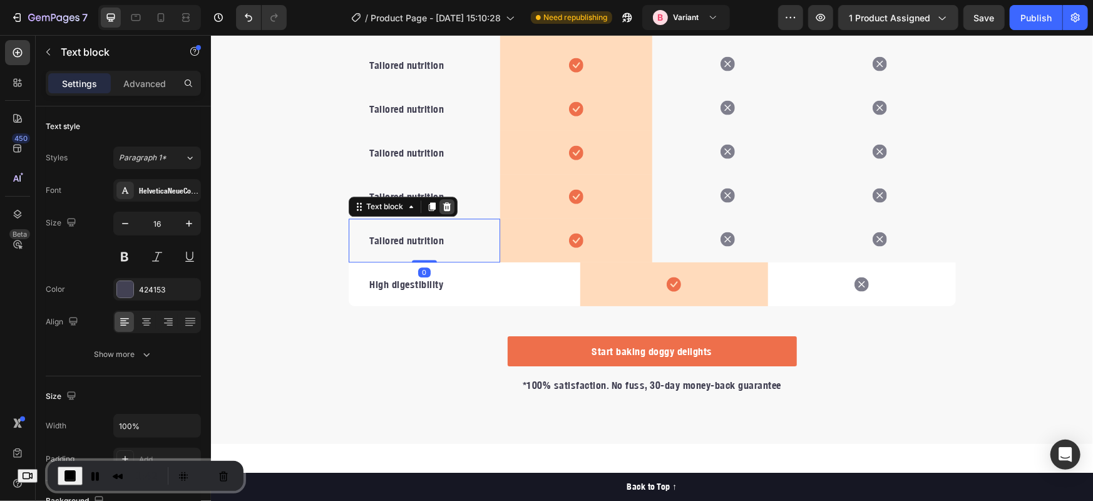
click at [442, 208] on icon at bounding box center [446, 206] width 8 height 9
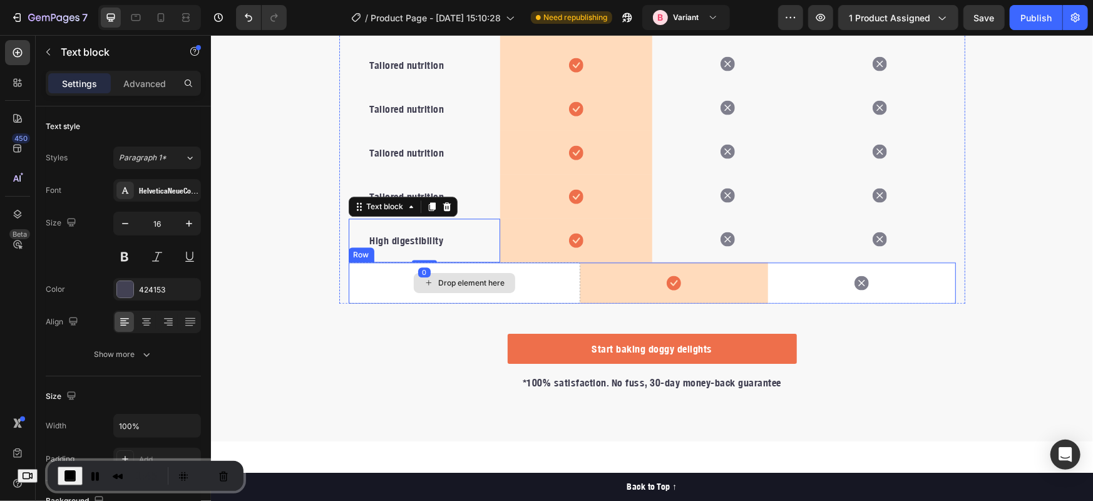
click at [545, 281] on div "Drop element here" at bounding box center [464, 282] width 232 height 41
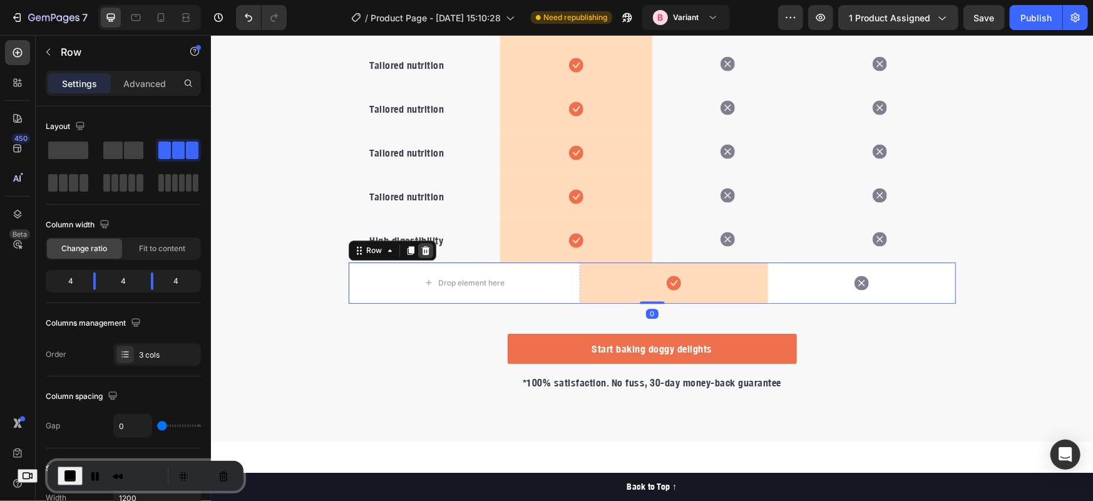
click at [420, 251] on icon at bounding box center [425, 250] width 10 height 10
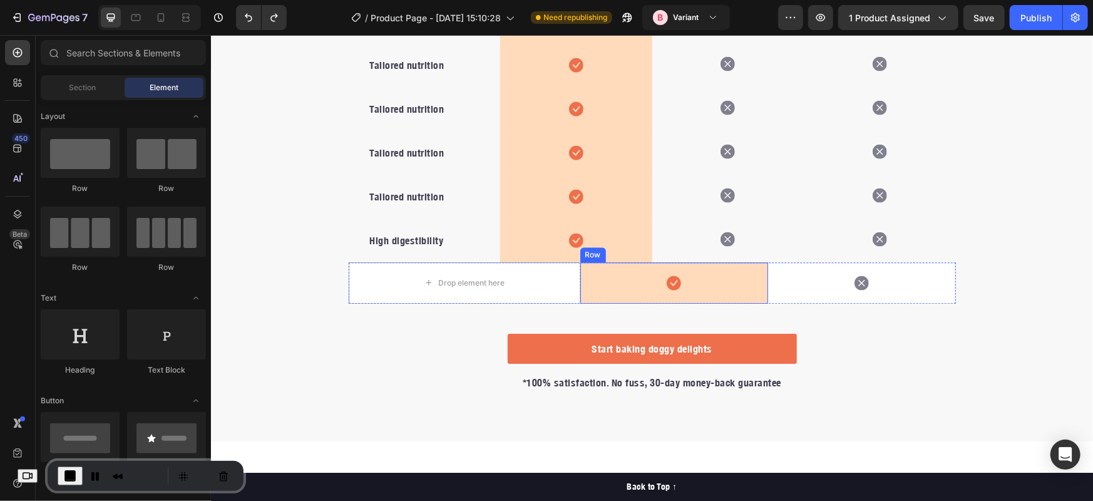
click at [587, 278] on div "Icon Row" at bounding box center [674, 282] width 188 height 41
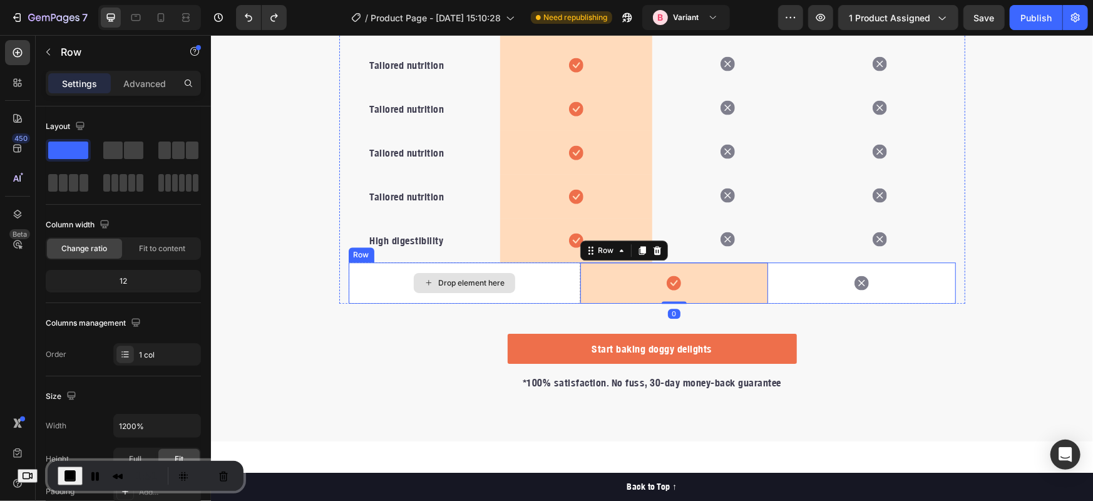
click at [520, 274] on div "Drop element here" at bounding box center [464, 282] width 232 height 41
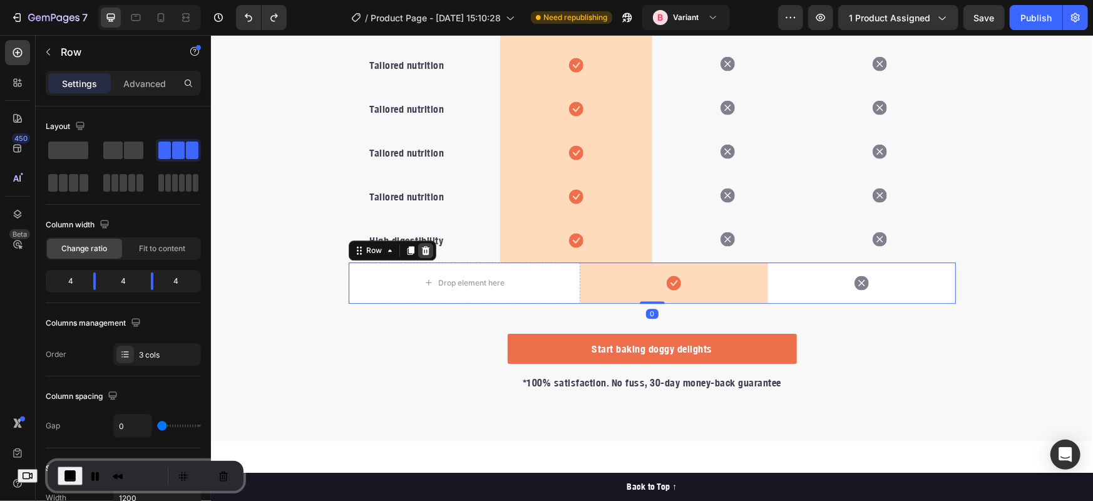
click at [420, 251] on icon at bounding box center [425, 250] width 10 height 10
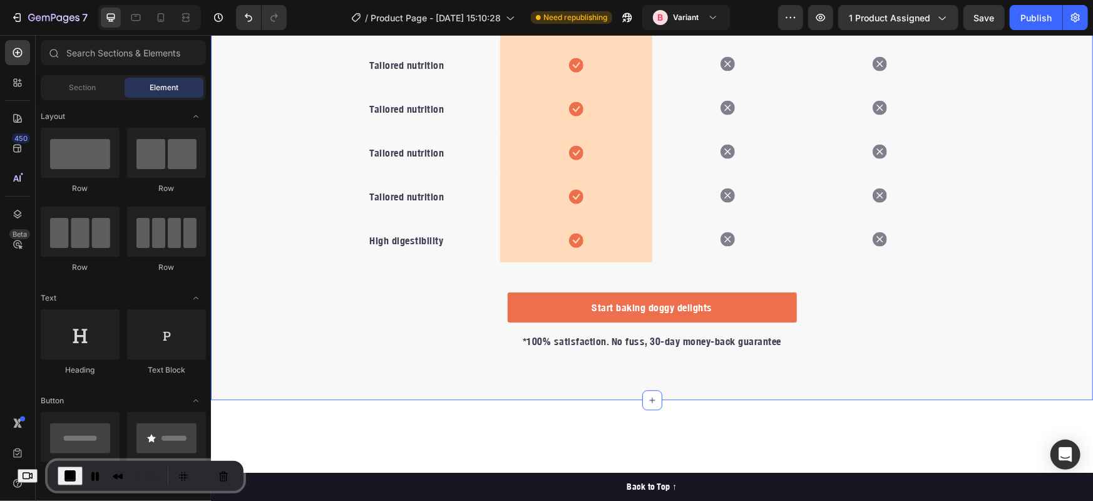
click at [330, 272] on div "We’re a whole different breed. Heading It’s easy to see why Super Tummy Daily i…" at bounding box center [651, 54] width 882 height 592
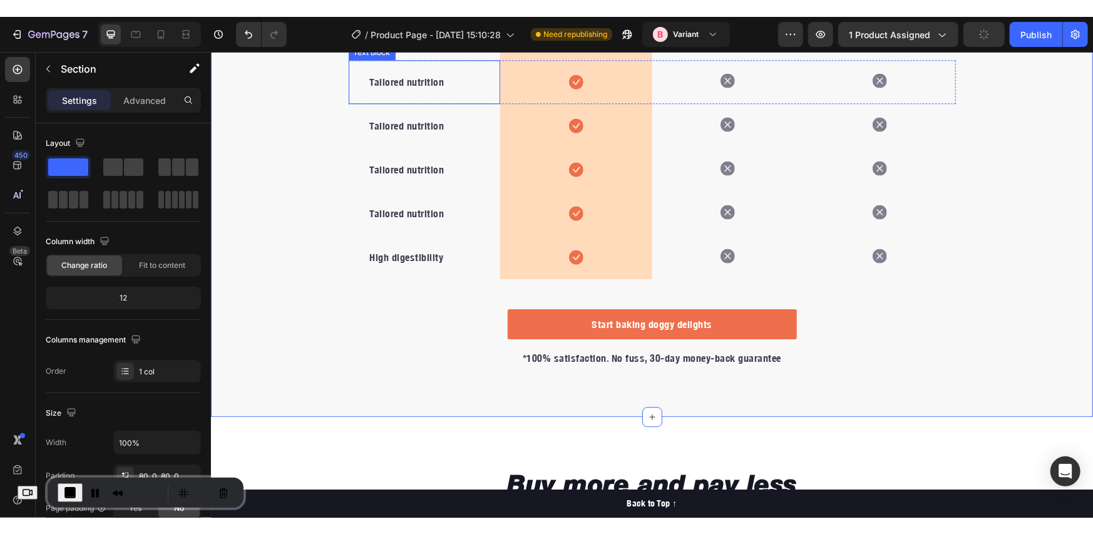
scroll to position [1854, 0]
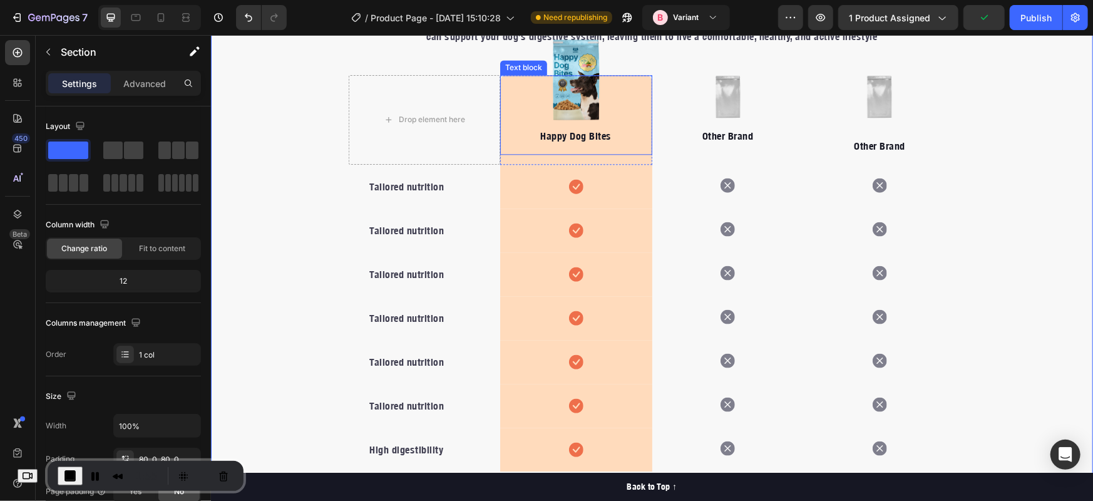
click at [511, 145] on div "Happy Dog Bites Text block" at bounding box center [576, 115] width 152 height 80
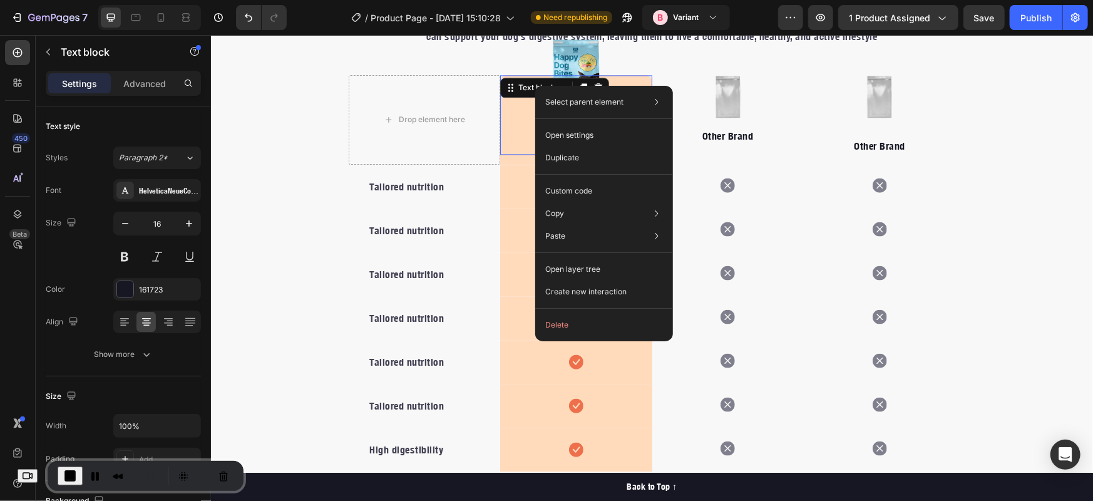
click at [76, 477] on span "End Recording" at bounding box center [70, 475] width 15 height 15
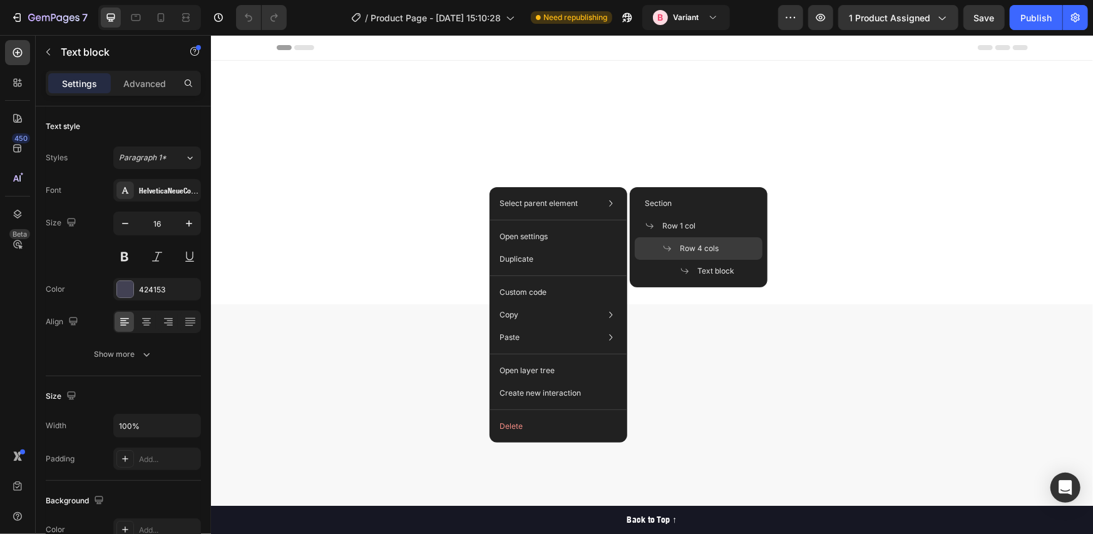
click at [687, 246] on span "Row 4 cols" at bounding box center [699, 248] width 39 height 11
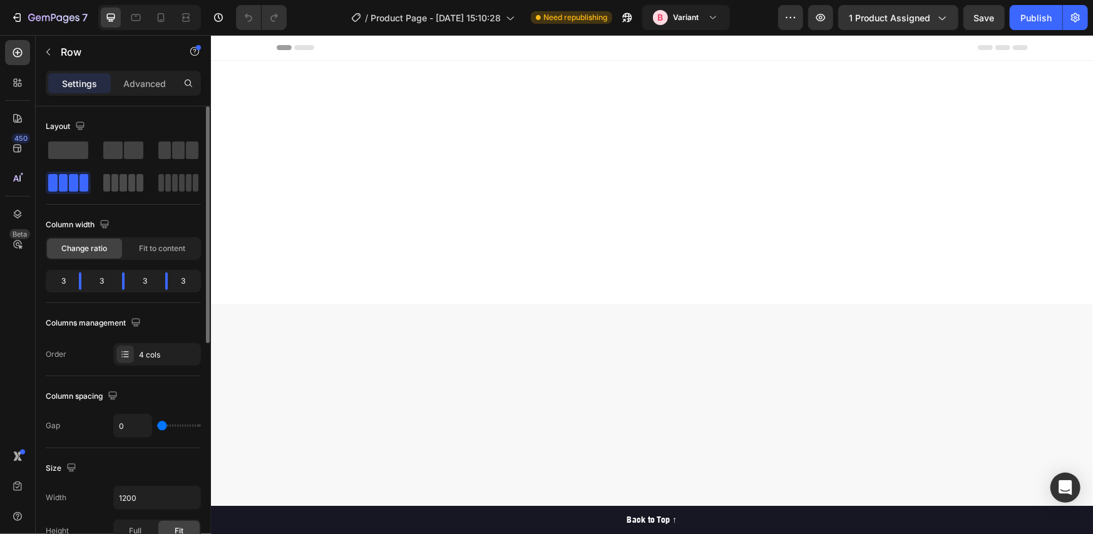
click at [156, 192] on div at bounding box center [178, 183] width 45 height 23
click at [56, 190] on span at bounding box center [52, 183] width 9 height 18
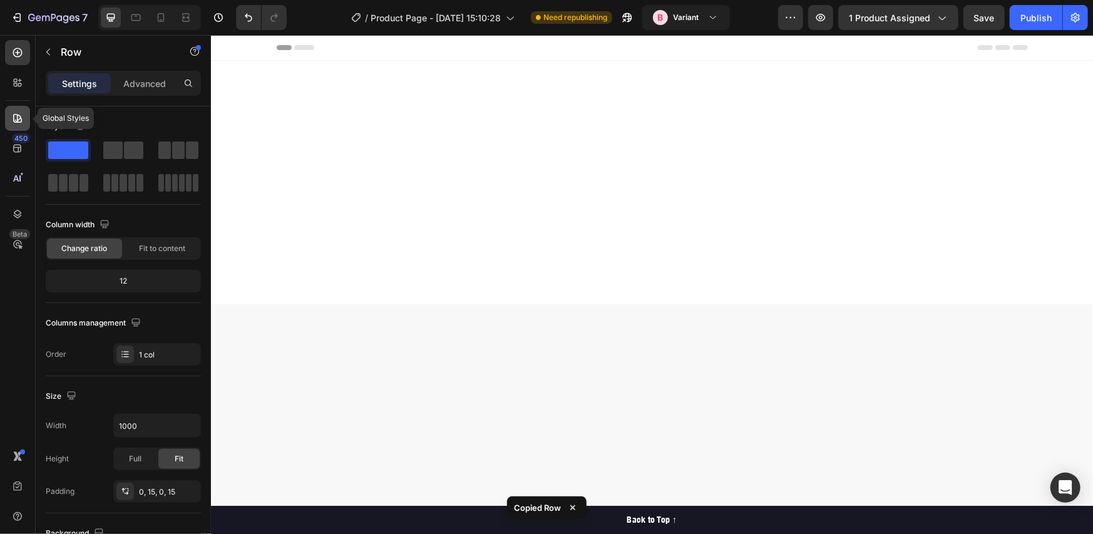
click at [24, 120] on div at bounding box center [17, 118] width 25 height 25
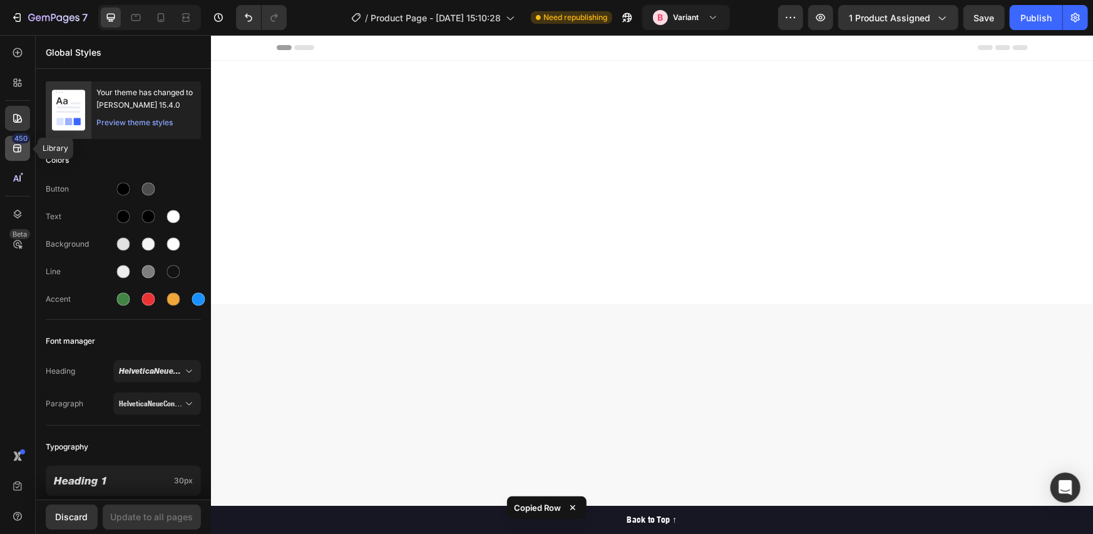
click at [18, 135] on div "450" at bounding box center [21, 138] width 18 height 10
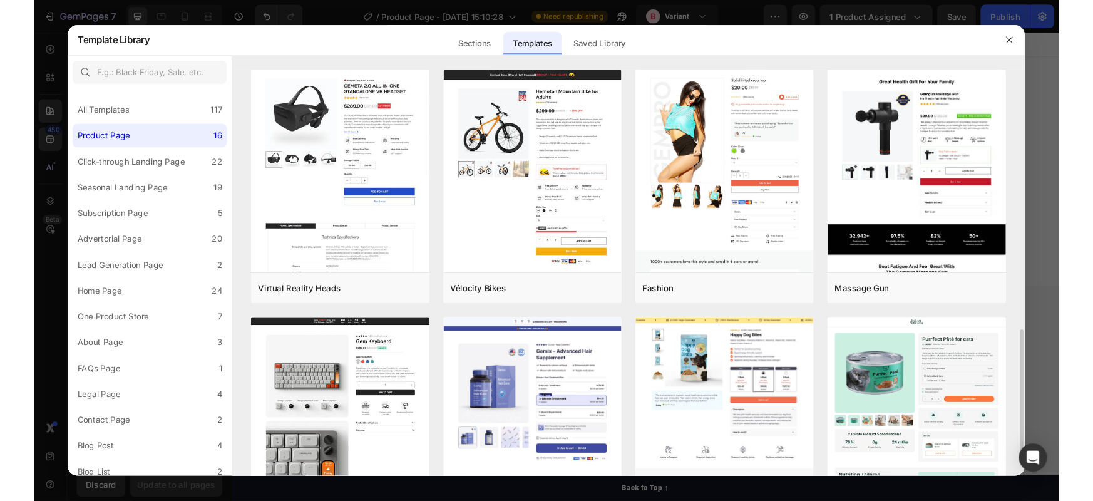
scroll to position [209, 0]
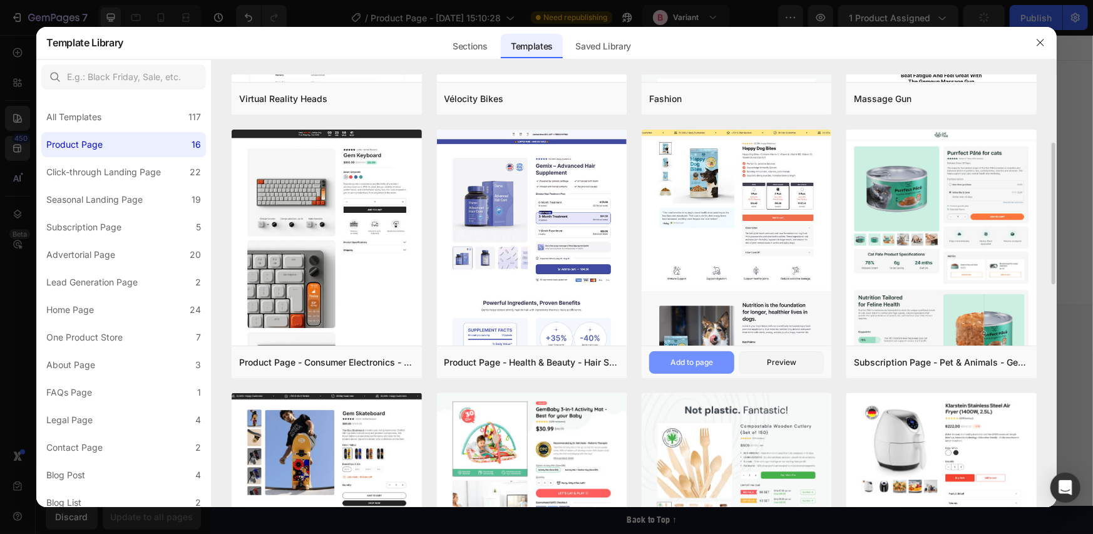
click at [705, 358] on div "Add to page" at bounding box center [692, 362] width 43 height 11
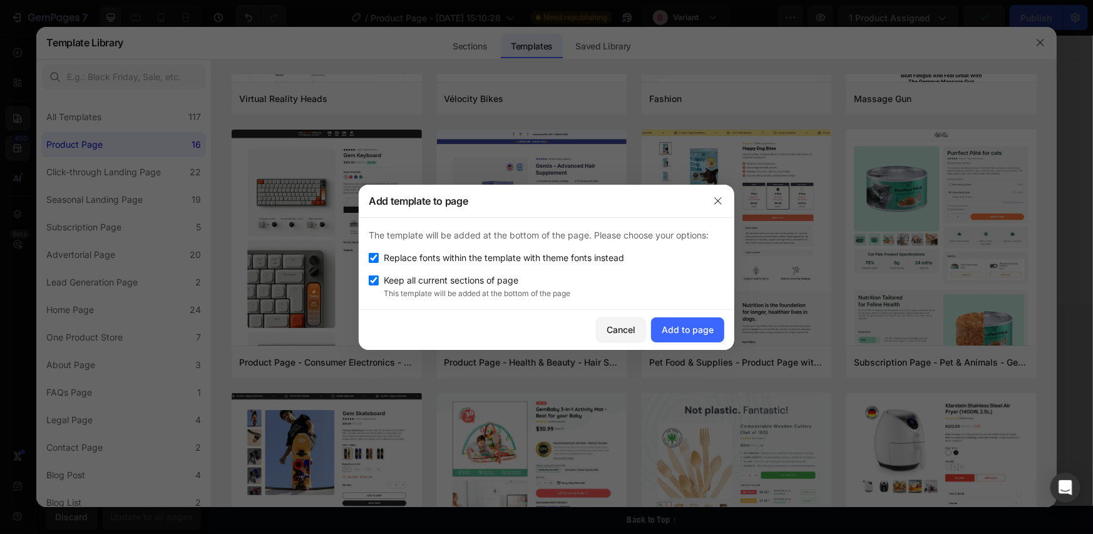
click at [483, 279] on span "Keep all current sections of page" at bounding box center [451, 280] width 135 height 15
checkbox input "false"
click at [683, 326] on div "Add to page" at bounding box center [688, 329] width 52 height 13
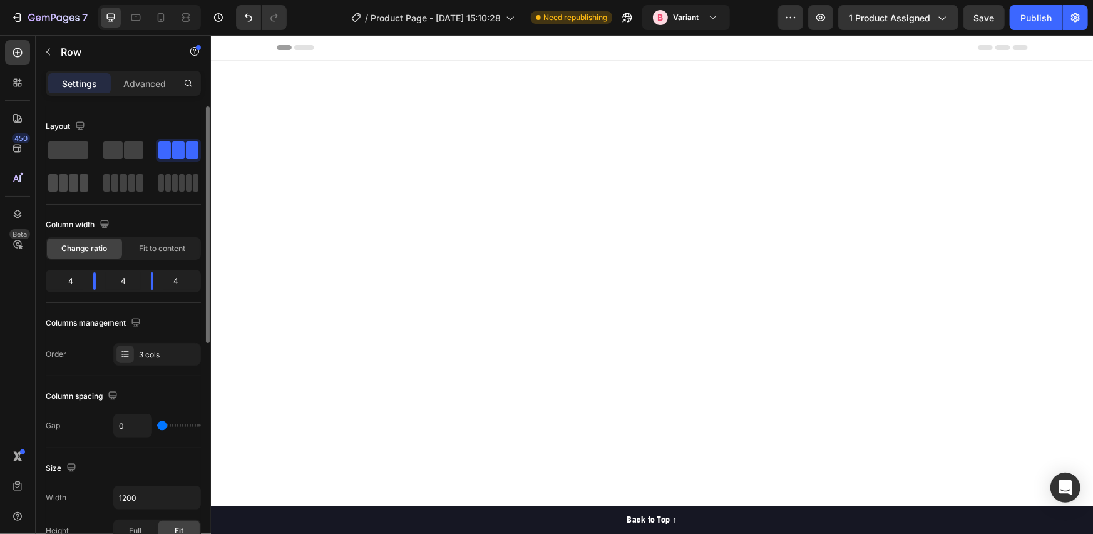
click at [76, 189] on span at bounding box center [73, 183] width 9 height 18
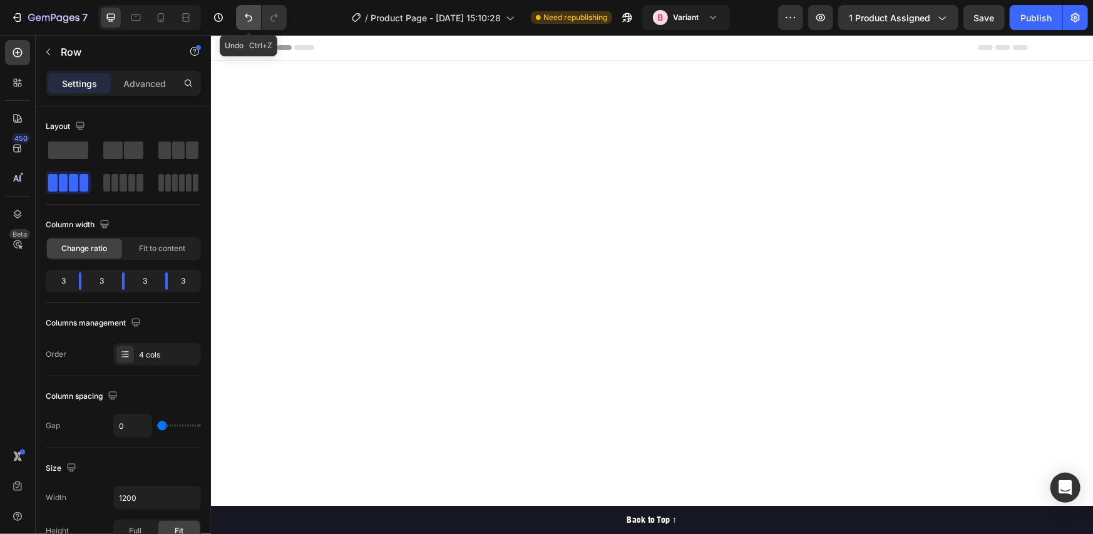
drag, startPoint x: 253, startPoint y: 25, endPoint x: 158, endPoint y: 27, distance: 94.6
click at [253, 25] on button "Undo/Redo" at bounding box center [248, 17] width 25 height 25
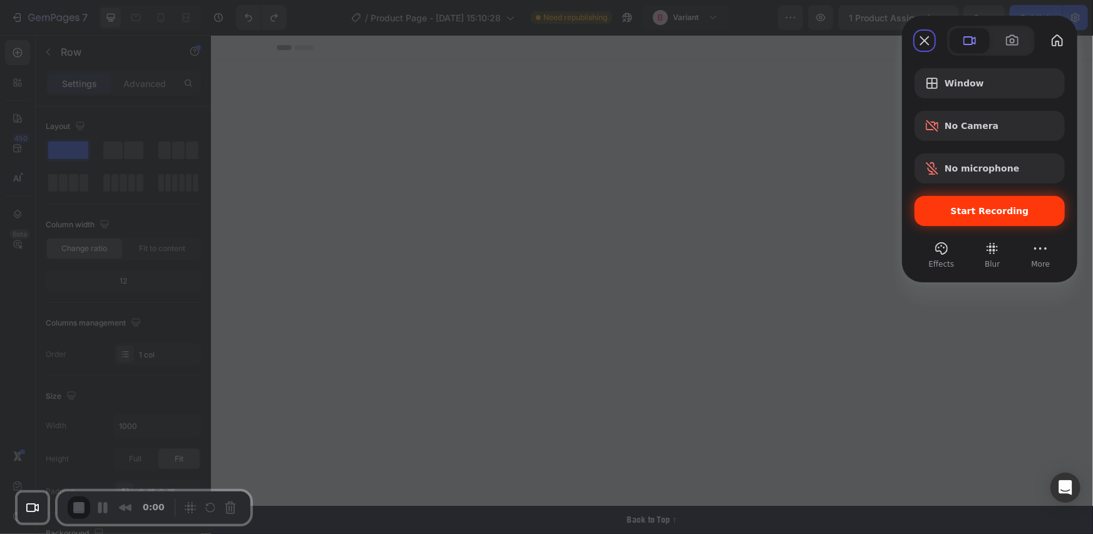
click at [951, 204] on div "Start Recording" at bounding box center [990, 211] width 150 height 30
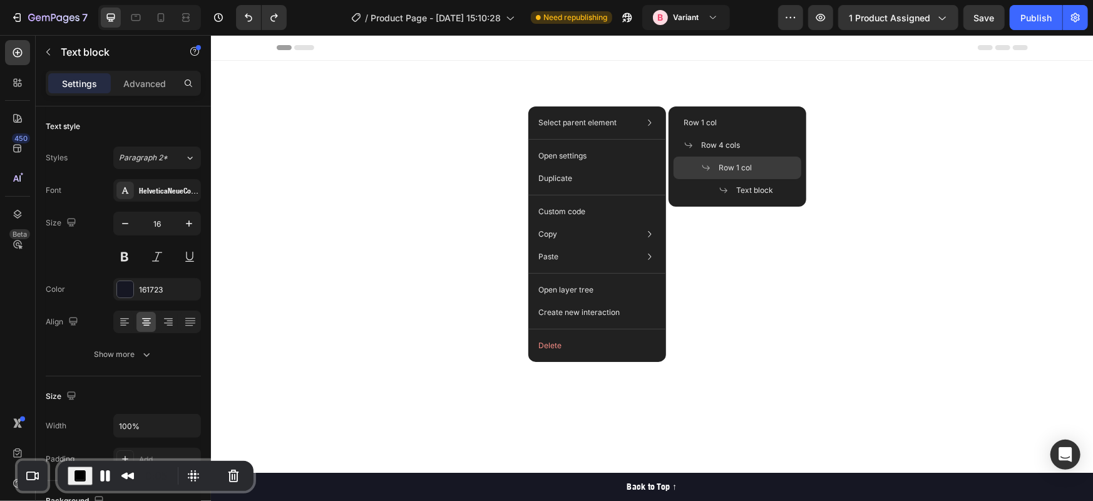
click at [738, 167] on span "Row 1 col" at bounding box center [735, 167] width 33 height 11
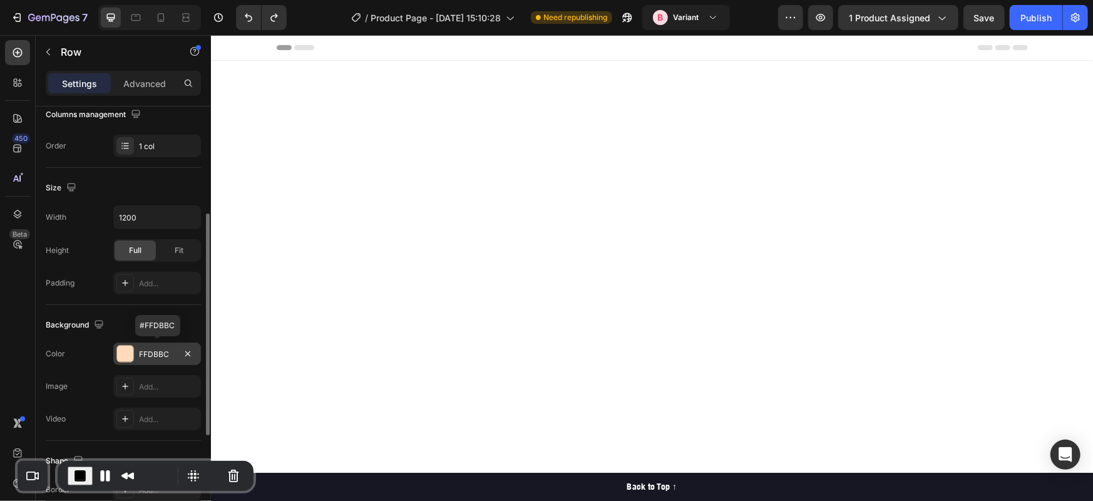
click at [132, 353] on div at bounding box center [125, 354] width 16 height 16
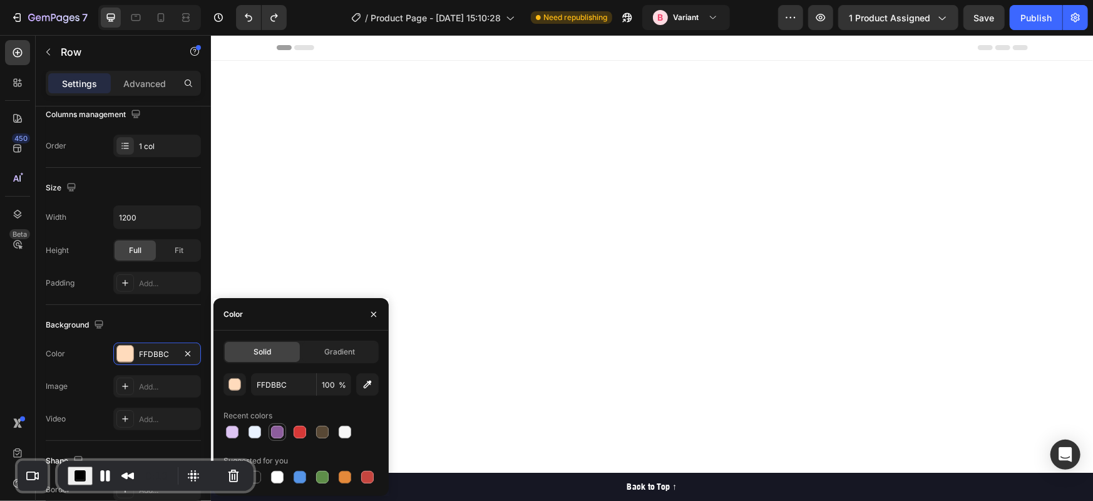
click at [277, 439] on div at bounding box center [277, 432] width 15 height 15
type input "8C5D9C"
click at [80, 478] on span "End Recording" at bounding box center [80, 475] width 15 height 15
